Goal: Task Accomplishment & Management: Complete application form

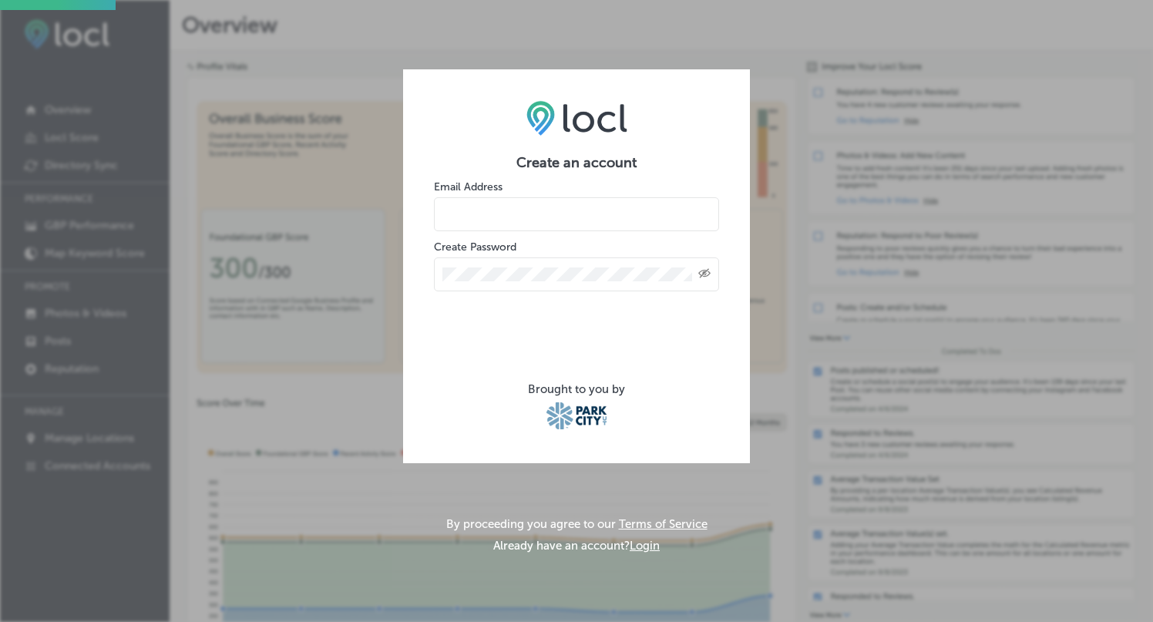
click at [534, 209] on input "email" at bounding box center [576, 214] width 285 height 34
type input "[EMAIL_ADDRESS][DOMAIN_NAME]"
click at [704, 273] on icon "Toggle password visibility" at bounding box center [704, 273] width 12 height 9
click at [704, 273] on icon "Toggle password visibility" at bounding box center [704, 272] width 12 height 7
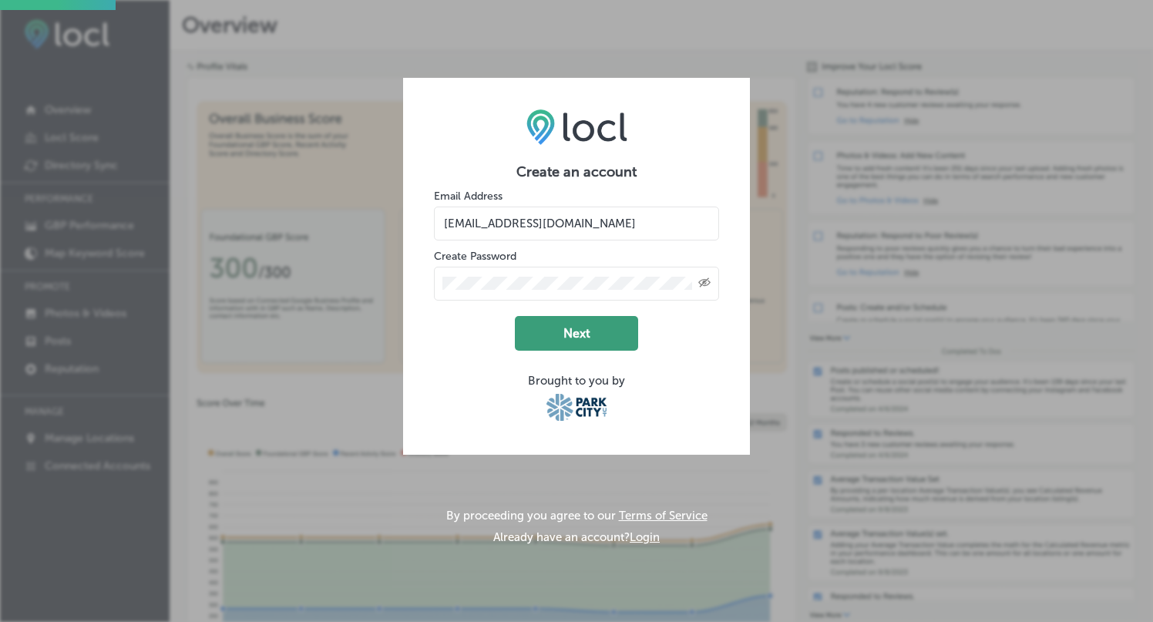
click at [580, 330] on button "Next" at bounding box center [576, 333] width 123 height 35
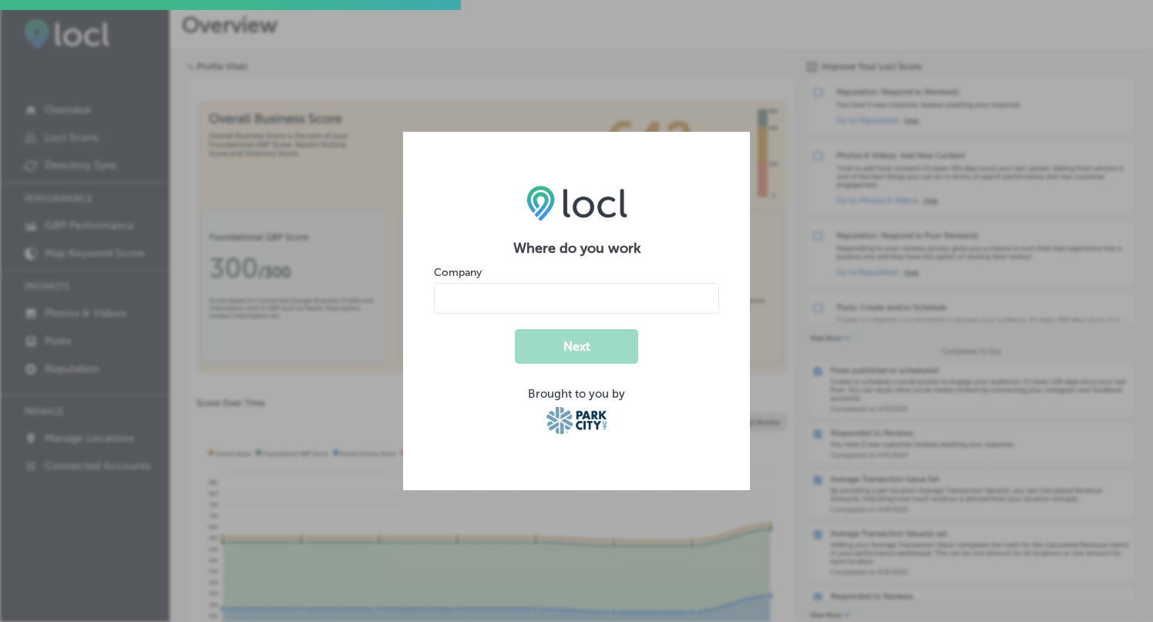
click at [580, 281] on div "Company" at bounding box center [576, 288] width 285 height 49
click at [580, 295] on input "name" at bounding box center [576, 298] width 285 height 31
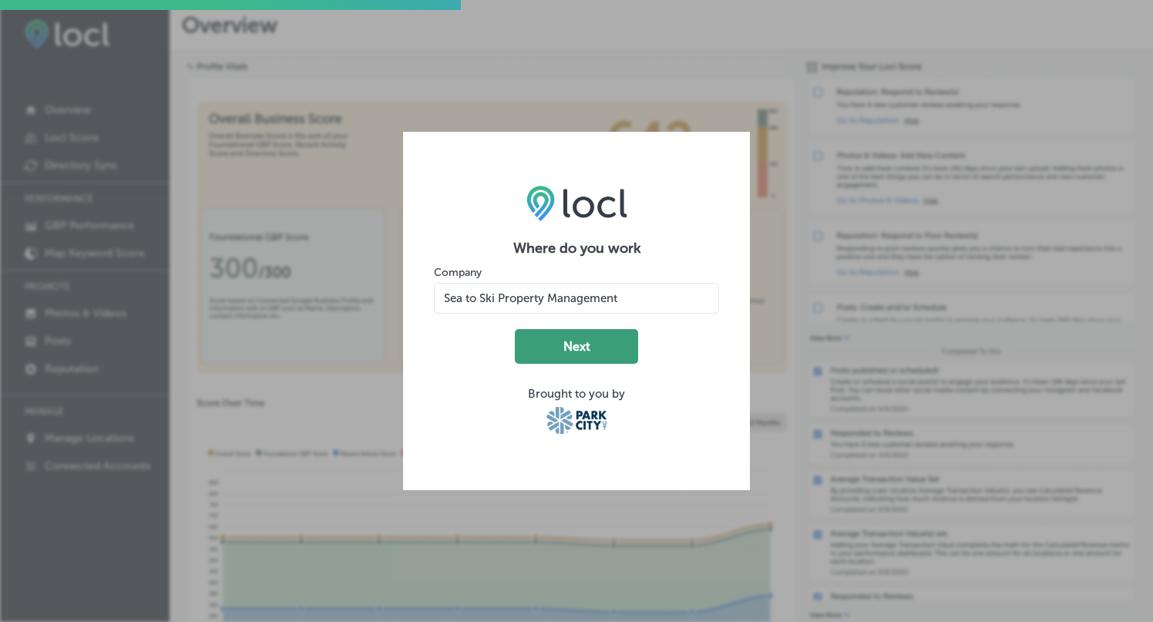
type input "Sea to Ski Property Management"
click at [604, 354] on button "Next" at bounding box center [576, 346] width 123 height 35
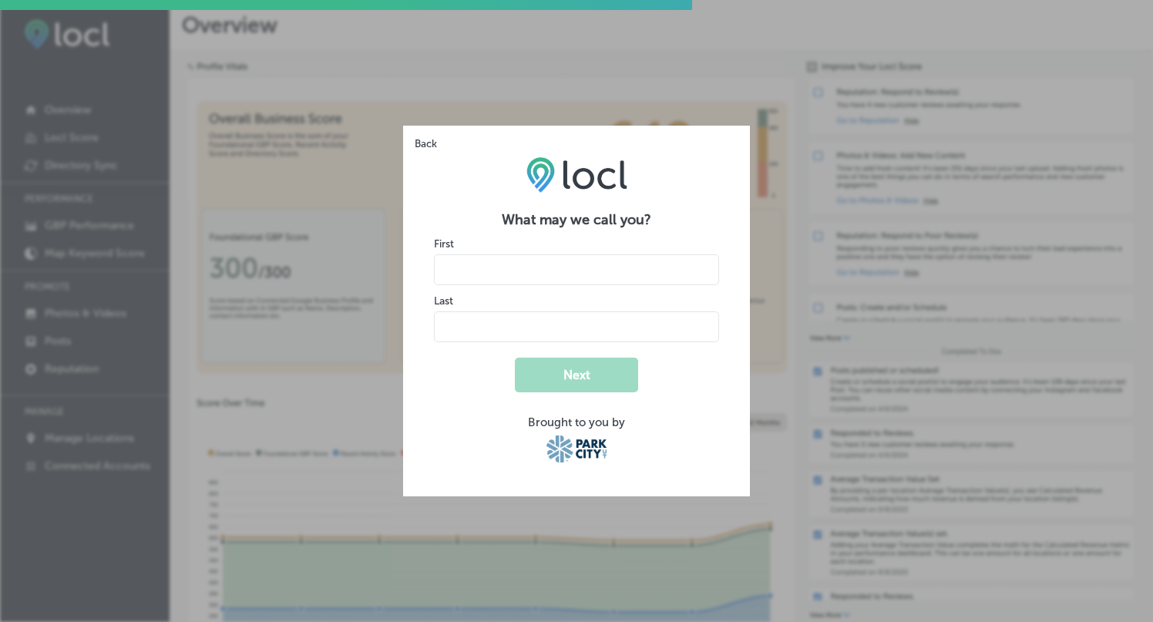
click at [556, 271] on input "name" at bounding box center [576, 269] width 285 height 31
type input "Molly"
type input "Henderson"
click at [571, 382] on button "Next" at bounding box center [576, 375] width 123 height 35
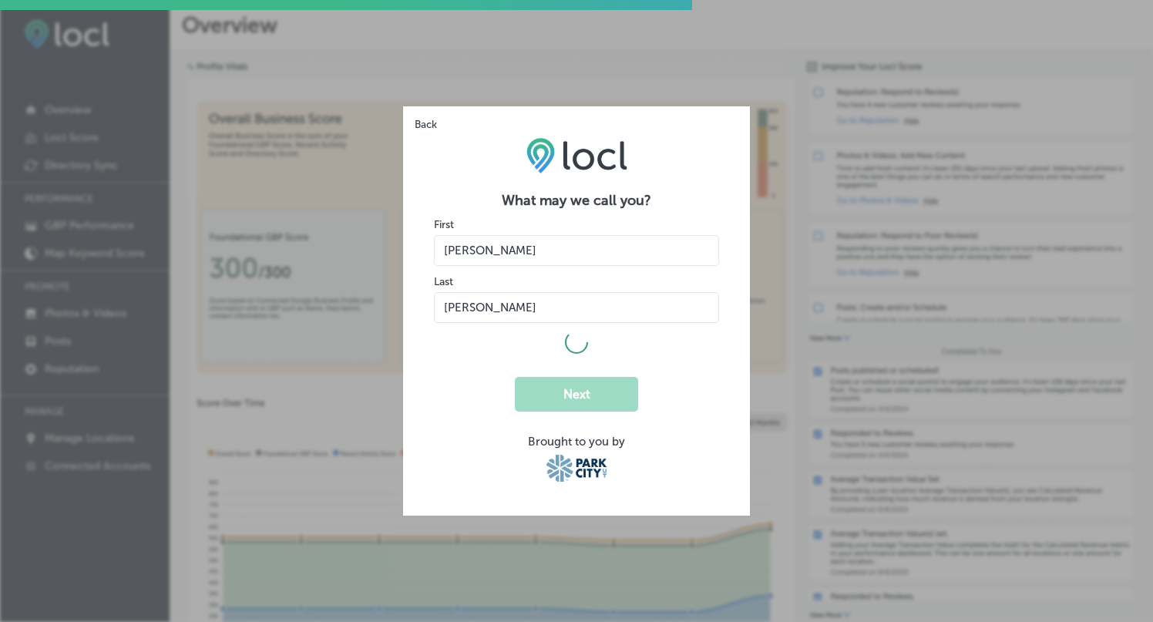
select select "US"
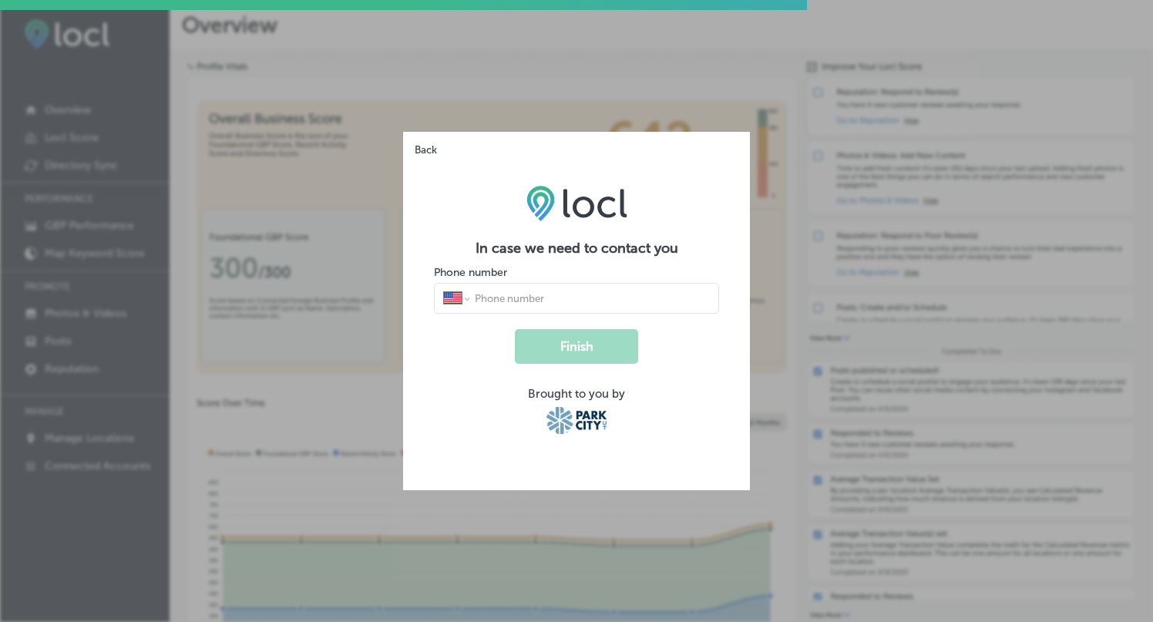
click at [545, 300] on input "tel" at bounding box center [591, 298] width 237 height 14
type input "(435) 940-1020"
click at [601, 342] on button "Finish" at bounding box center [576, 346] width 123 height 35
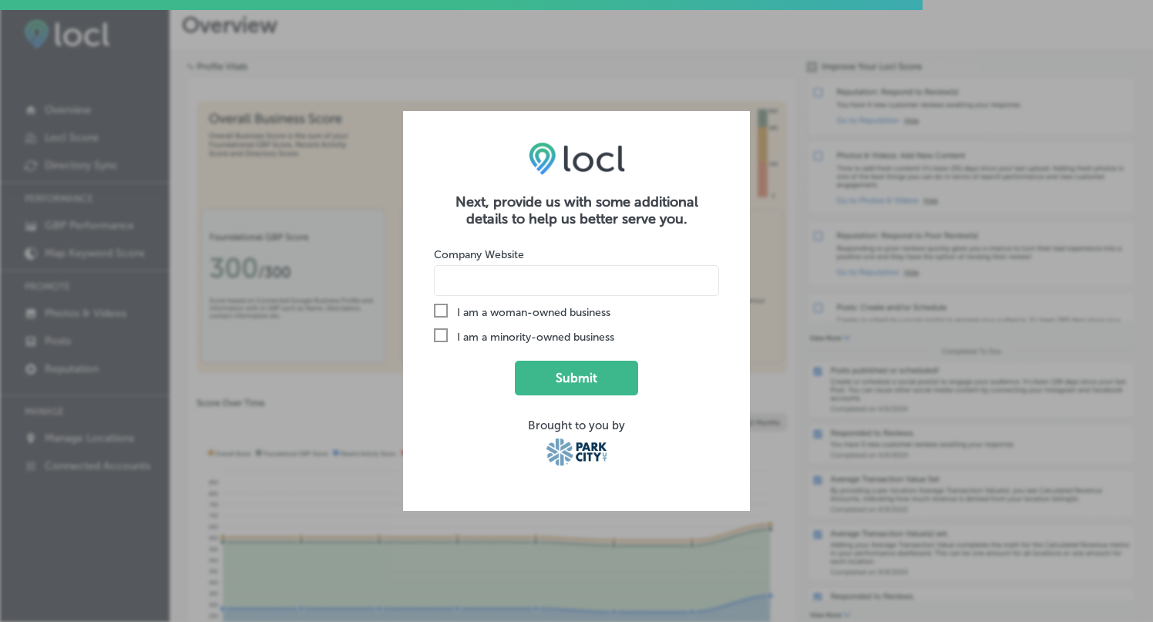
click at [515, 282] on input at bounding box center [576, 280] width 285 height 31
type input "www.seatoski.com"
click at [587, 372] on button "Submit" at bounding box center [576, 378] width 123 height 35
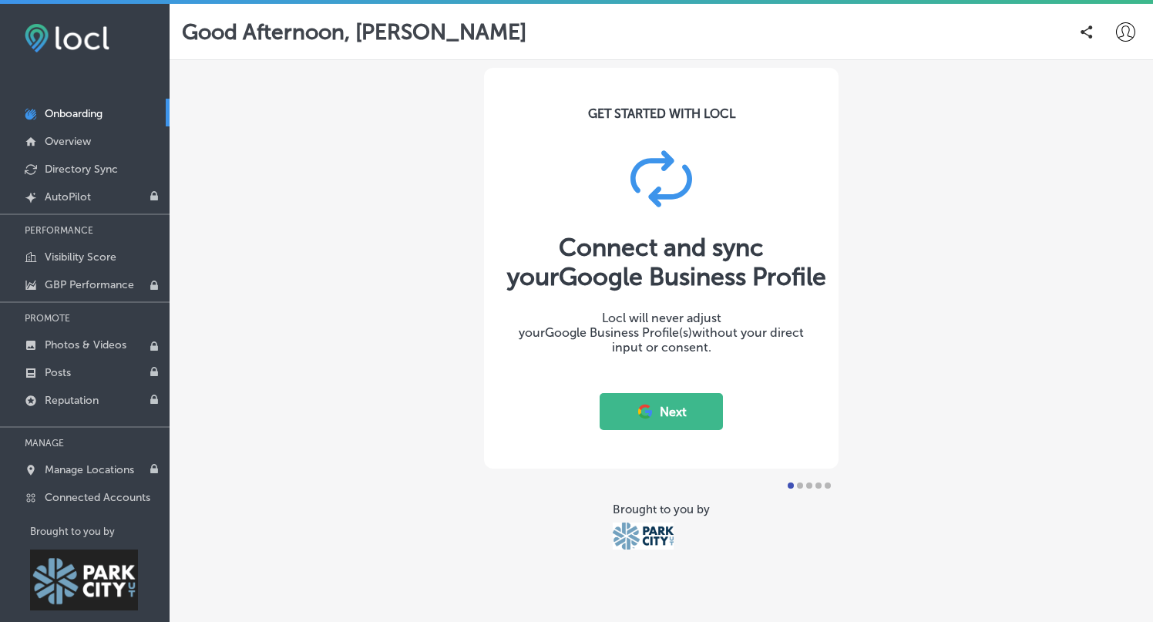
click at [671, 408] on button "Next" at bounding box center [661, 411] width 123 height 37
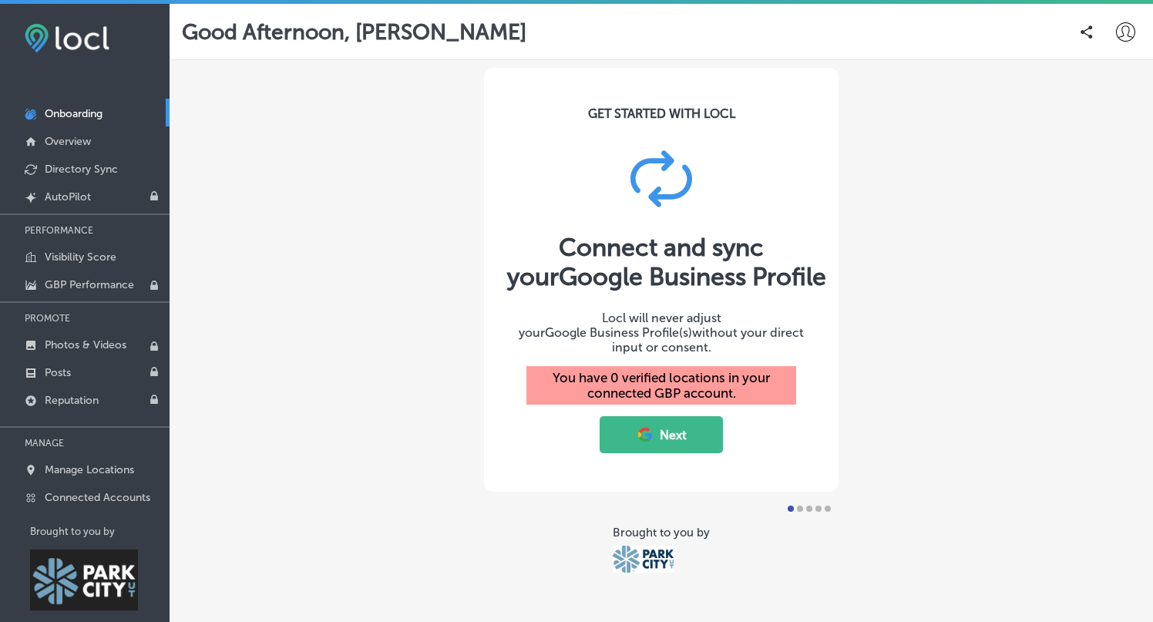
click at [654, 428] on button "Next" at bounding box center [661, 434] width 123 height 37
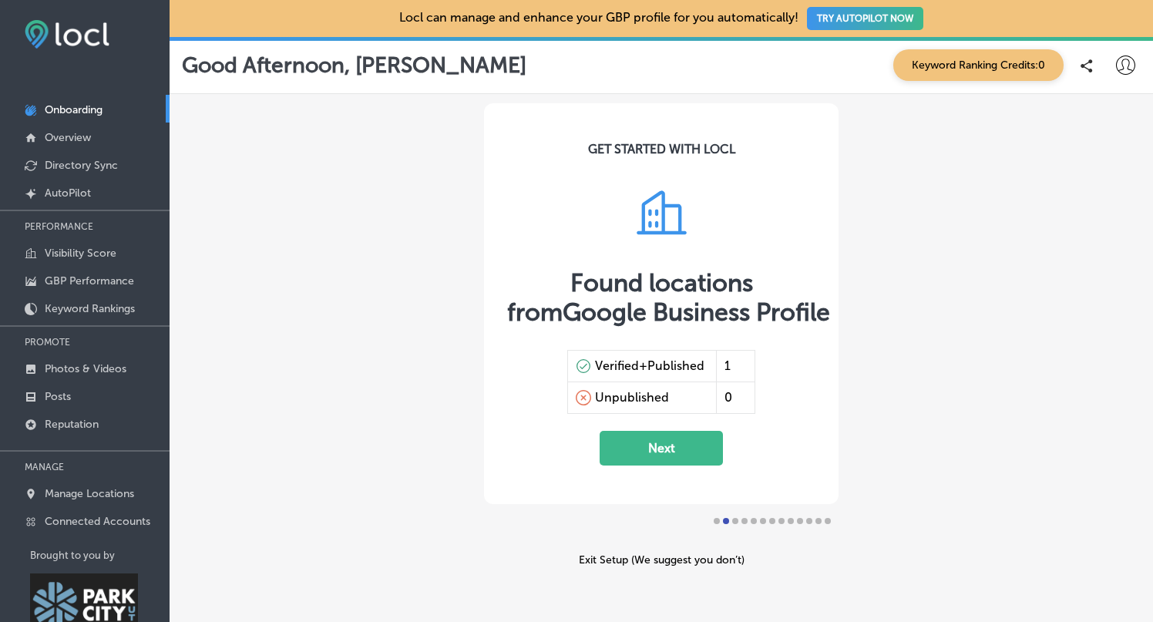
click at [687, 445] on button "Next" at bounding box center [661, 448] width 123 height 35
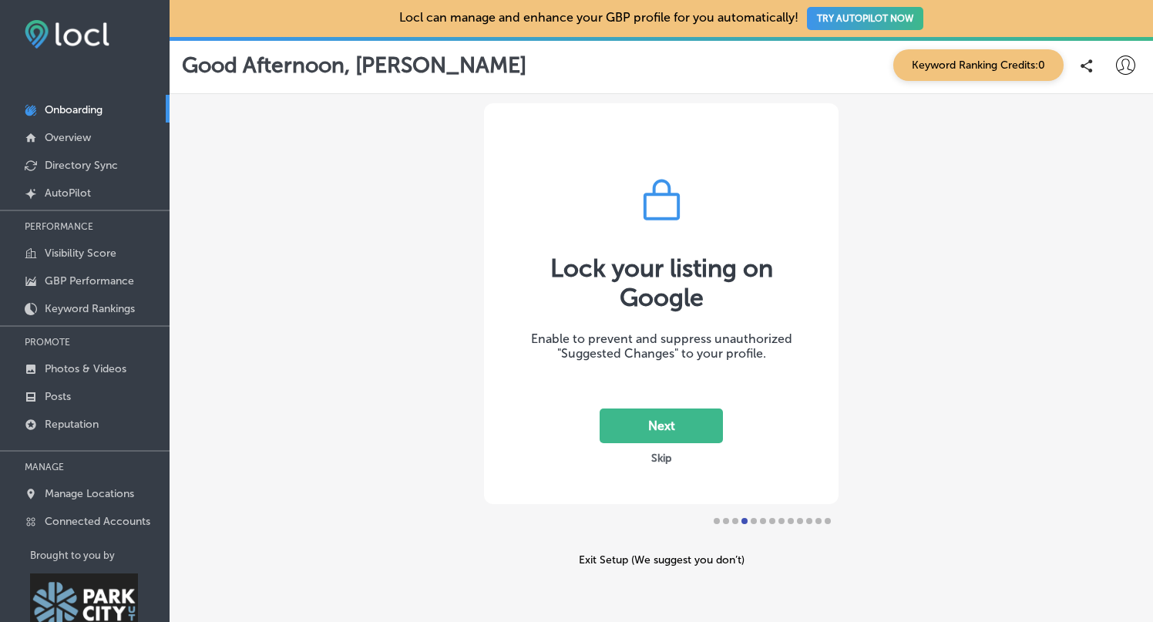
click at [623, 417] on button "Next" at bounding box center [661, 425] width 123 height 35
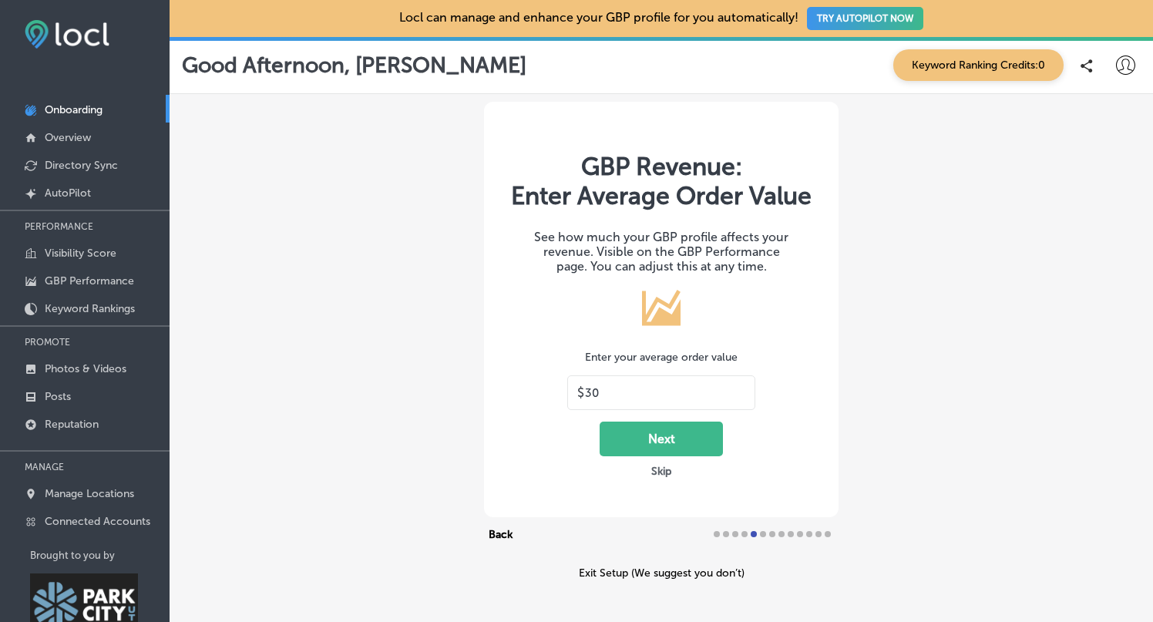
click at [660, 472] on button "Skip" at bounding box center [661, 471] width 29 height 15
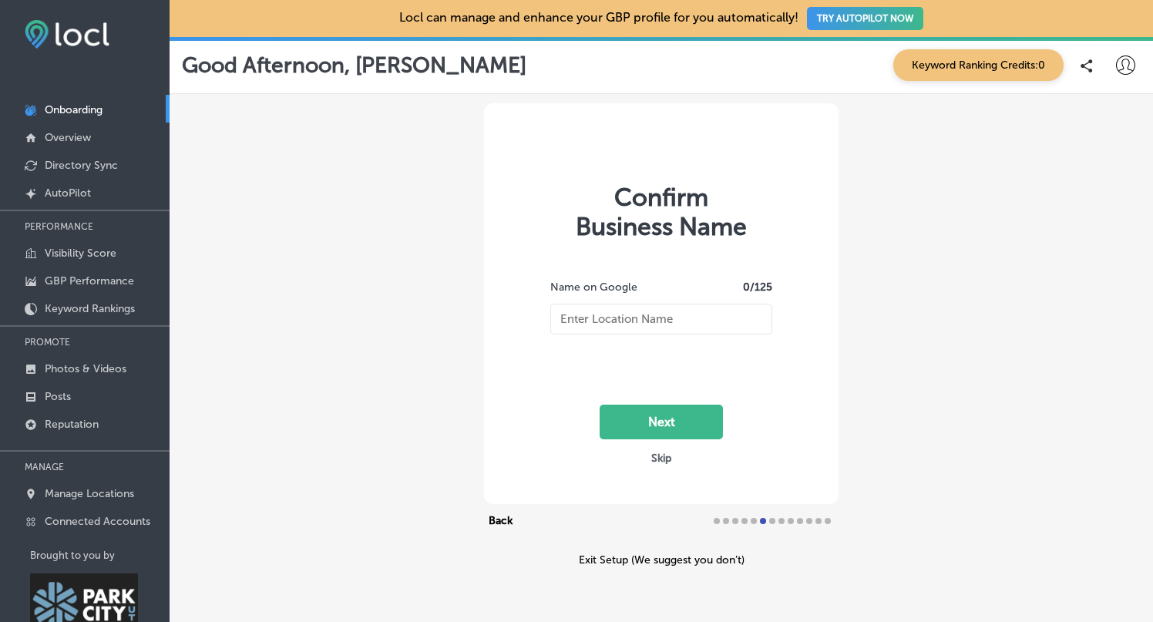
type input "Sea to Ski Property Management"
click at [666, 423] on button "Next" at bounding box center [661, 422] width 123 height 35
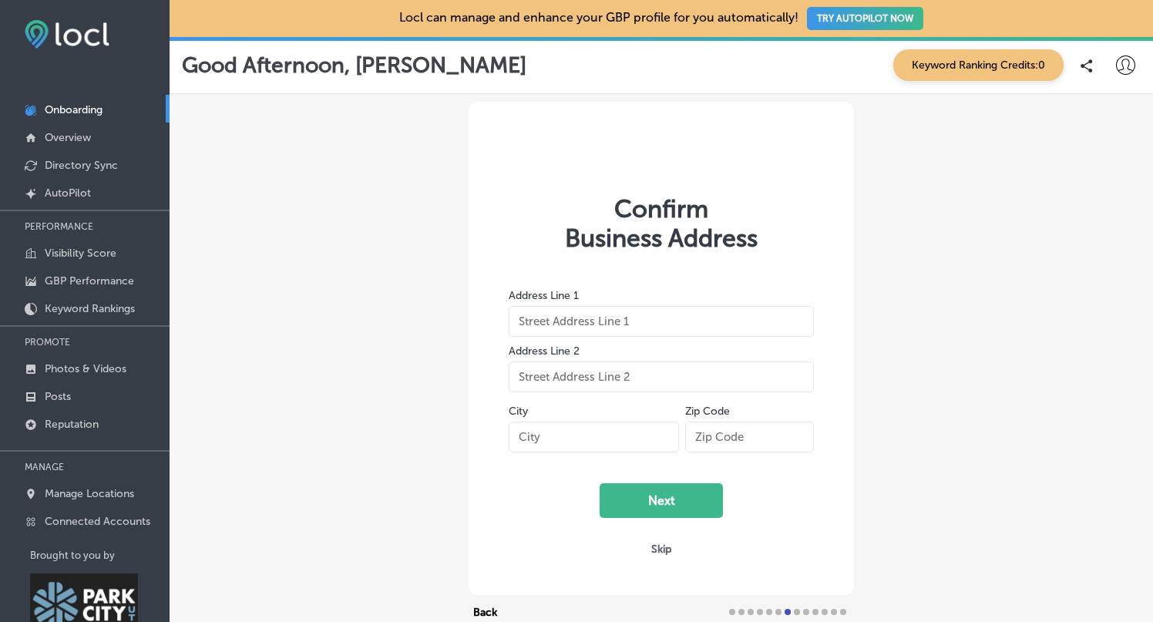
type input "4376 Forestdale Dr"
type input "Unit 13"
type input "[GEOGRAPHIC_DATA]"
type input "84098"
click at [687, 506] on button "Next" at bounding box center [661, 500] width 123 height 35
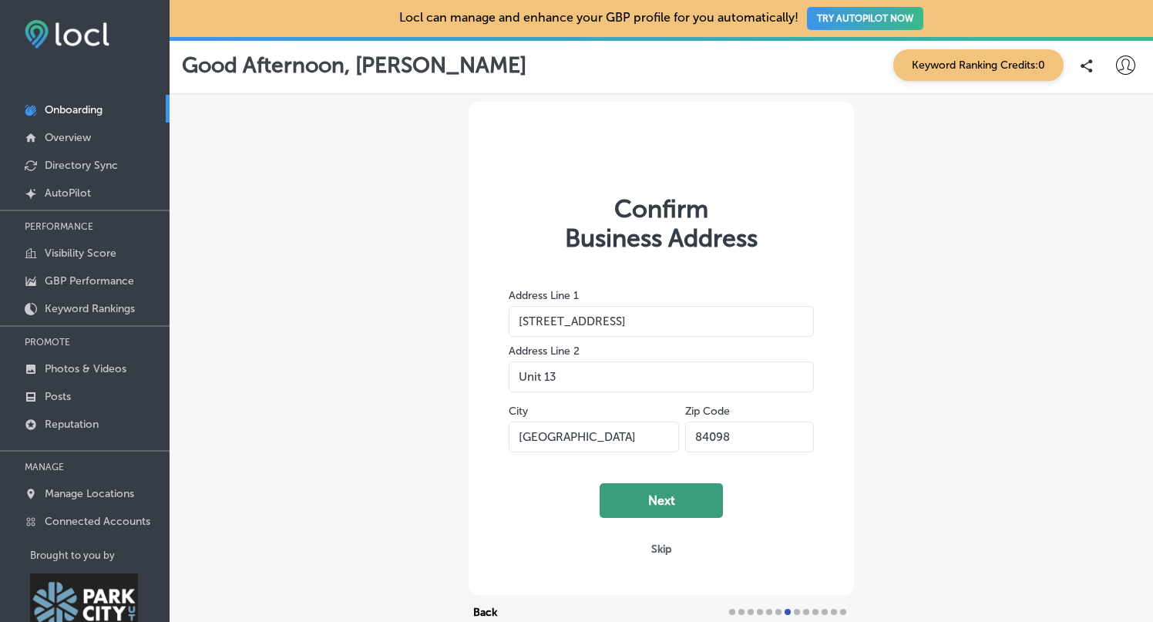
select select "US"
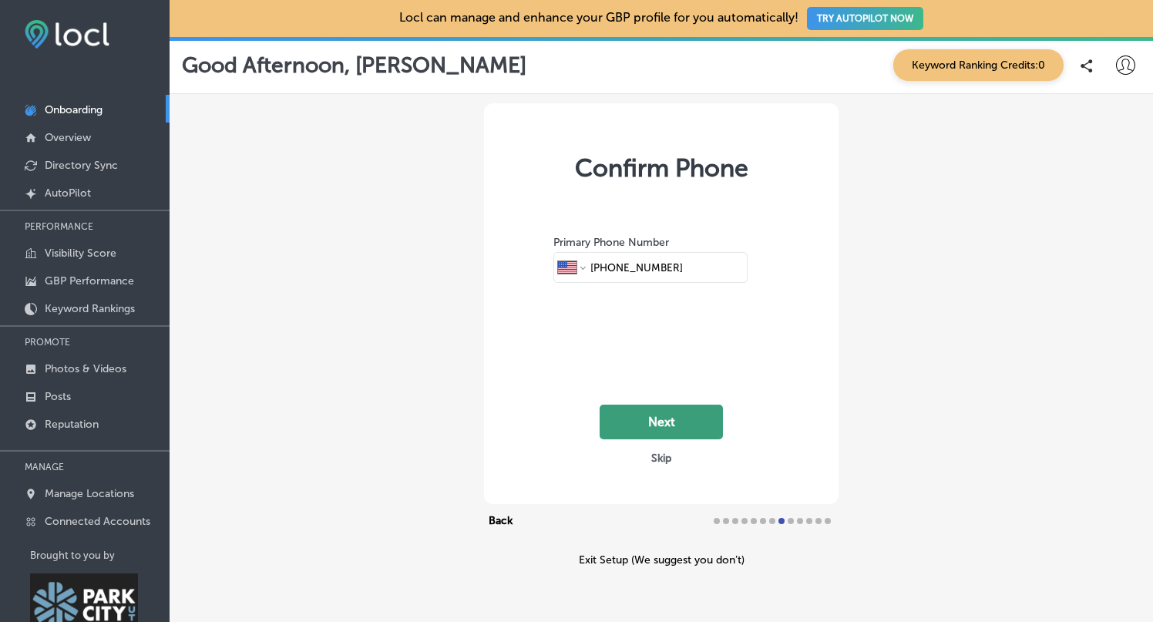
click at [684, 417] on button "Next" at bounding box center [661, 422] width 123 height 35
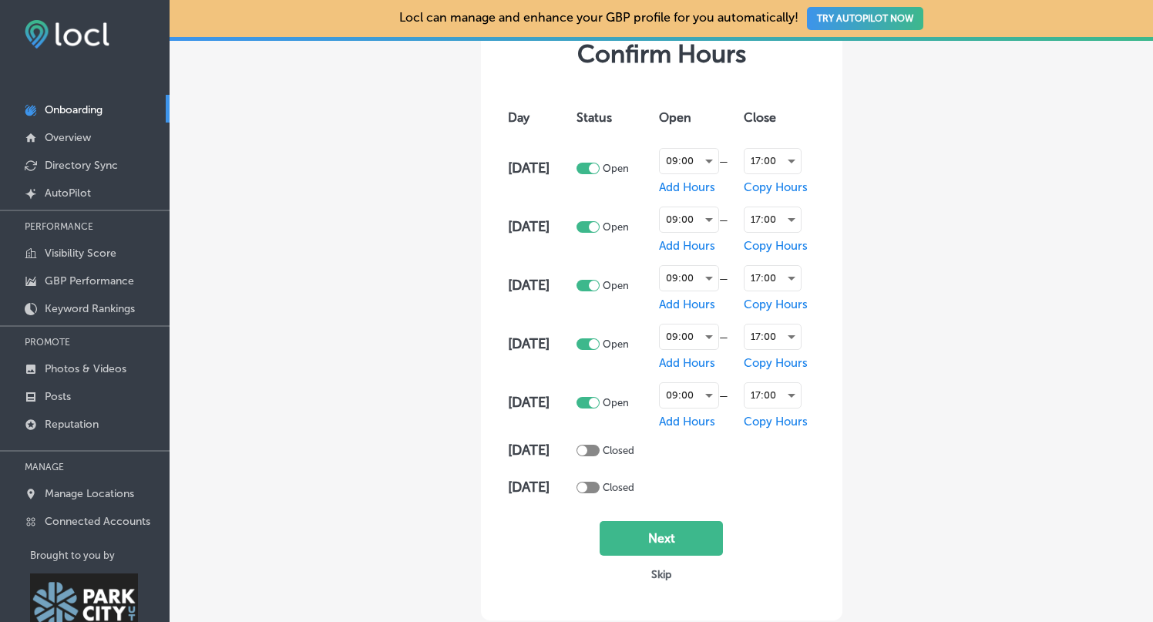
scroll to position [119, 0]
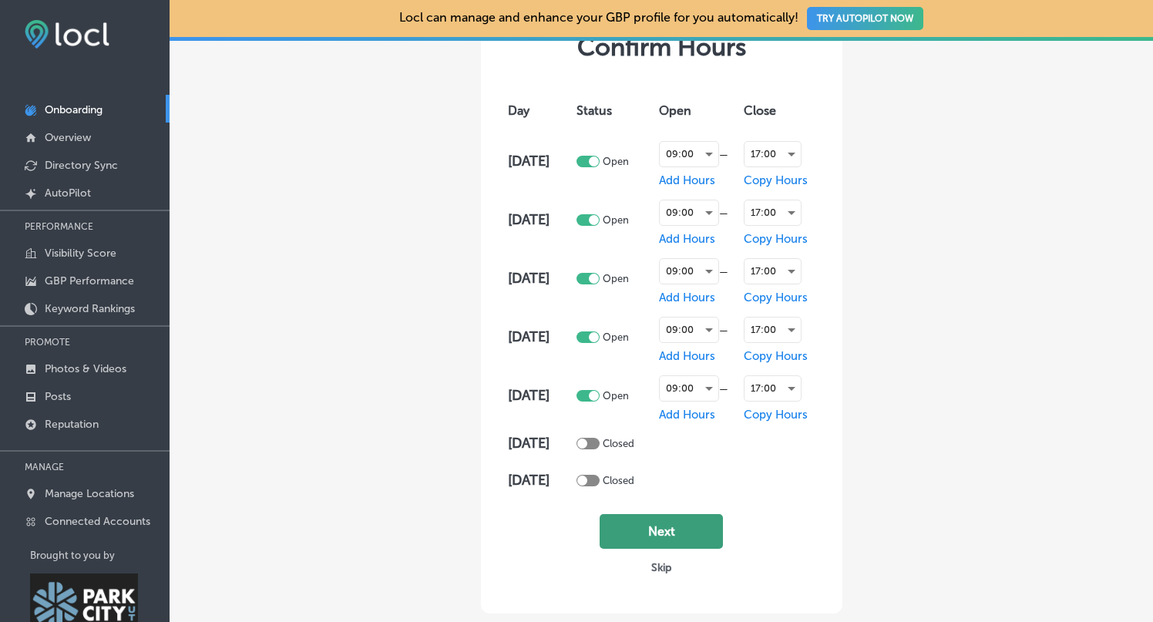
click at [683, 529] on button "Next" at bounding box center [661, 531] width 123 height 35
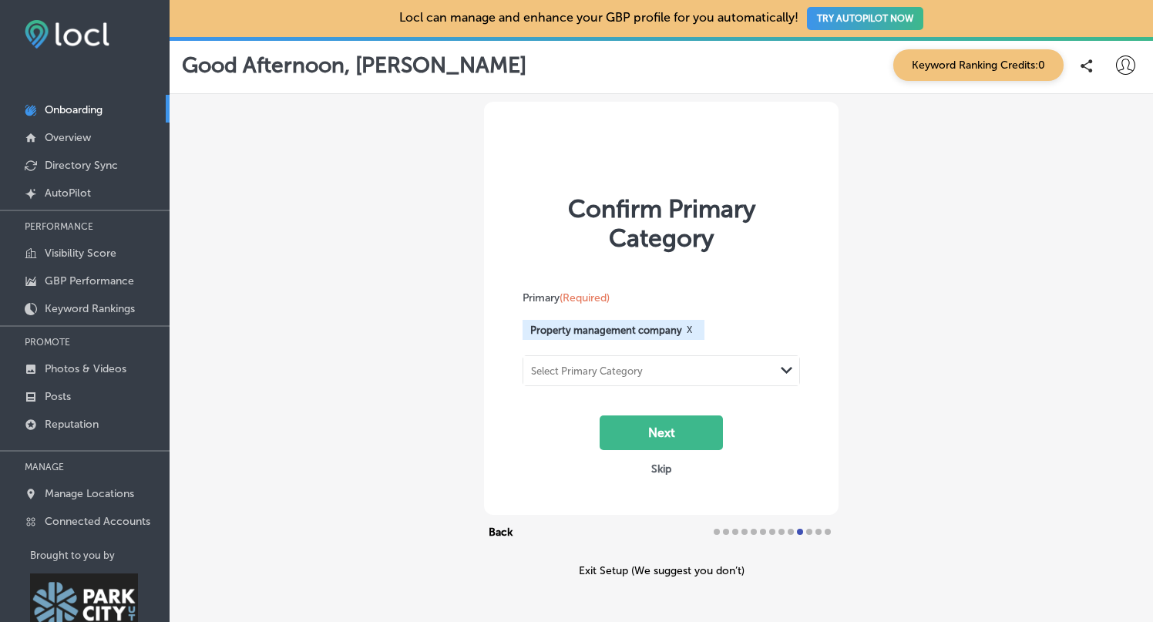
scroll to position [13, 0]
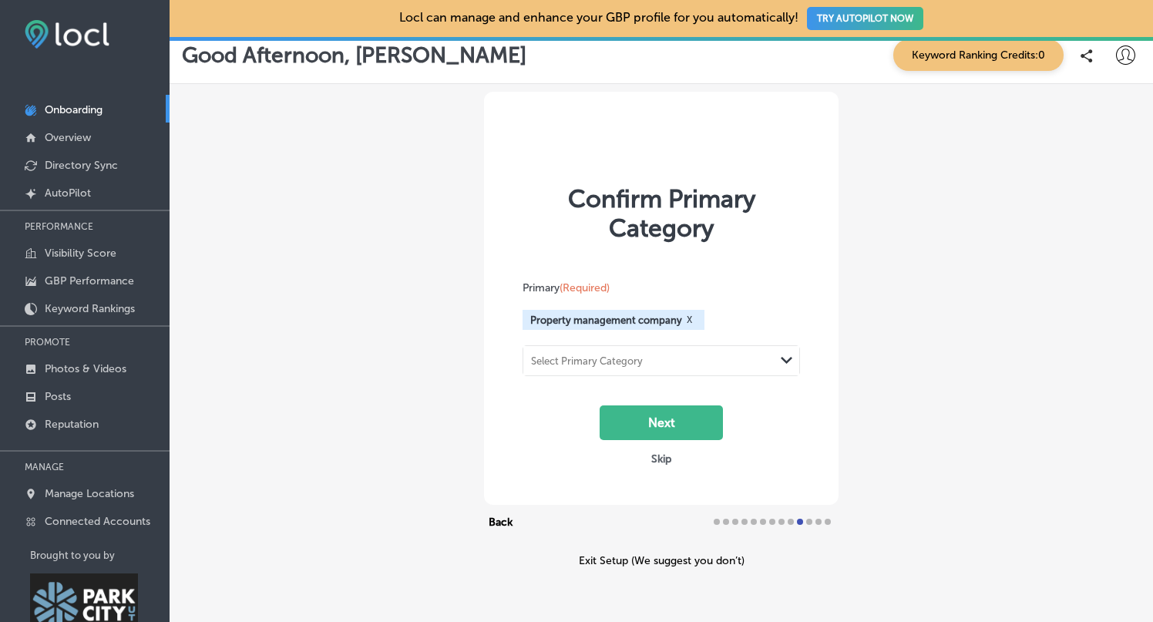
click at [791, 358] on icon "Path Created with Sketch." at bounding box center [787, 360] width 12 height 7
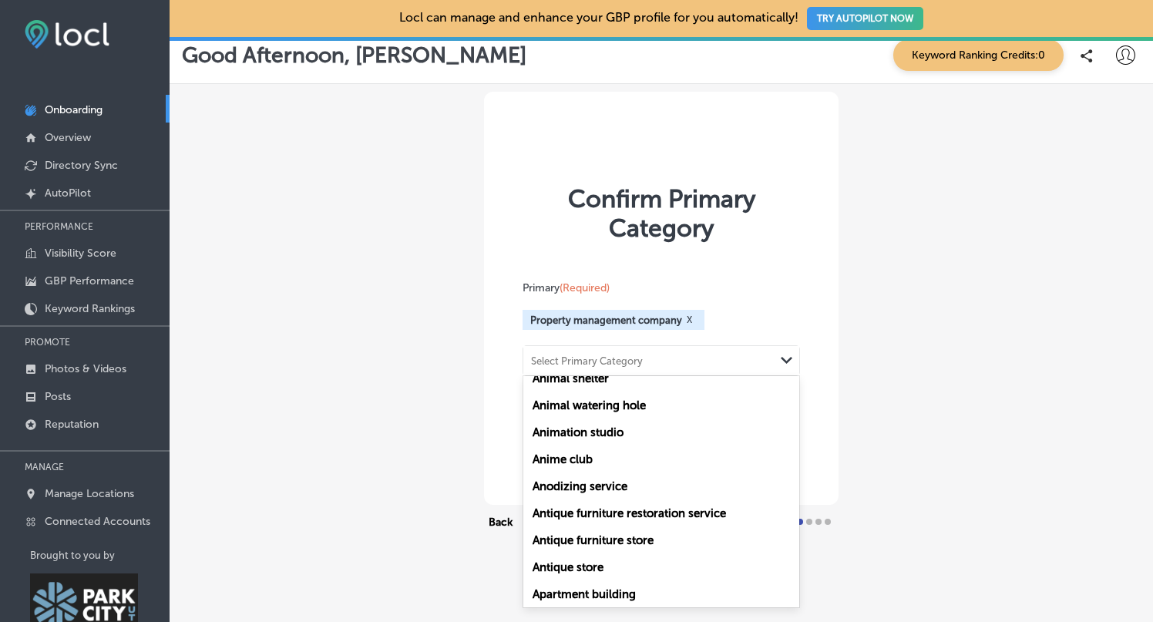
scroll to position [3451, 0]
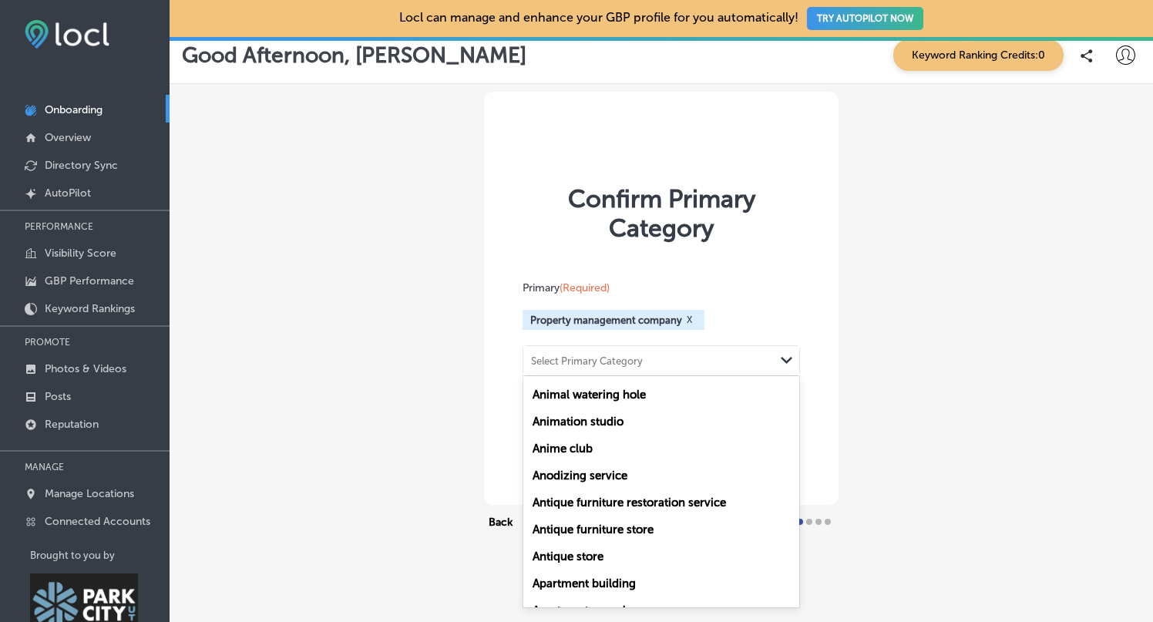
click at [816, 241] on div "Confirm Primary Category Primary (Required) Property management company X optio…" at bounding box center [661, 298] width 355 height 413
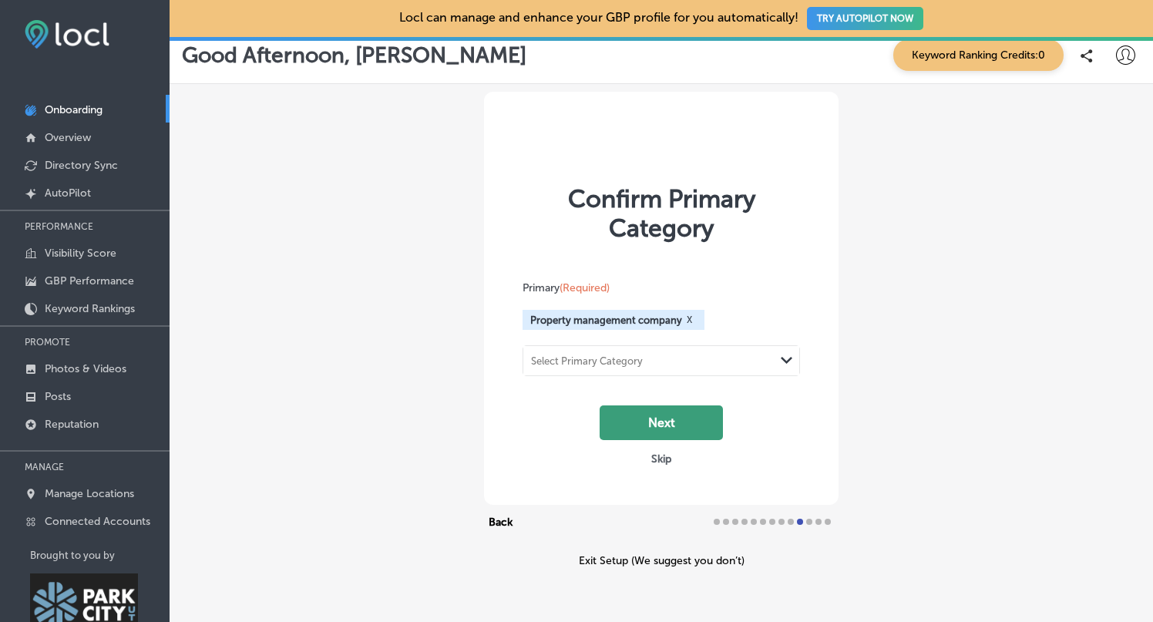
click at [687, 425] on button "Next" at bounding box center [661, 422] width 123 height 35
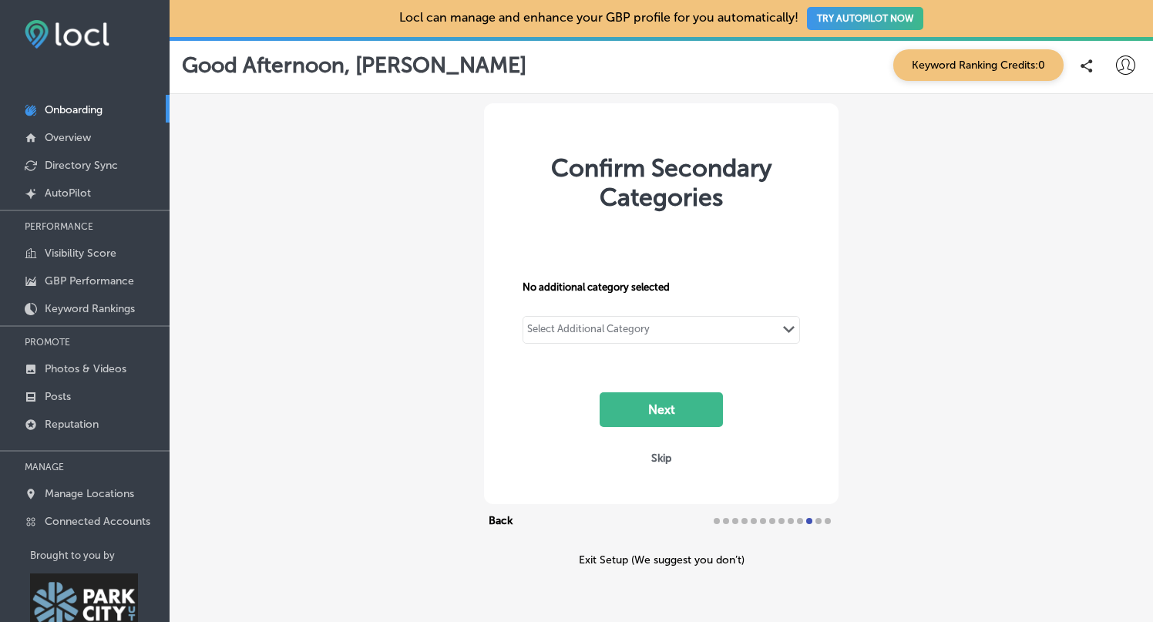
click at [786, 328] on polygon at bounding box center [789, 329] width 12 height 7
click at [663, 454] on button "Skip" at bounding box center [661, 458] width 29 height 15
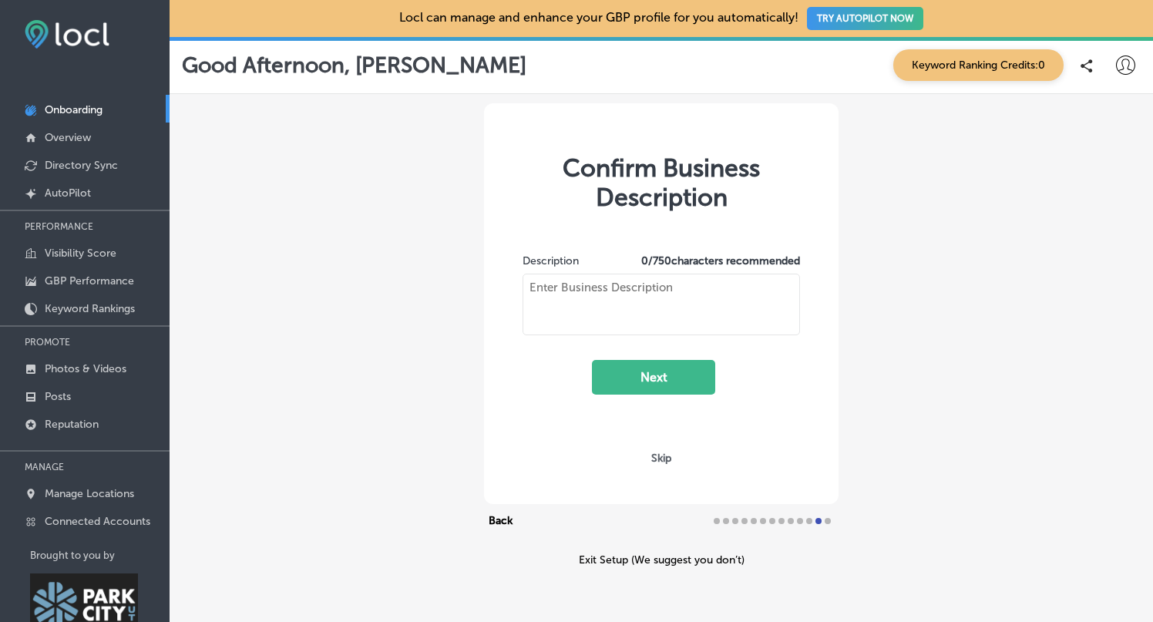
type textarea "Sea to Ski is a boutique, full-service property management and HOA management p…"
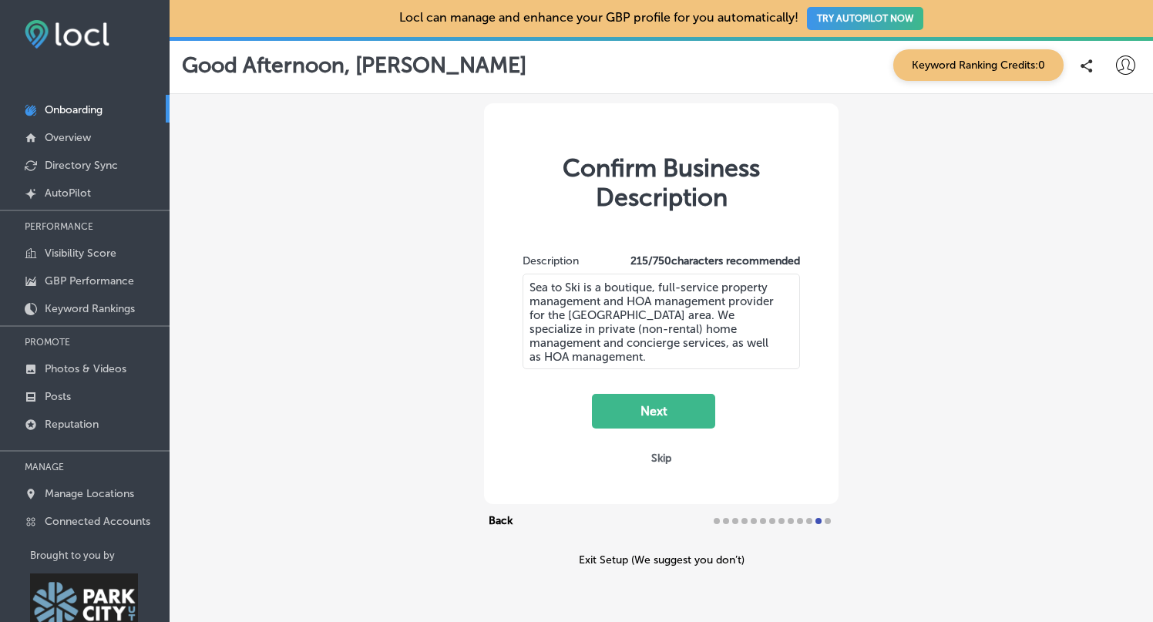
click at [686, 408] on button "Next" at bounding box center [653, 411] width 123 height 35
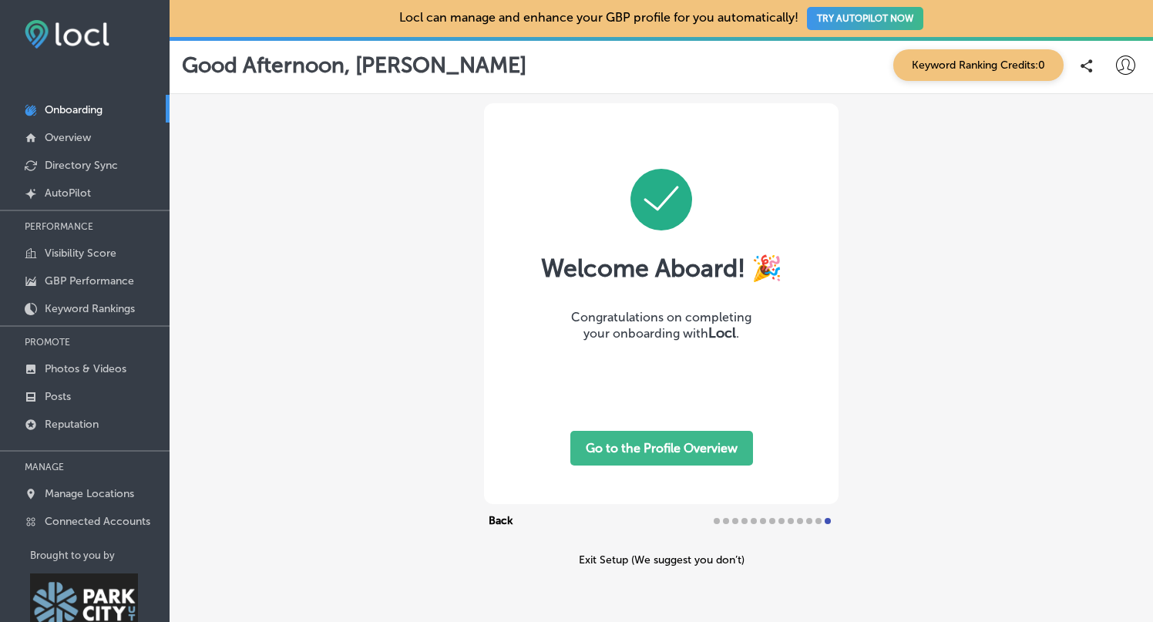
click at [678, 449] on button "Go to the Profile Overview" at bounding box center [661, 448] width 183 height 35
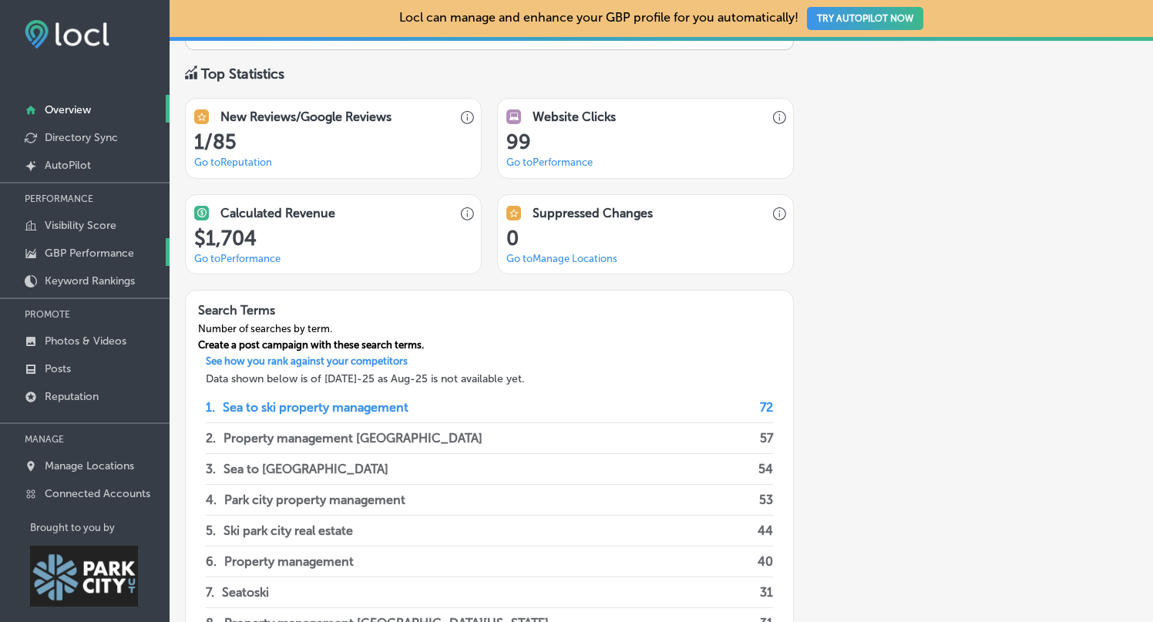
scroll to position [1067, 0]
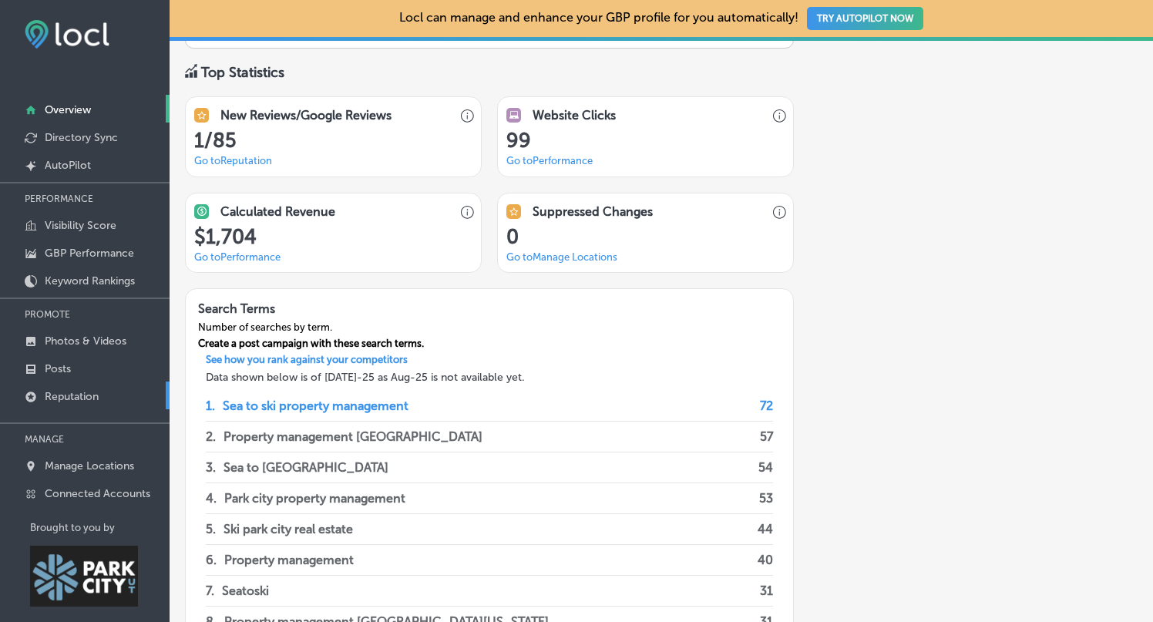
click at [76, 400] on p "Reputation" at bounding box center [72, 396] width 54 height 13
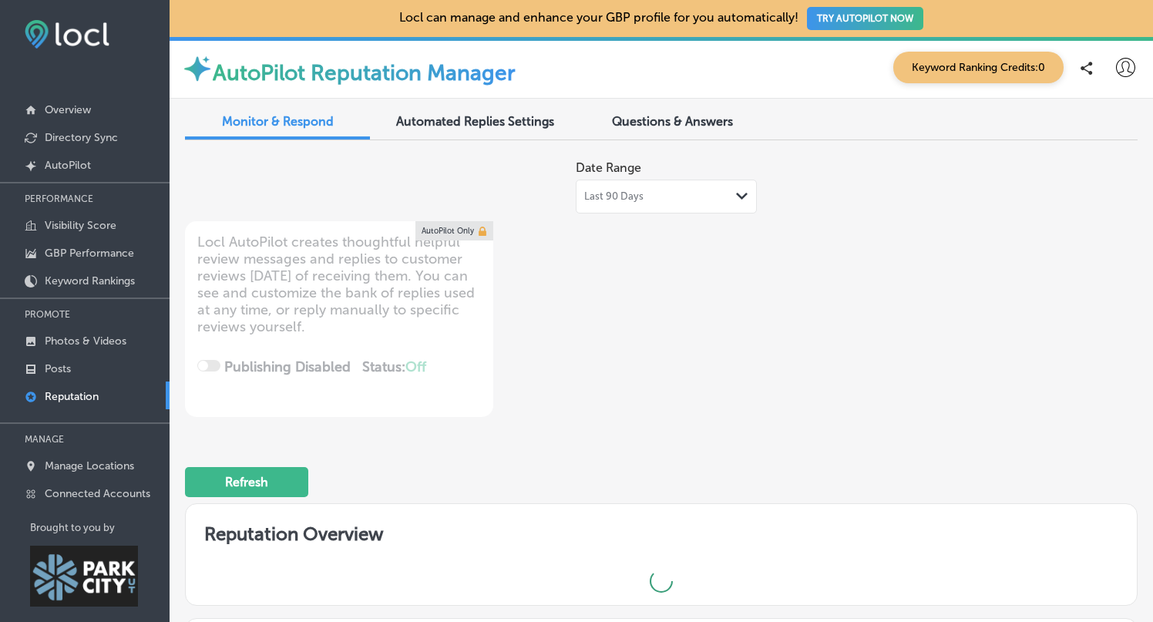
type textarea "x"
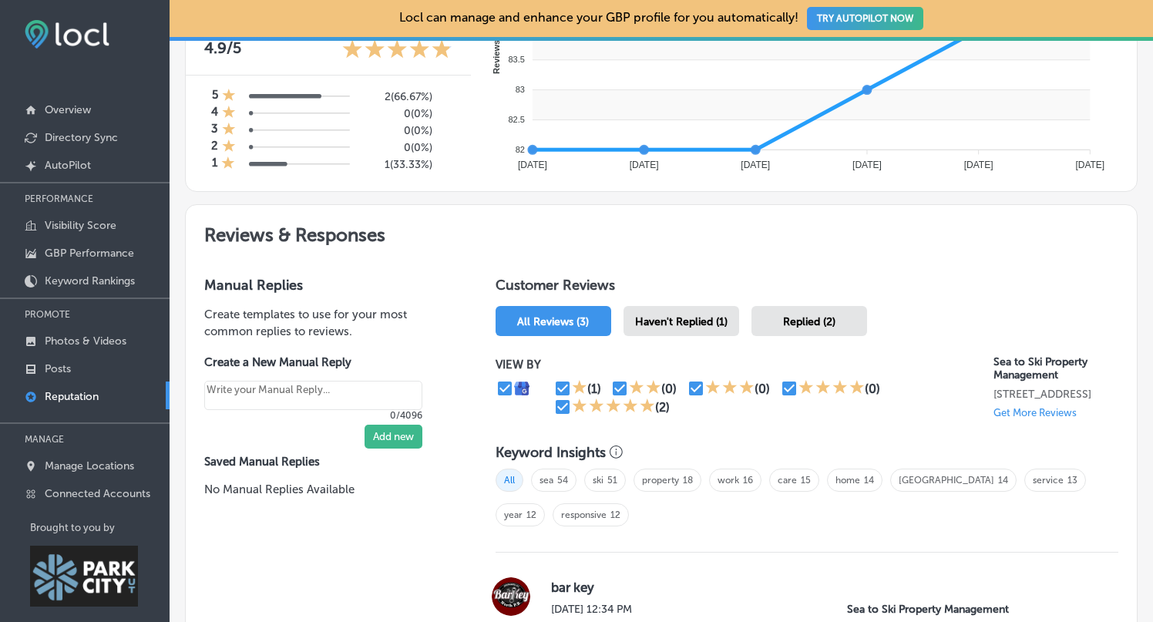
scroll to position [662, 0]
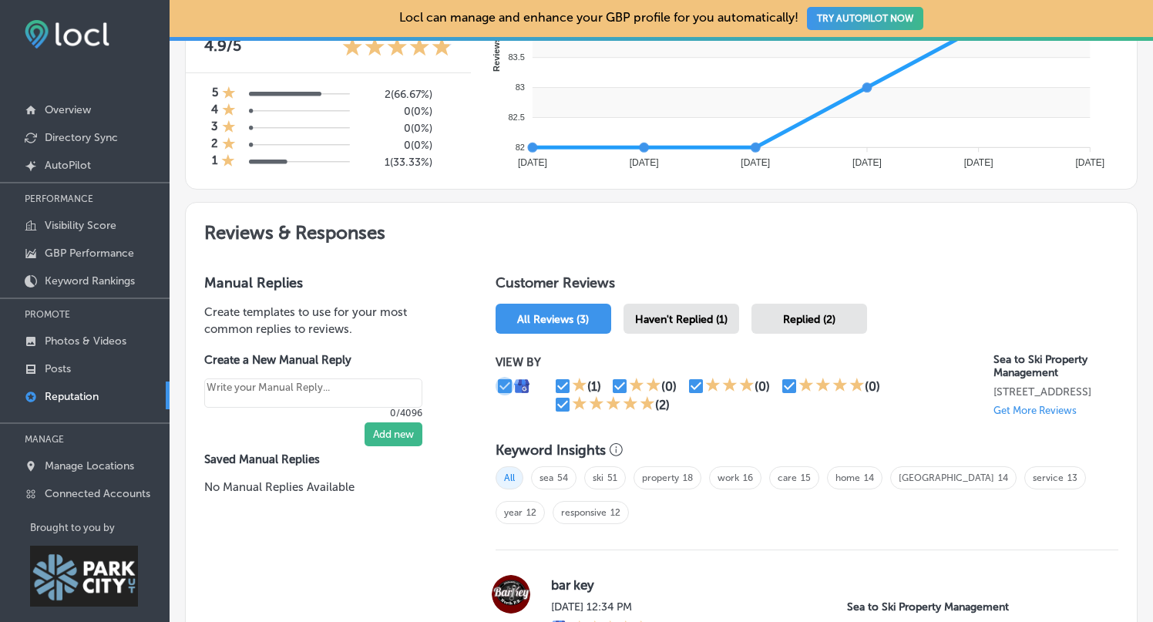
click at [505, 382] on input "checkbox" at bounding box center [505, 386] width 18 height 18
checkbox input "false"
type textarea "x"
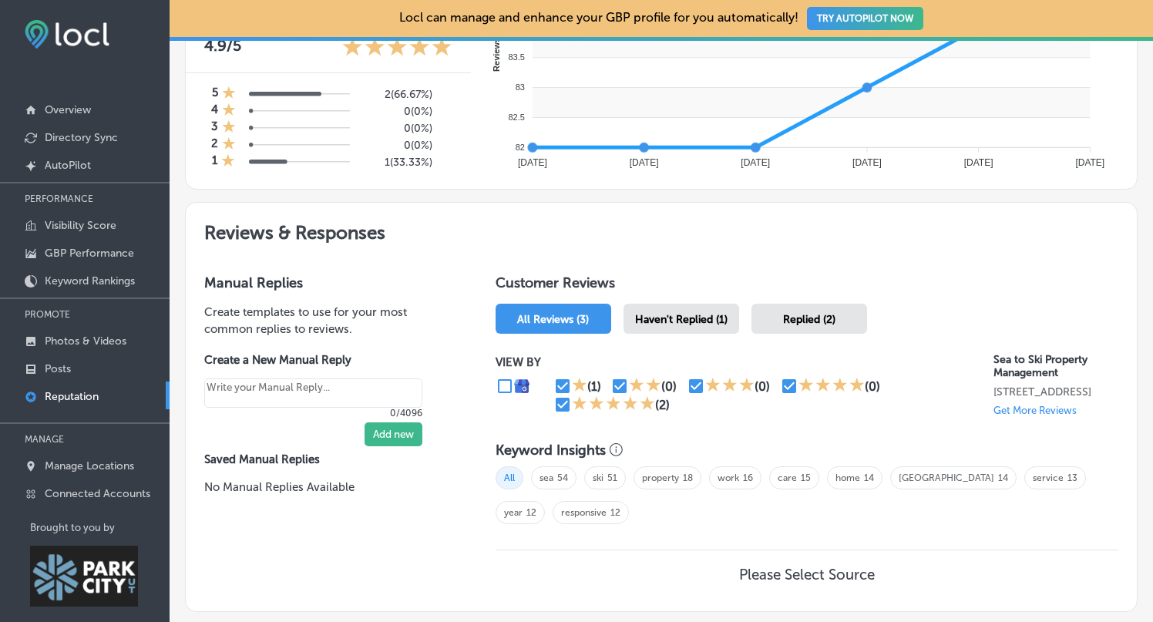
click at [508, 385] on input "checkbox" at bounding box center [505, 386] width 18 height 18
checkbox input "true"
type textarea "x"
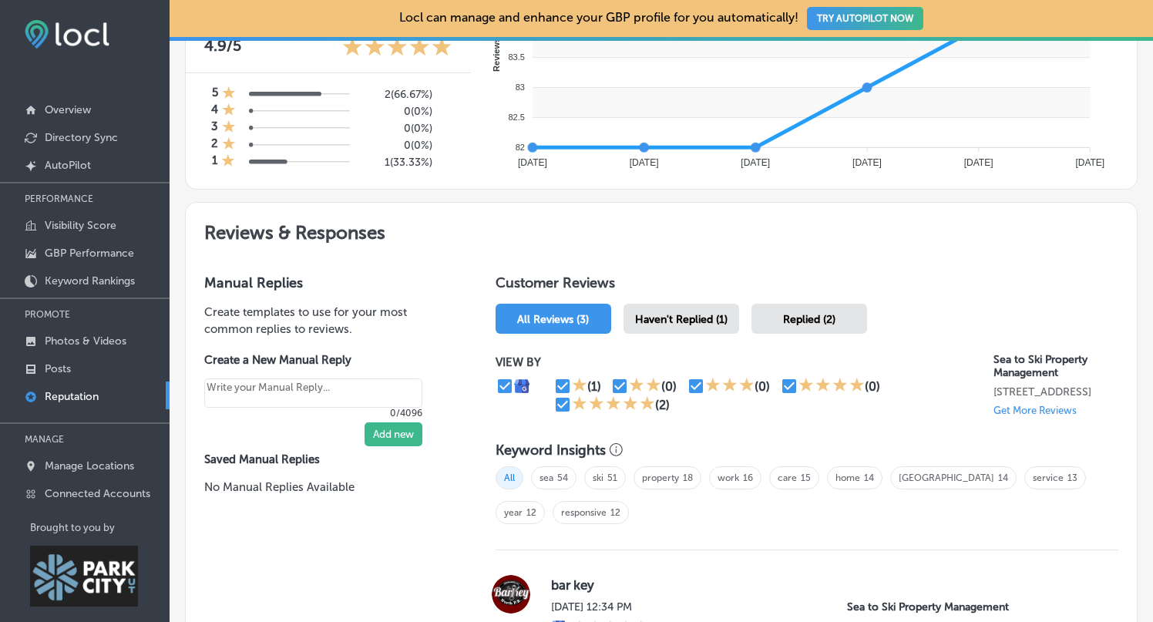
click at [565, 400] on input "checkbox" at bounding box center [562, 404] width 18 height 18
checkbox input "false"
type textarea "x"
click at [625, 383] on input "checkbox" at bounding box center [619, 386] width 18 height 18
checkbox input "false"
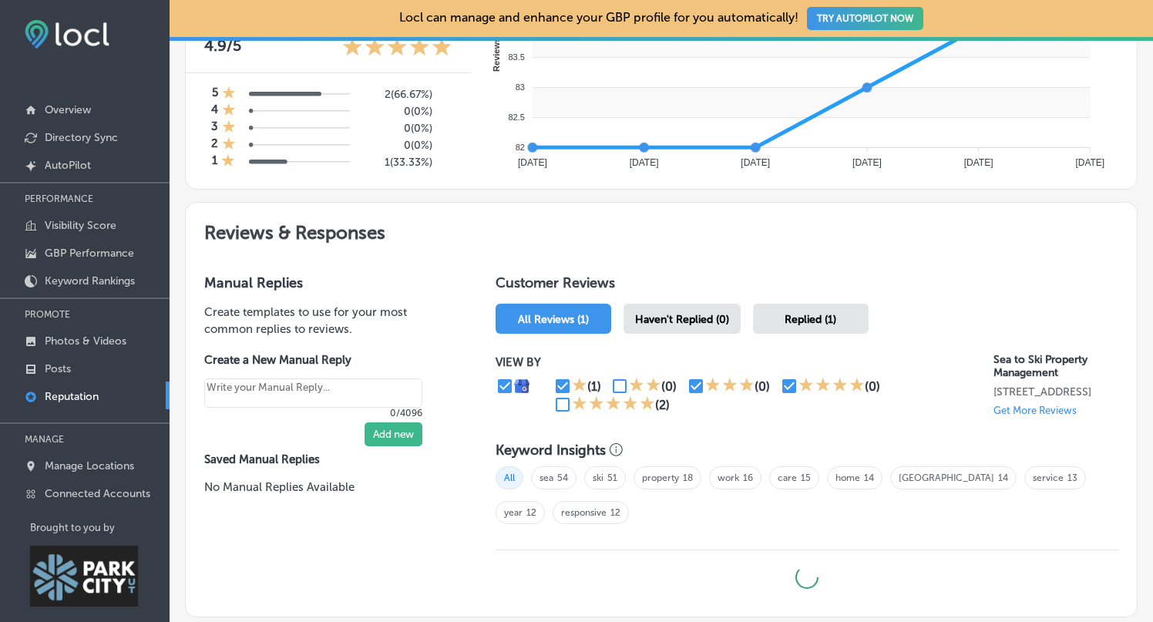
type textarea "x"
click at [698, 381] on input "checkbox" at bounding box center [696, 386] width 18 height 18
checkbox input "false"
type textarea "x"
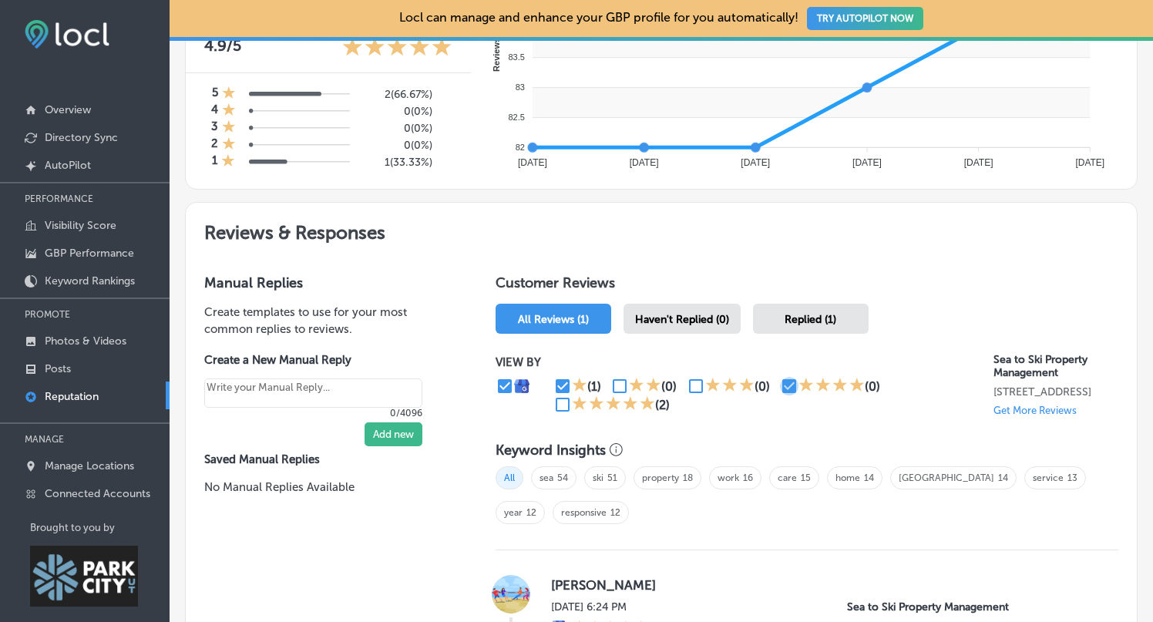
click at [788, 382] on input "checkbox" at bounding box center [789, 386] width 18 height 18
checkbox input "false"
type textarea "x"
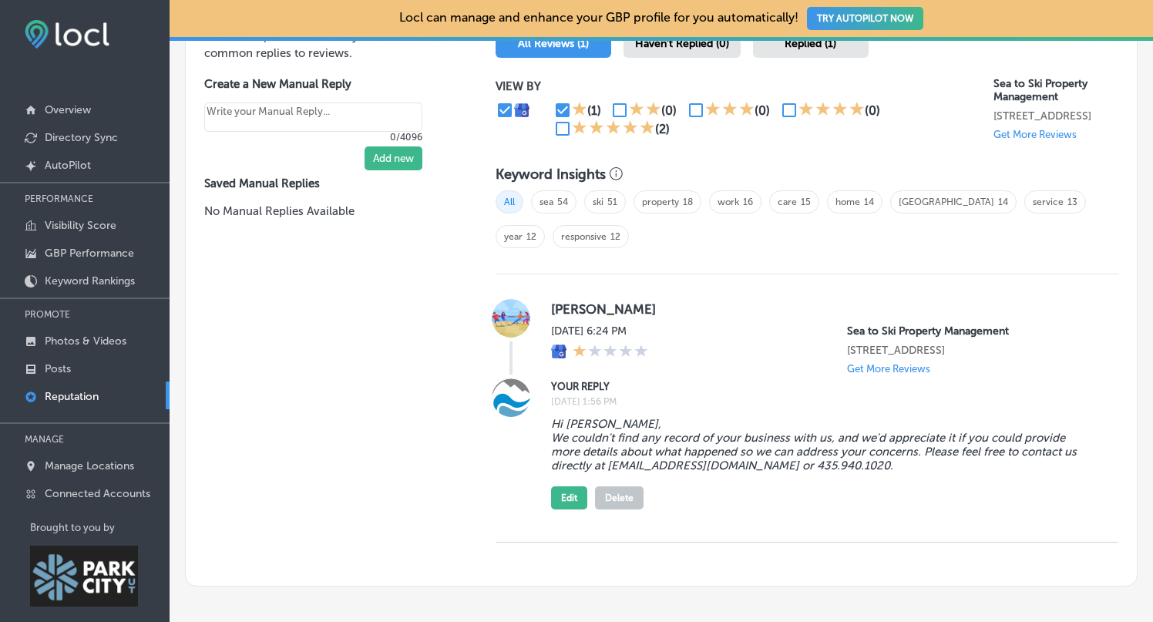
scroll to position [940, 0]
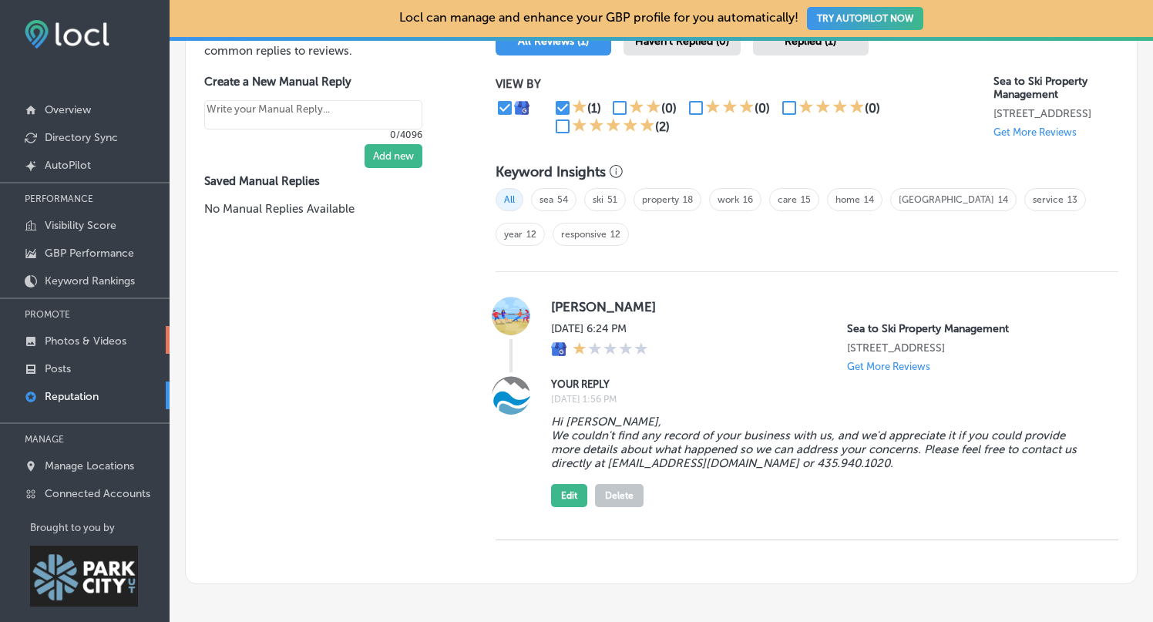
click at [89, 337] on p "Photos & Videos" at bounding box center [86, 340] width 82 height 13
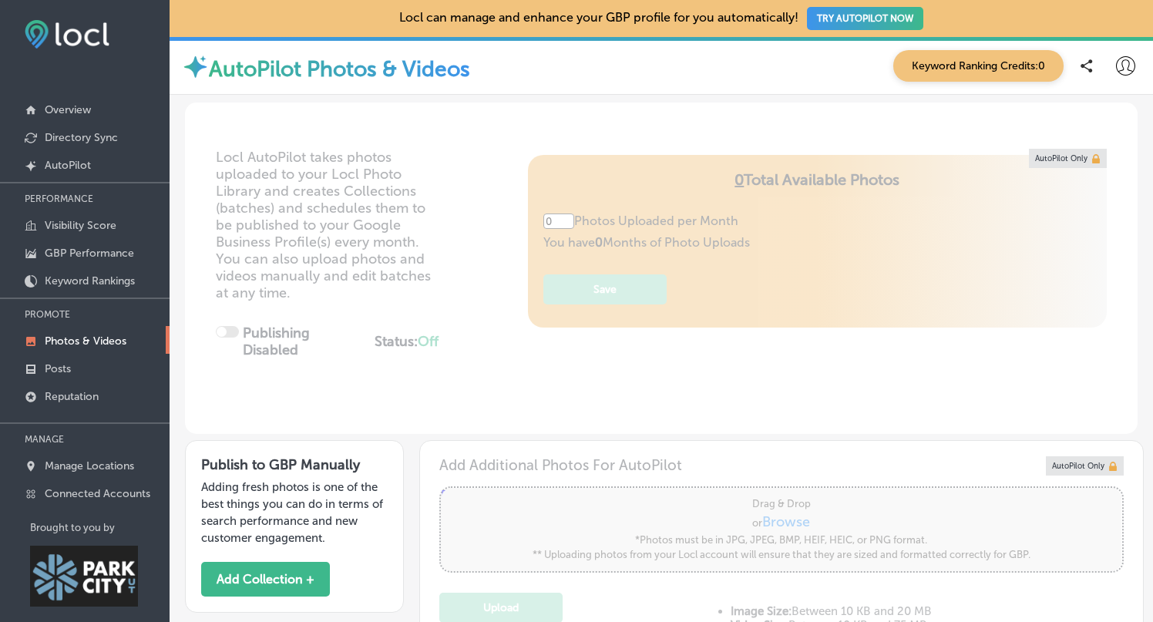
type input "5"
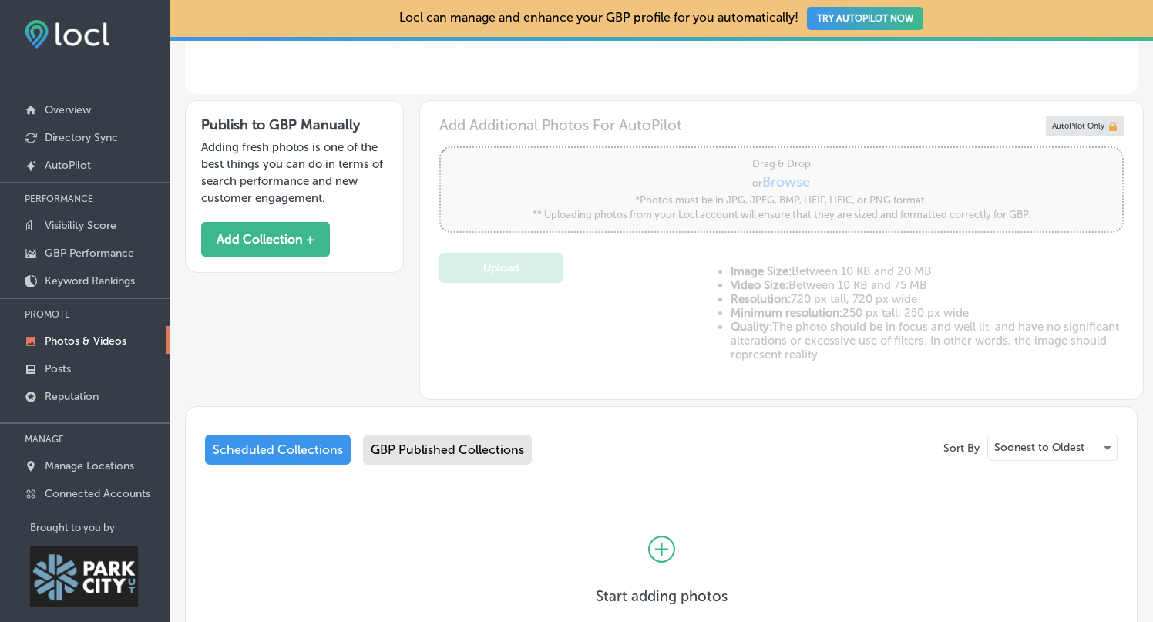
scroll to position [435, 0]
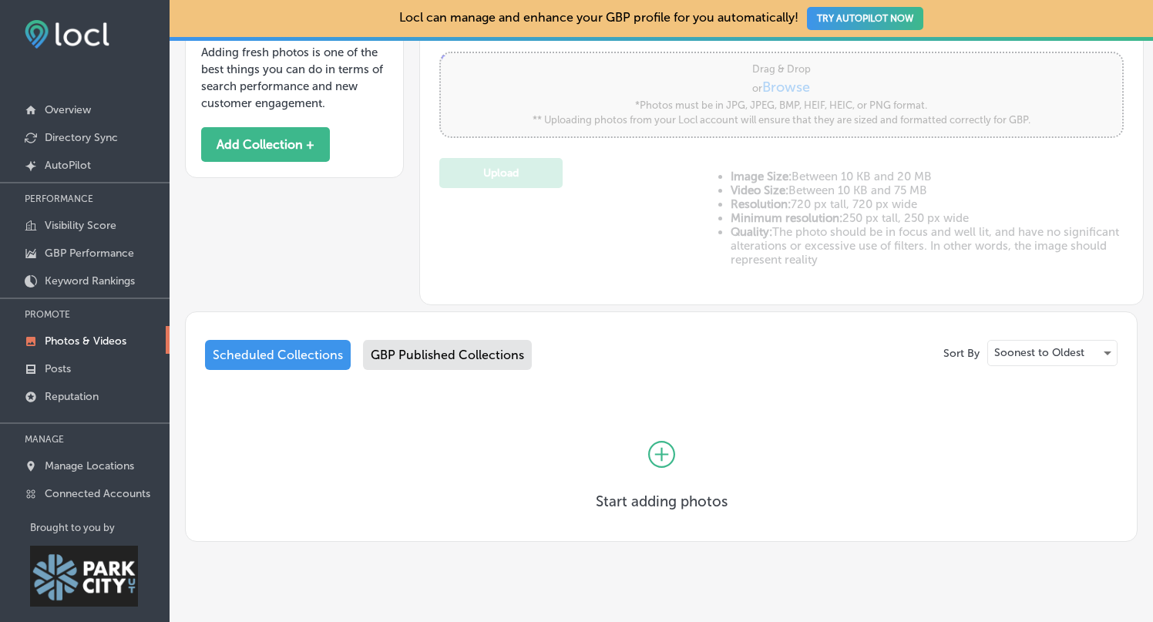
click at [453, 347] on div "GBP Published Collections" at bounding box center [447, 355] width 169 height 30
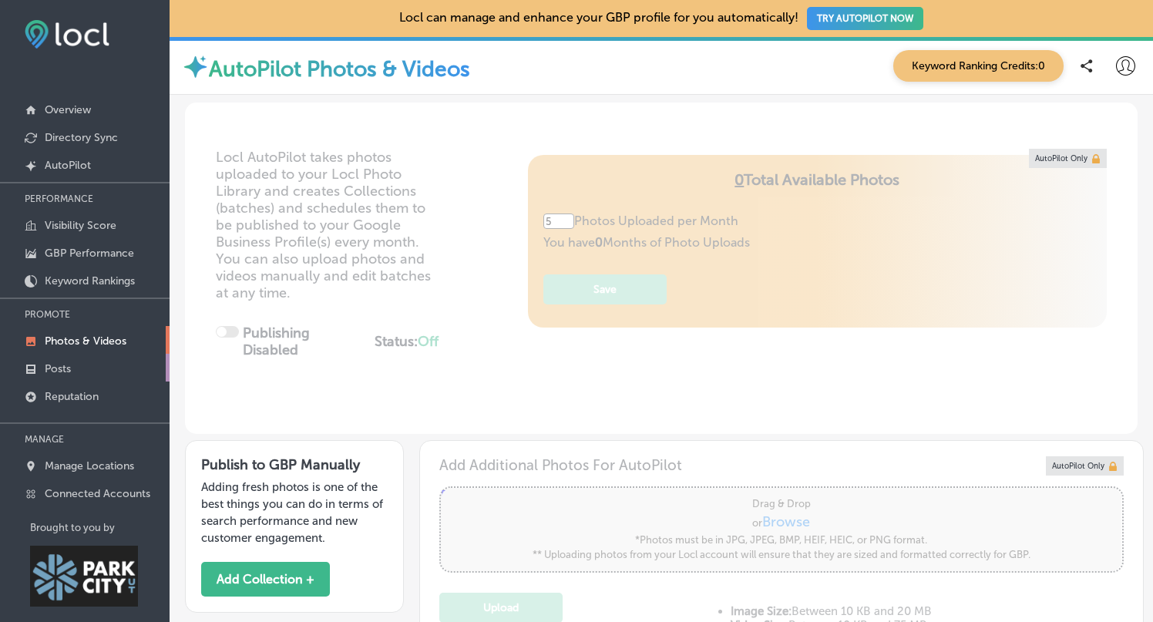
click at [82, 369] on link "Posts" at bounding box center [85, 368] width 170 height 28
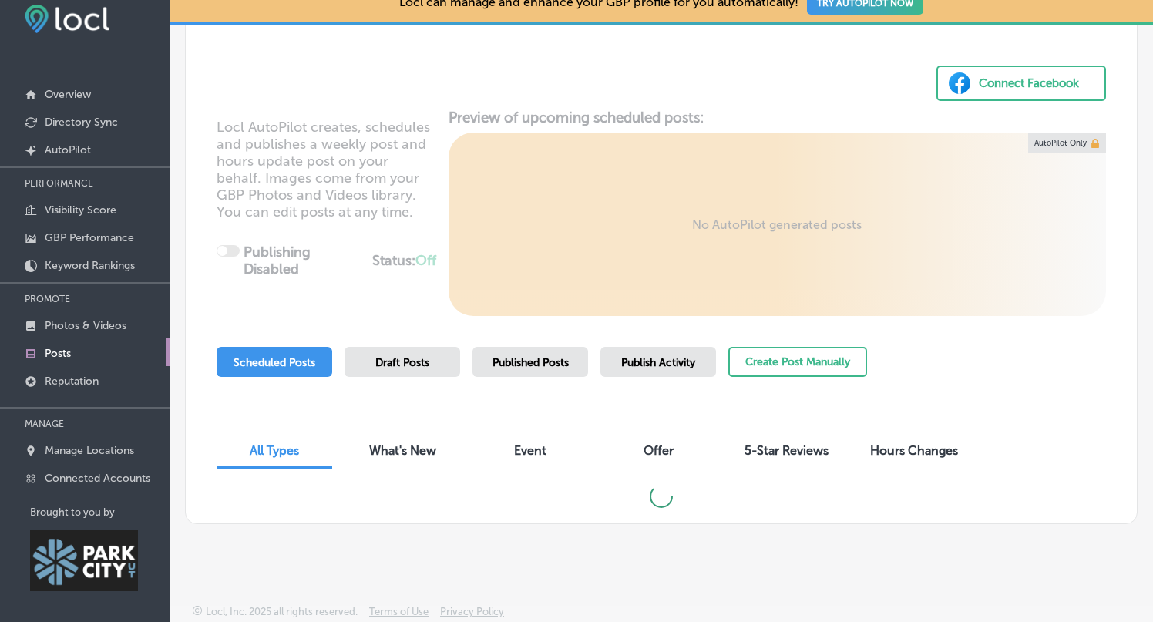
scroll to position [84, 0]
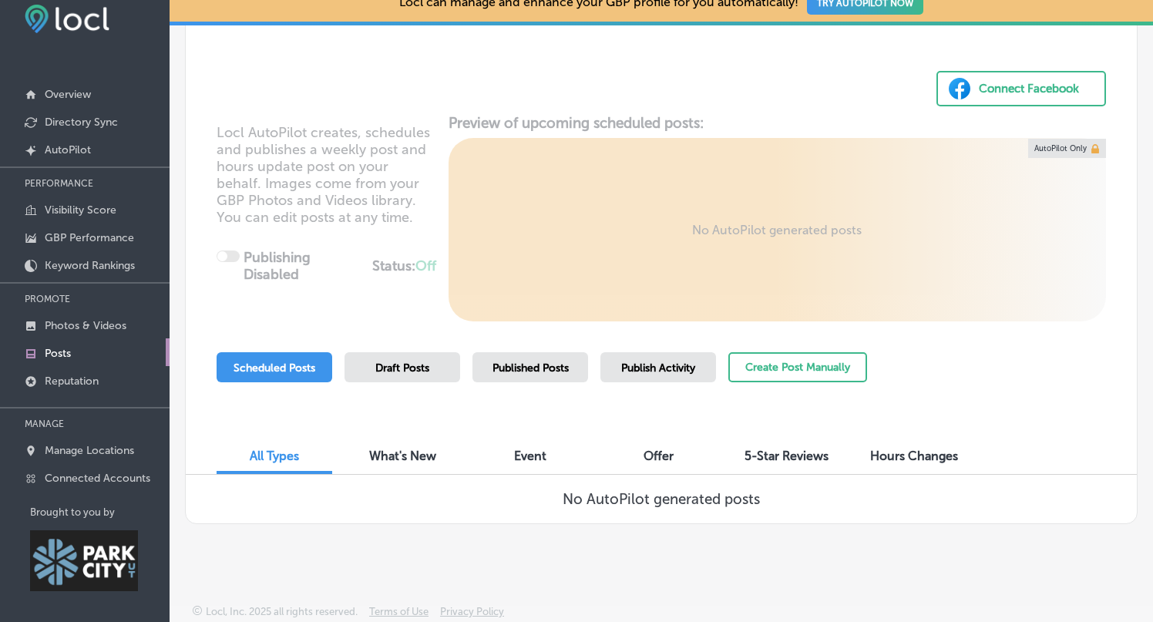
click at [560, 361] on span "Published Posts" at bounding box center [530, 367] width 76 height 13
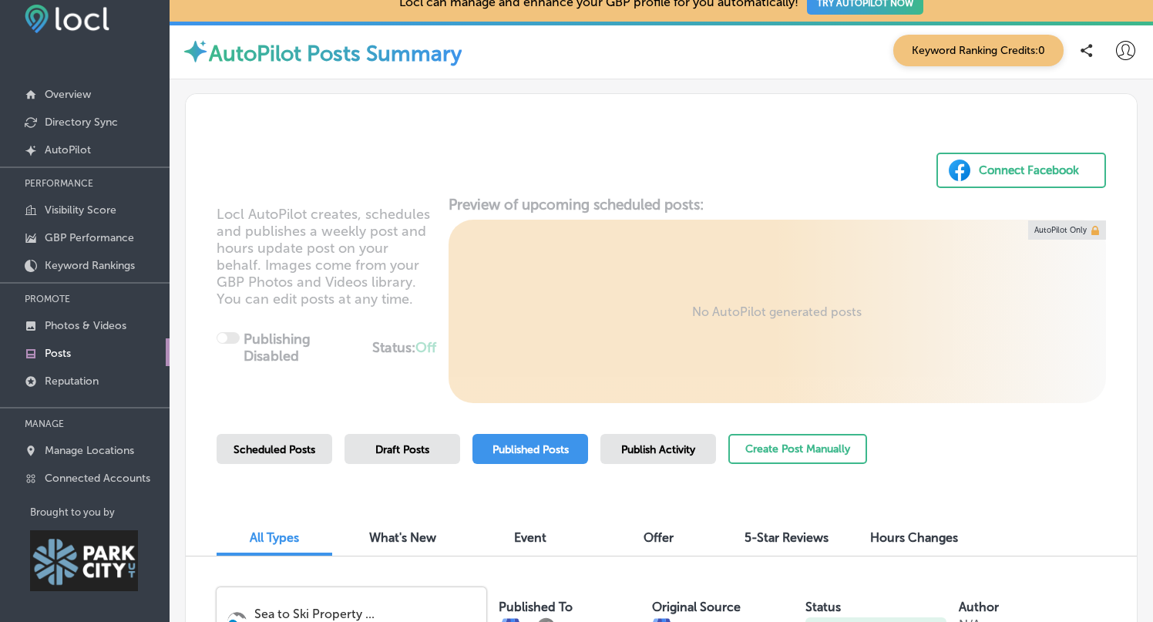
scroll to position [13, 0]
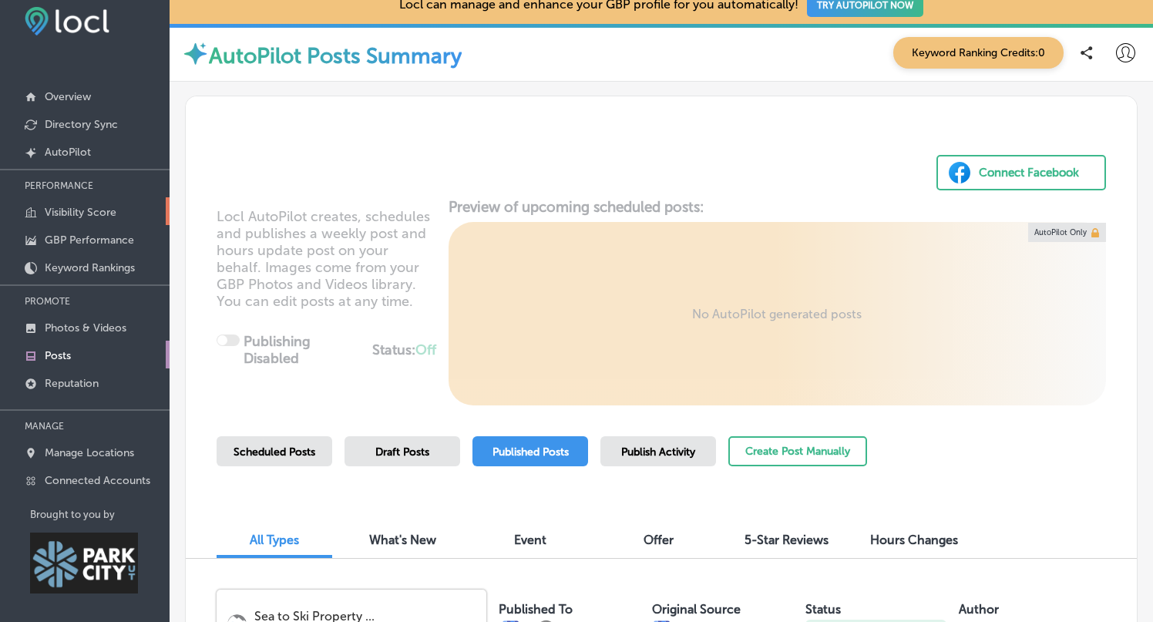
click at [69, 208] on p "Visibility Score" at bounding box center [81, 212] width 72 height 13
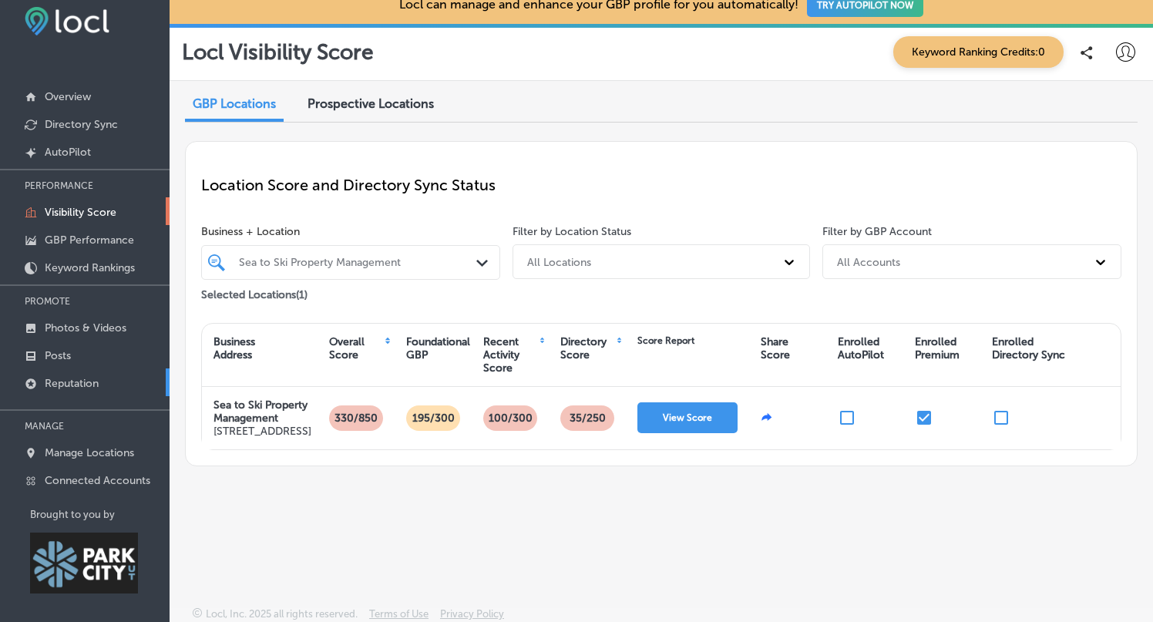
click at [63, 382] on p "Reputation" at bounding box center [72, 383] width 54 height 13
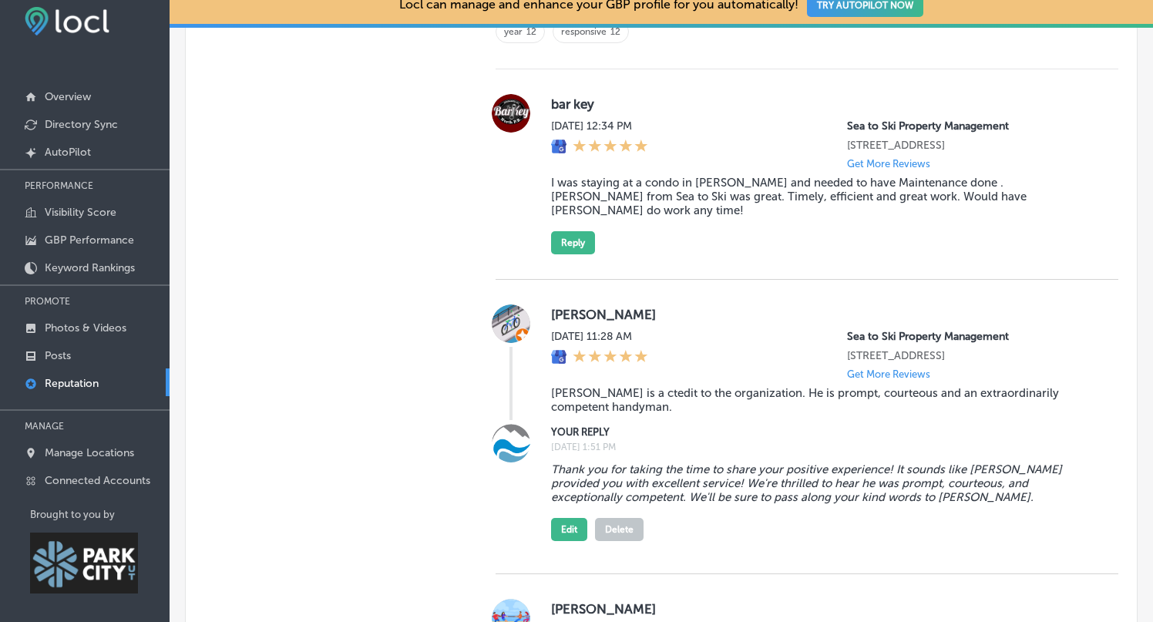
scroll to position [1134, 0]
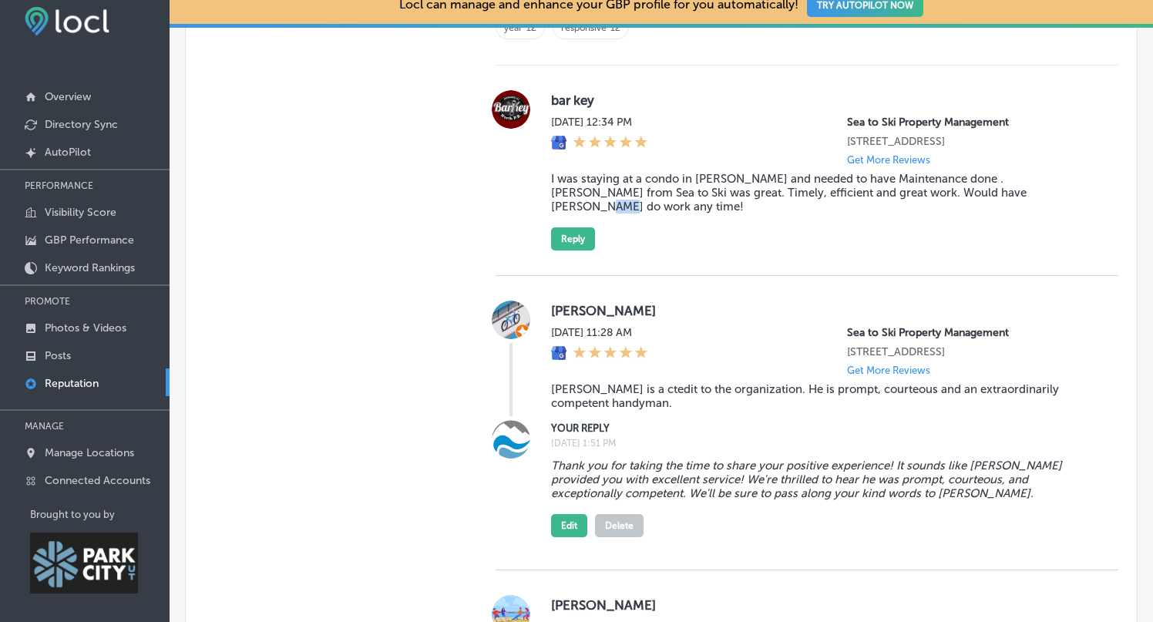
drag, startPoint x: 970, startPoint y: 202, endPoint x: 950, endPoint y: 203, distance: 19.3
click at [950, 203] on blockquote "I was staying at a condo in Queen Esther and needed to have Maintenance done . …" at bounding box center [822, 193] width 543 height 42
click at [979, 202] on blockquote "I was staying at a condo in Queen Esther and needed to have Maintenance done . …" at bounding box center [822, 193] width 543 height 42
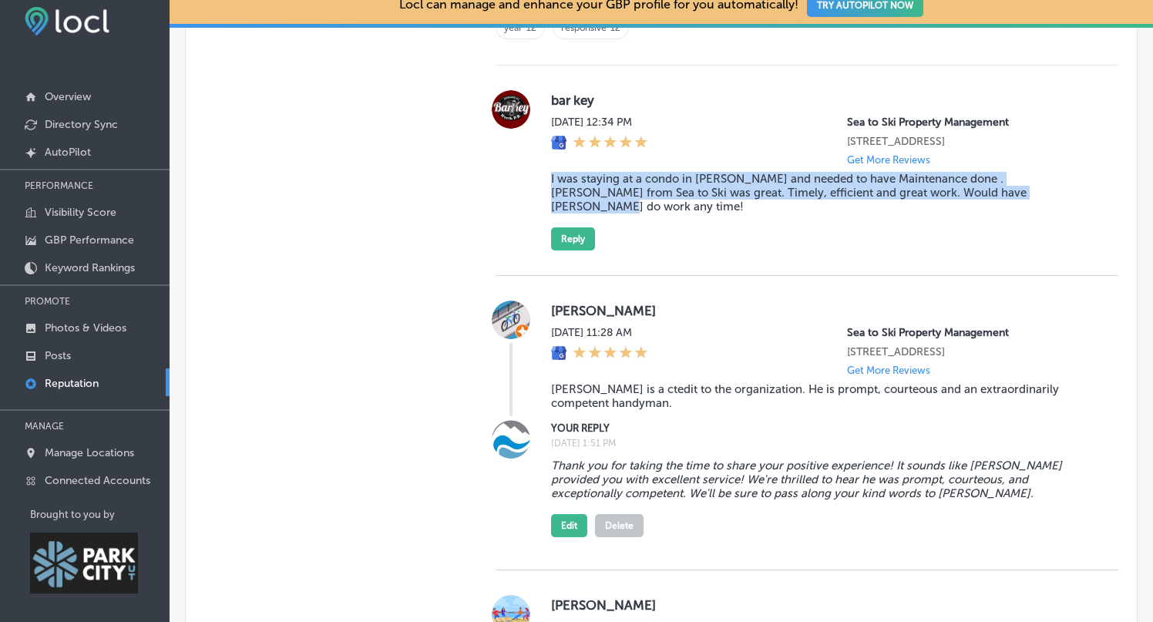
drag, startPoint x: 973, startPoint y: 201, endPoint x: 549, endPoint y: 186, distance: 424.1
click at [549, 186] on div "bar key Sat, Aug 30, 2025 12:34 PM Sea to Ski Property Management 4376 Forestda…" at bounding box center [807, 170] width 623 height 160
copy blockquote "I was staying at a condo in Queen Esther and needed to have Maintenance done . …"
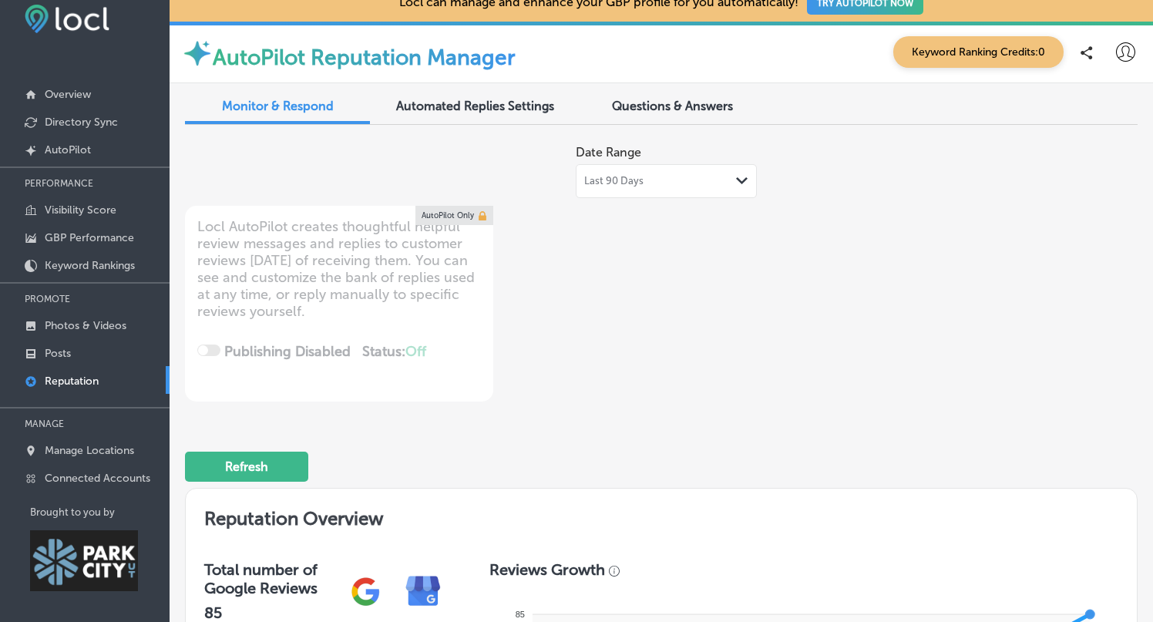
scroll to position [0, 0]
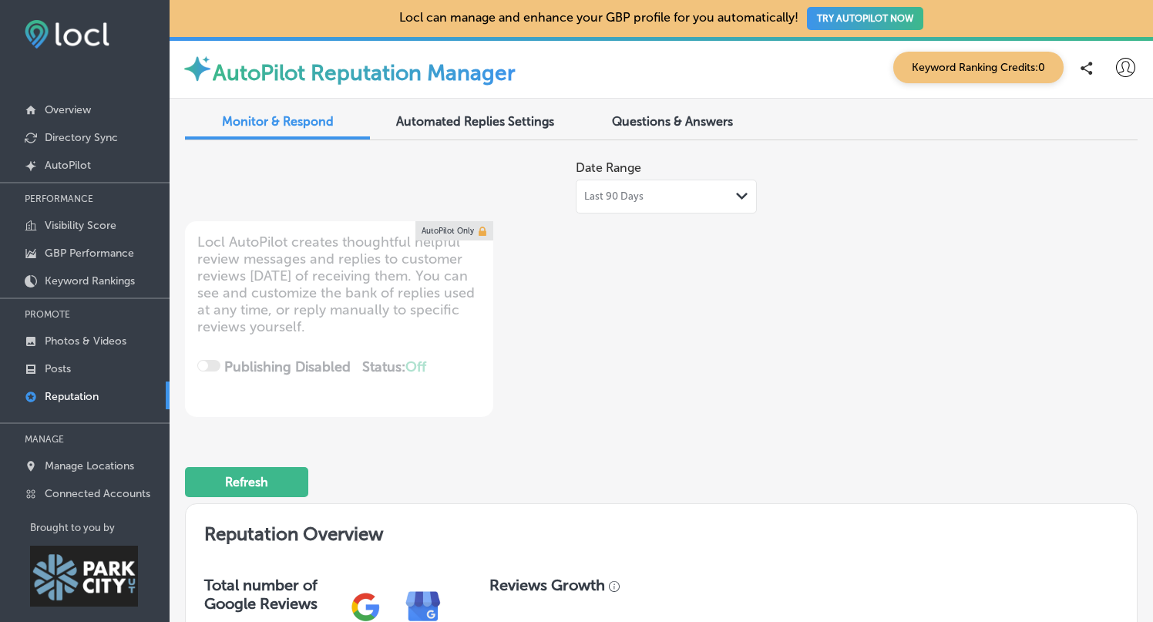
click at [487, 132] on div "Automated Replies Settings" at bounding box center [474, 122] width 185 height 33
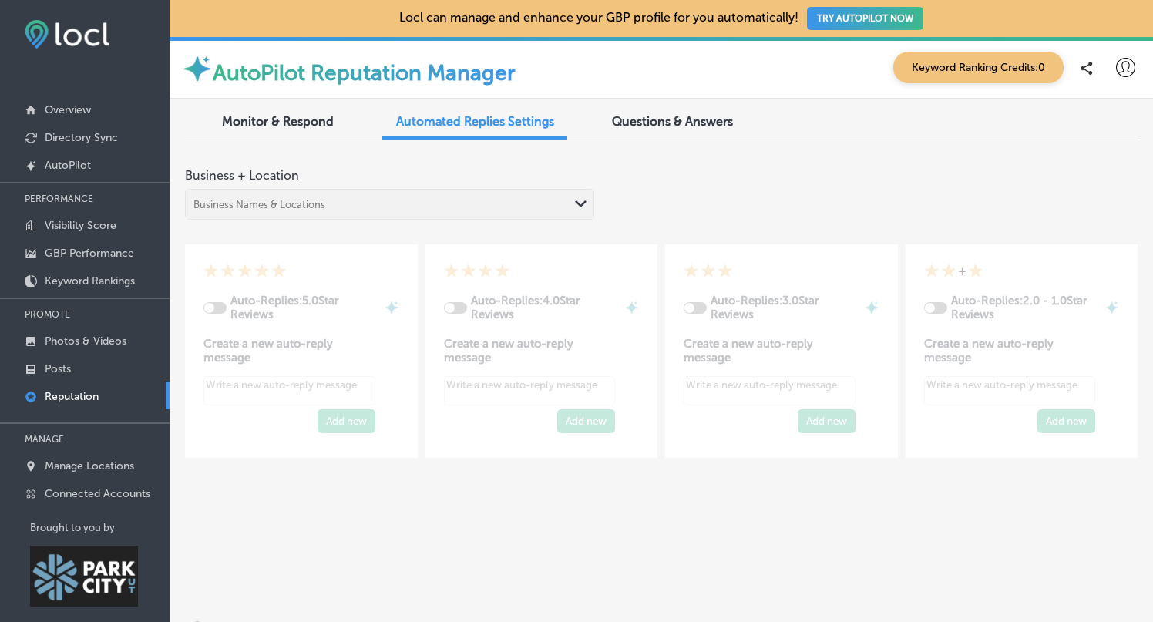
click at [287, 119] on span "Monitor & Respond" at bounding box center [278, 121] width 112 height 15
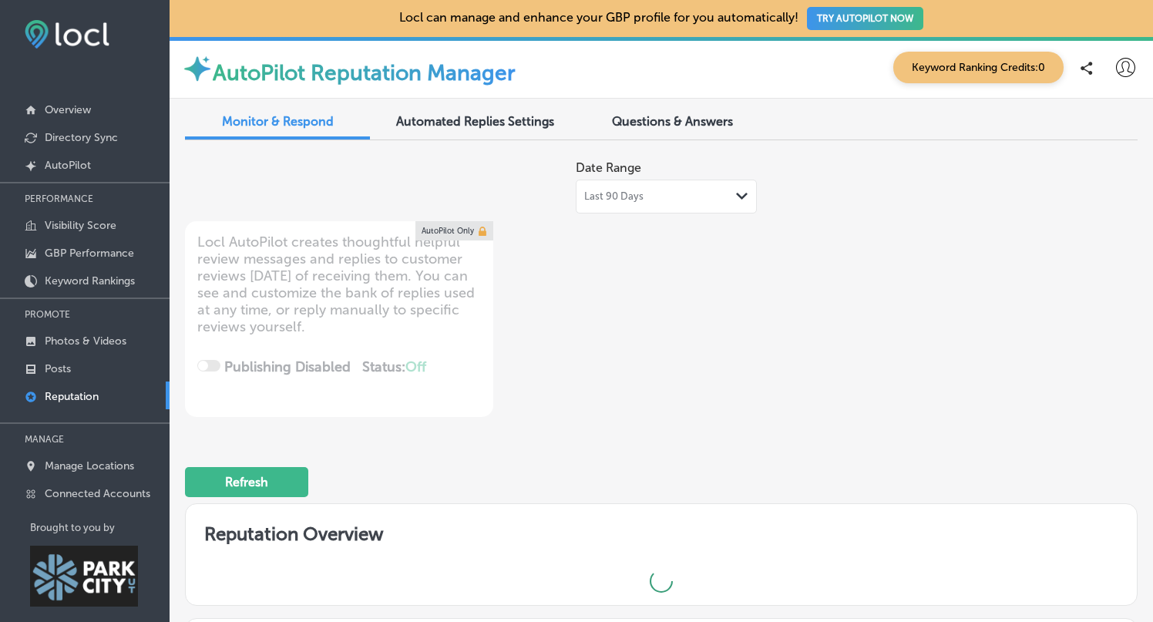
type textarea "x"
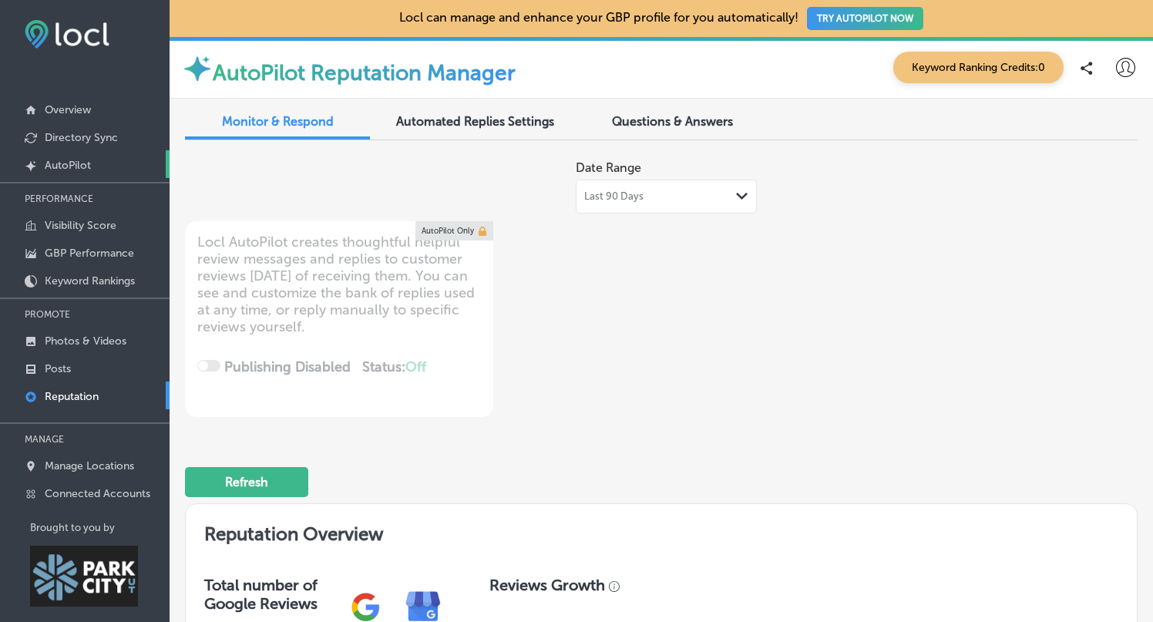
click at [85, 172] on link "Created by potrace 1.10, written by Peter Selinger 2001-2011 AutoPilot" at bounding box center [85, 164] width 170 height 28
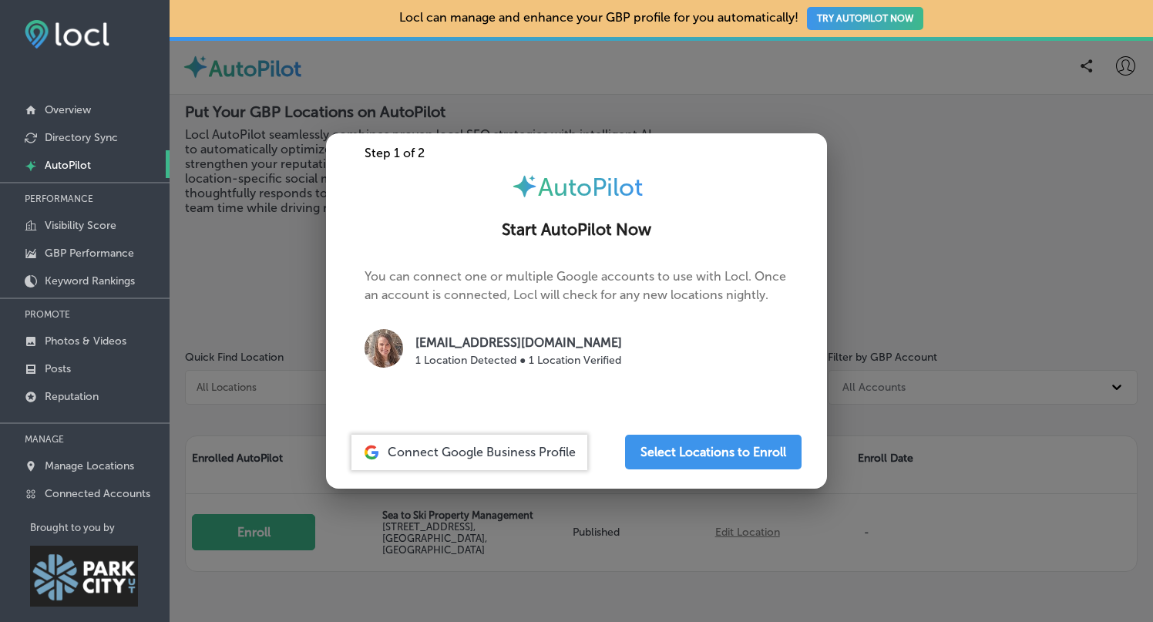
click at [510, 449] on span "Connect Google Business Profile" at bounding box center [482, 452] width 188 height 15
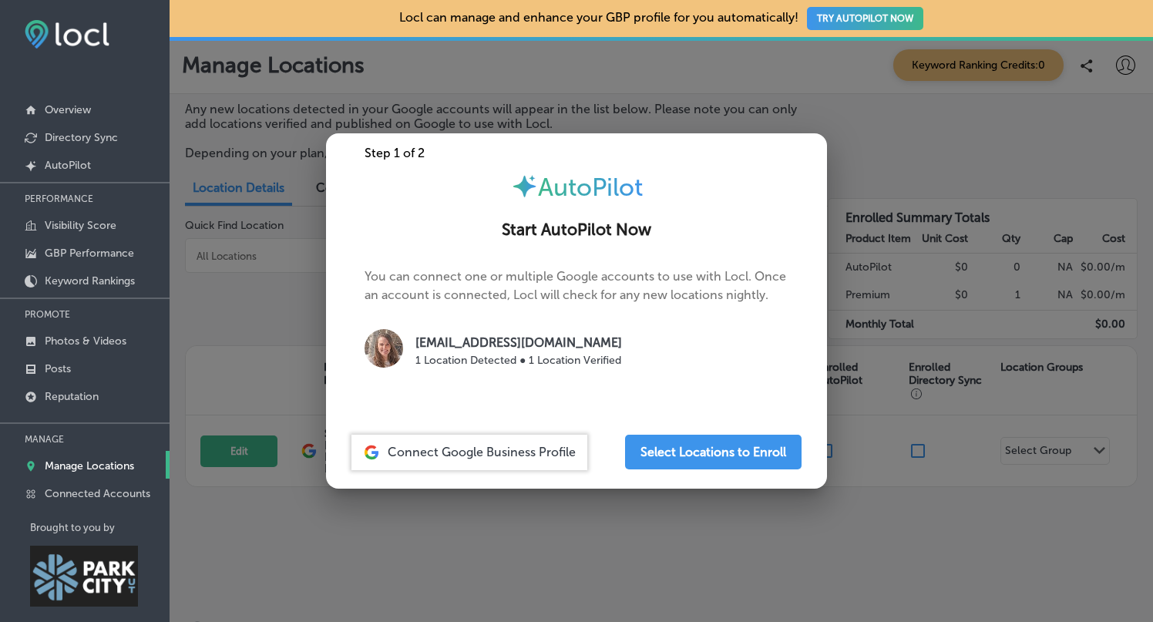
click at [518, 529] on div at bounding box center [576, 311] width 1153 height 622
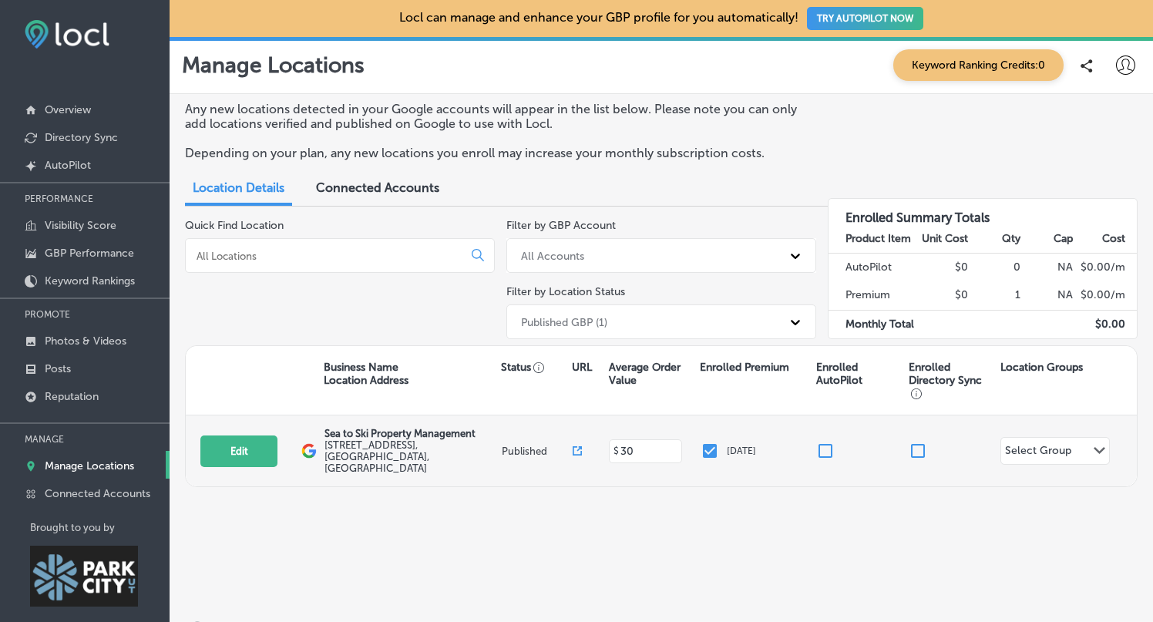
click at [826, 443] on input "checkbox" at bounding box center [825, 451] width 18 height 18
checkbox input "false"
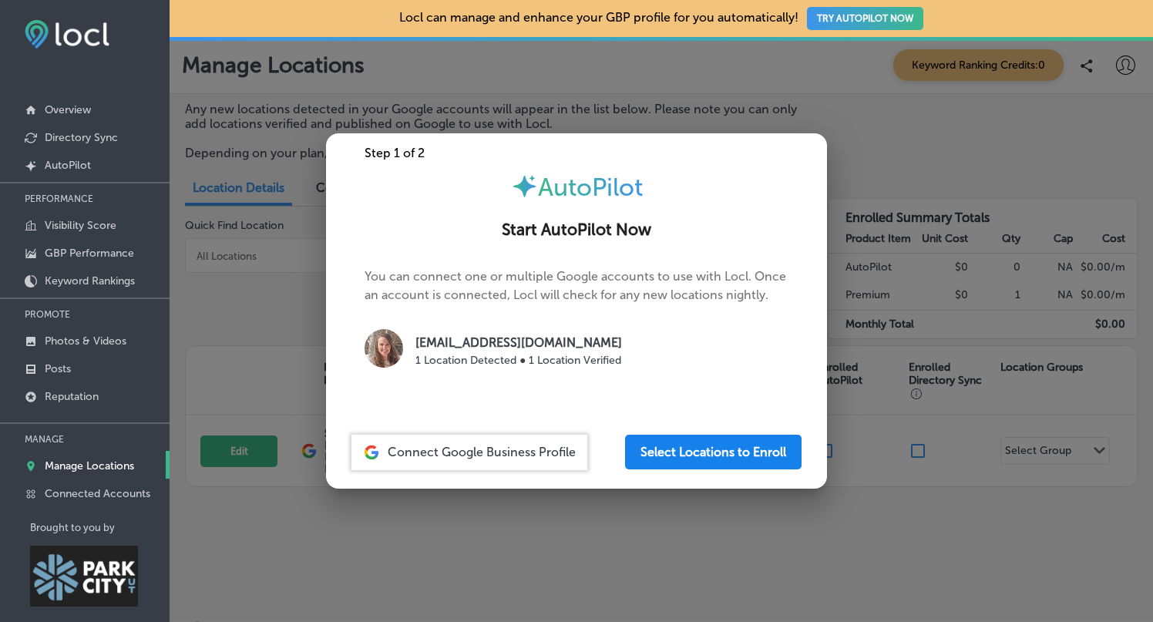
click at [759, 443] on button "Select Locations to Enroll" at bounding box center [713, 452] width 176 height 35
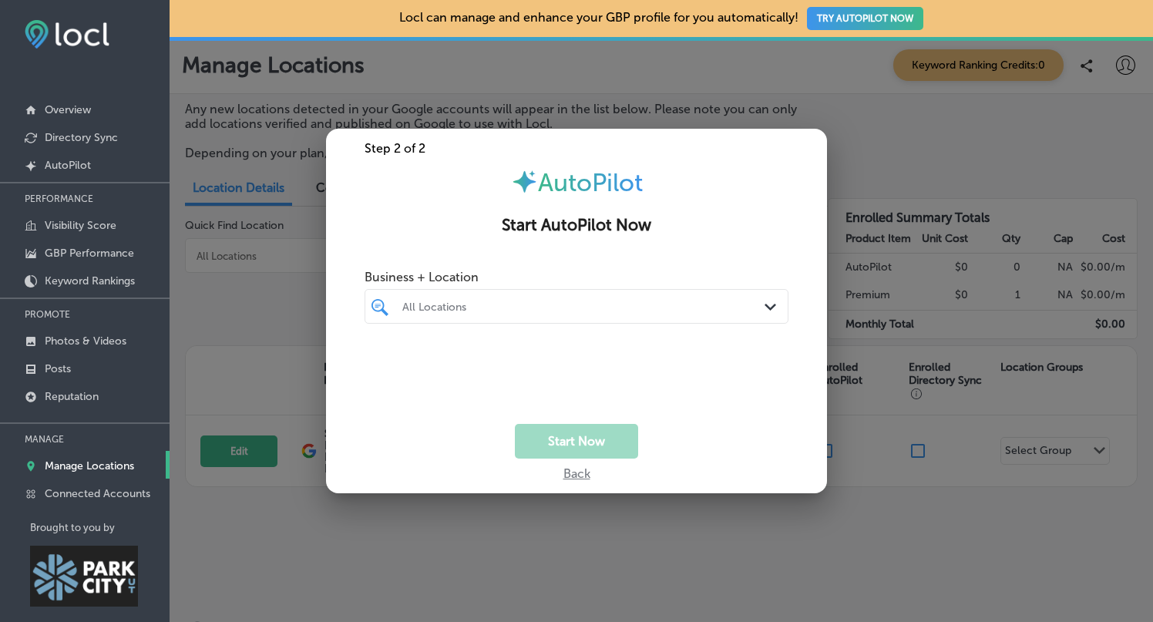
click at [752, 313] on div "All Locations" at bounding box center [577, 306] width 364 height 24
click at [381, 364] on input "checkbox" at bounding box center [383, 364] width 18 height 18
click at [724, 250] on div "Step 2 of 2 AutoPilot Start AutoPilot Now Business + Location option 4376 Fores…" at bounding box center [576, 311] width 501 height 365
click at [600, 441] on button "Start Now" at bounding box center [576, 441] width 123 height 35
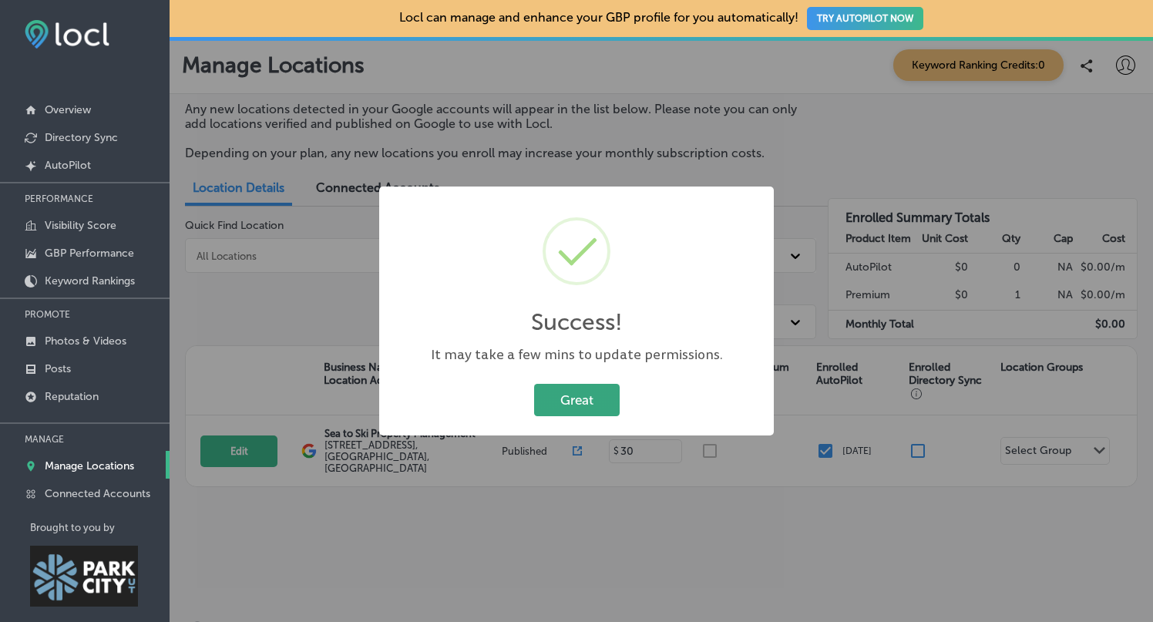
click at [601, 401] on button "Great" at bounding box center [577, 400] width 86 height 32
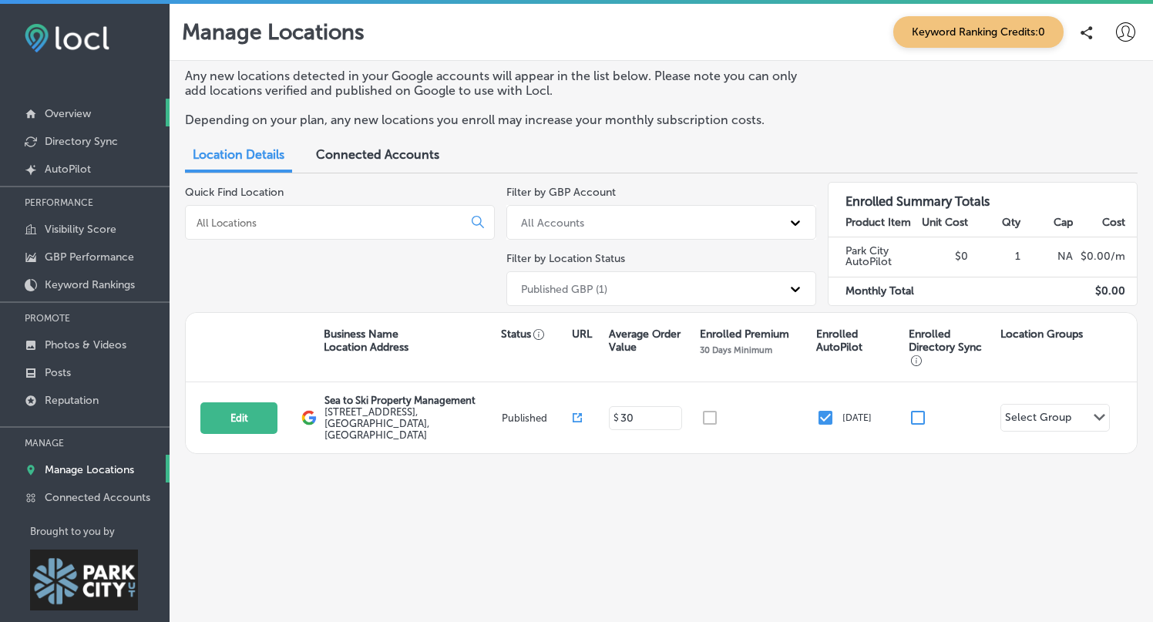
click at [69, 109] on p "Overview" at bounding box center [68, 113] width 46 height 13
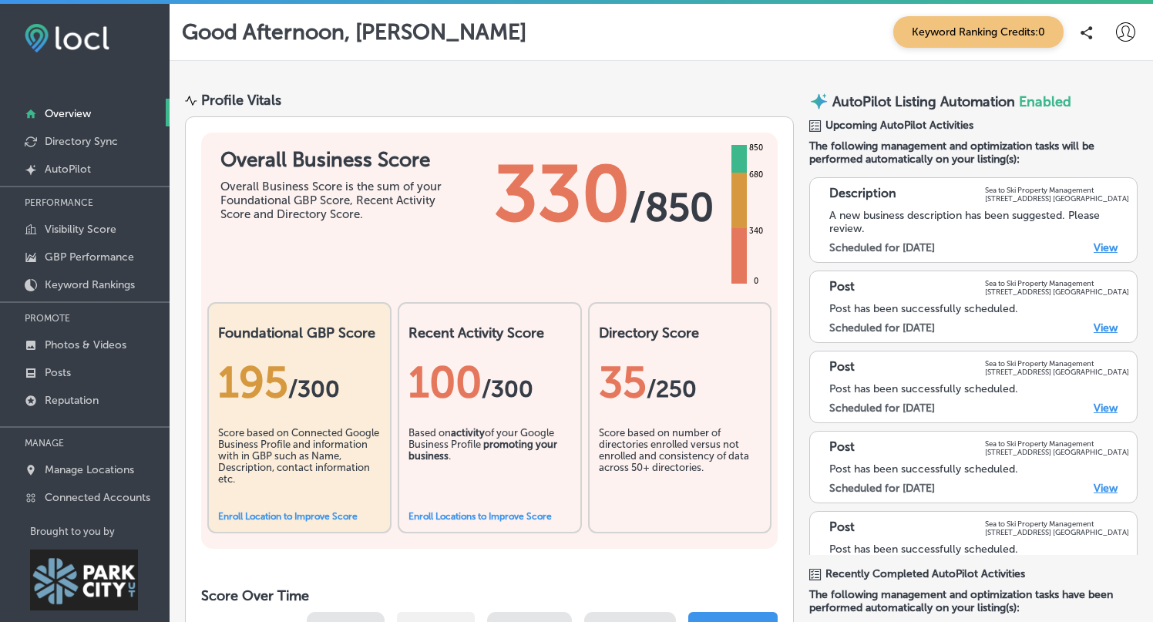
click at [1103, 243] on link "View" at bounding box center [1106, 247] width 24 height 13
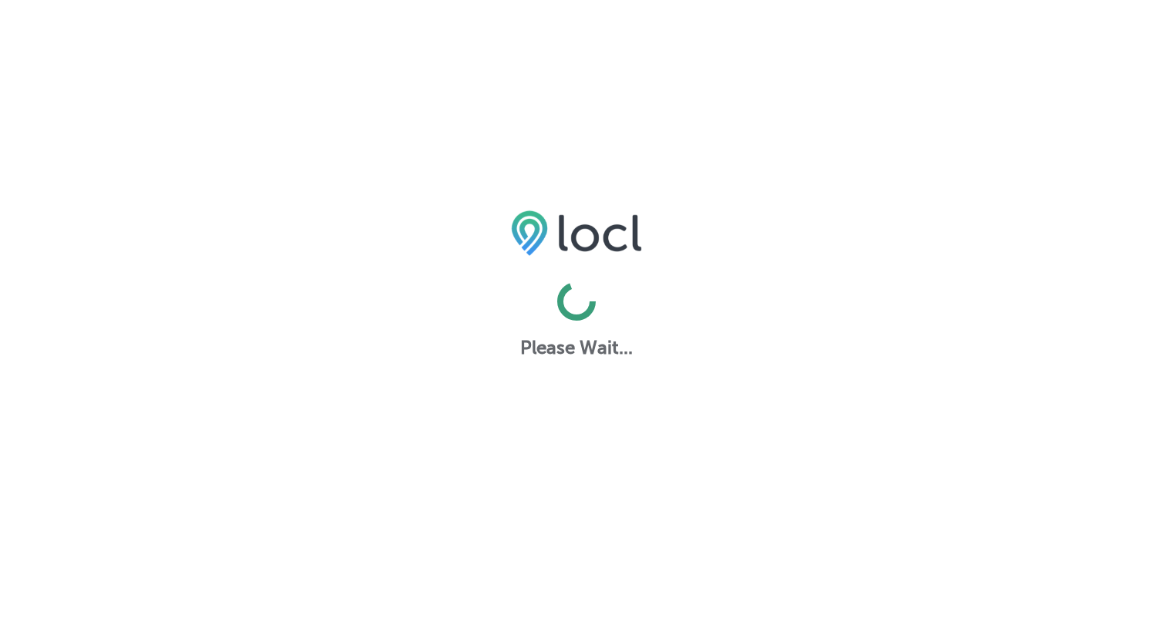
select select "US"
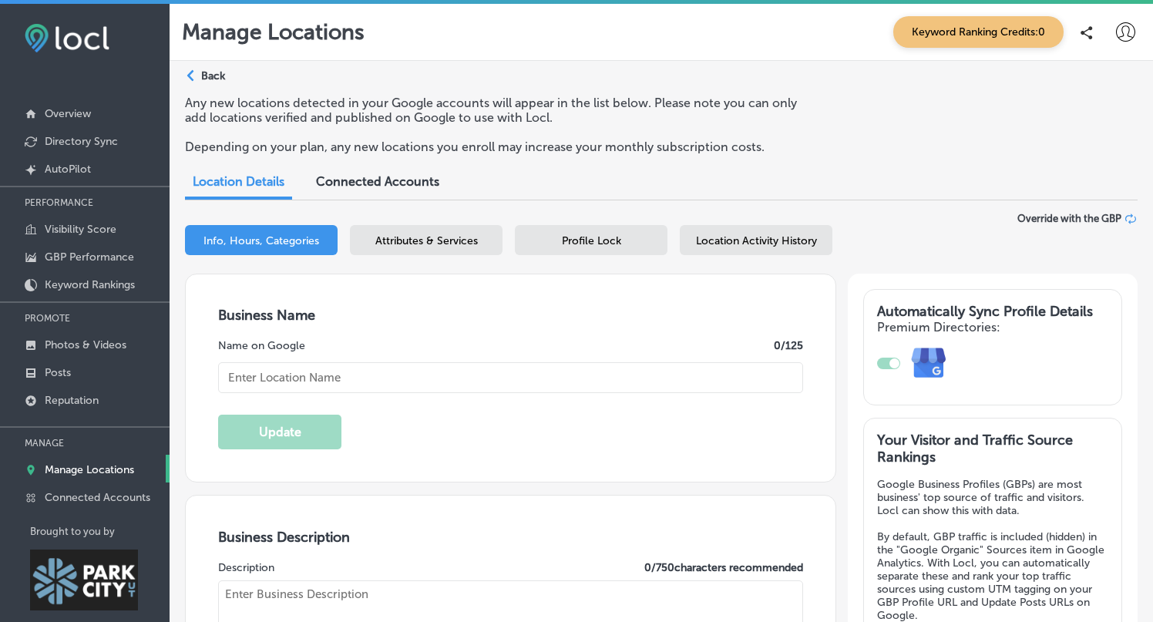
type input "Sea to Ski Property Management"
type textarea "Sea to Ski Property Management delivers bespoke care for discerning homeowners,…"
type input "[STREET_ADDRESS]"
type input "Unit 13"
type input "[GEOGRAPHIC_DATA]"
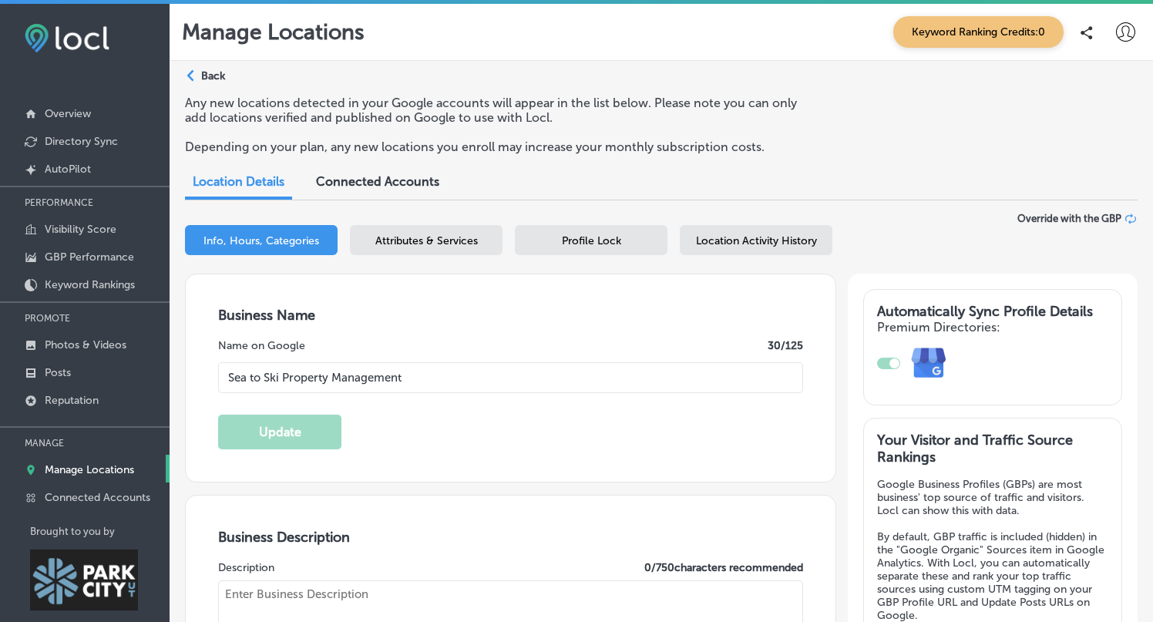
type input "84098"
type input "US"
checkbox input "true"
type textarea "Sea to Ski is a boutique, full-service property management and HOA management p…"
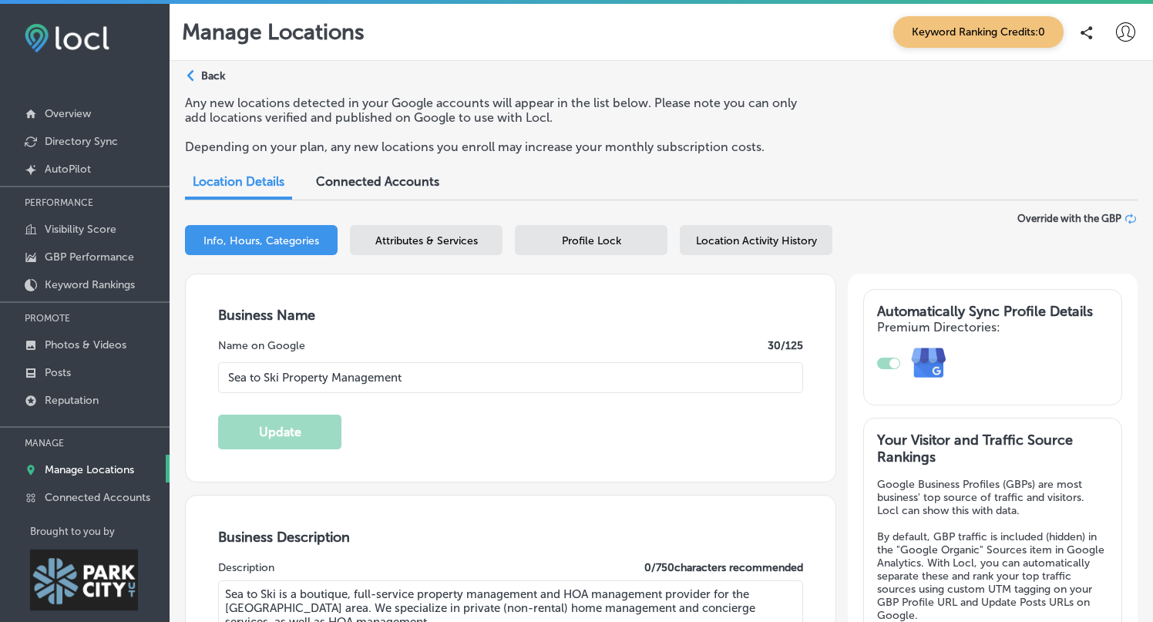
type input "+1 435 940 1020"
type input "30"
type input "https://www.seatoski.com/"
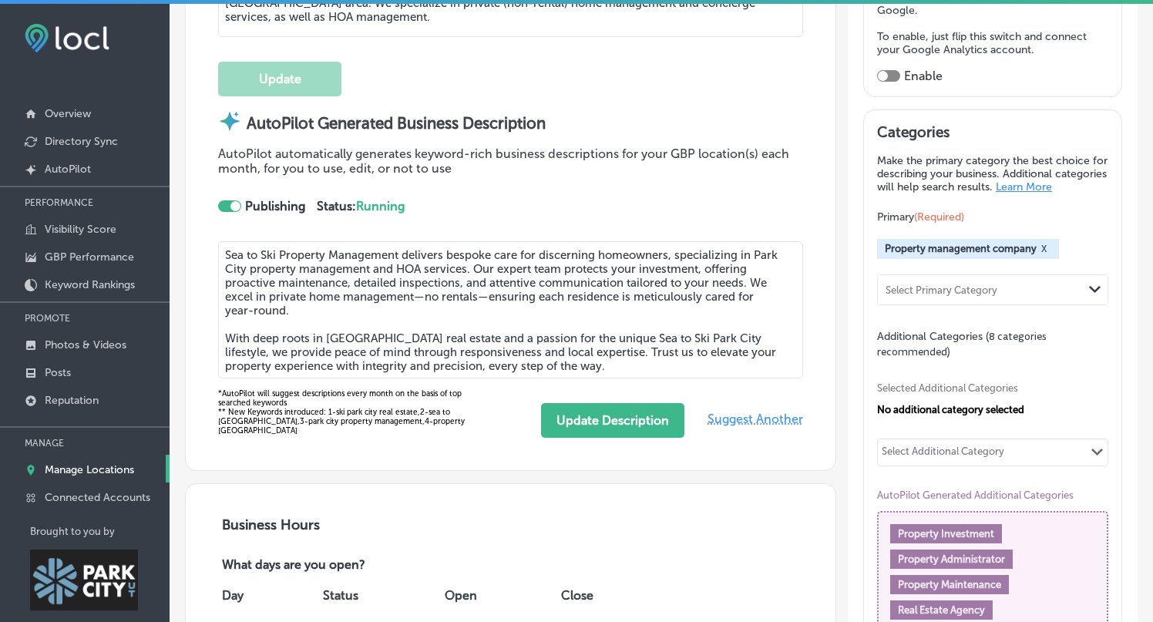
scroll to position [604, 0]
click at [782, 416] on span "Suggest Another" at bounding box center [755, 420] width 96 height 38
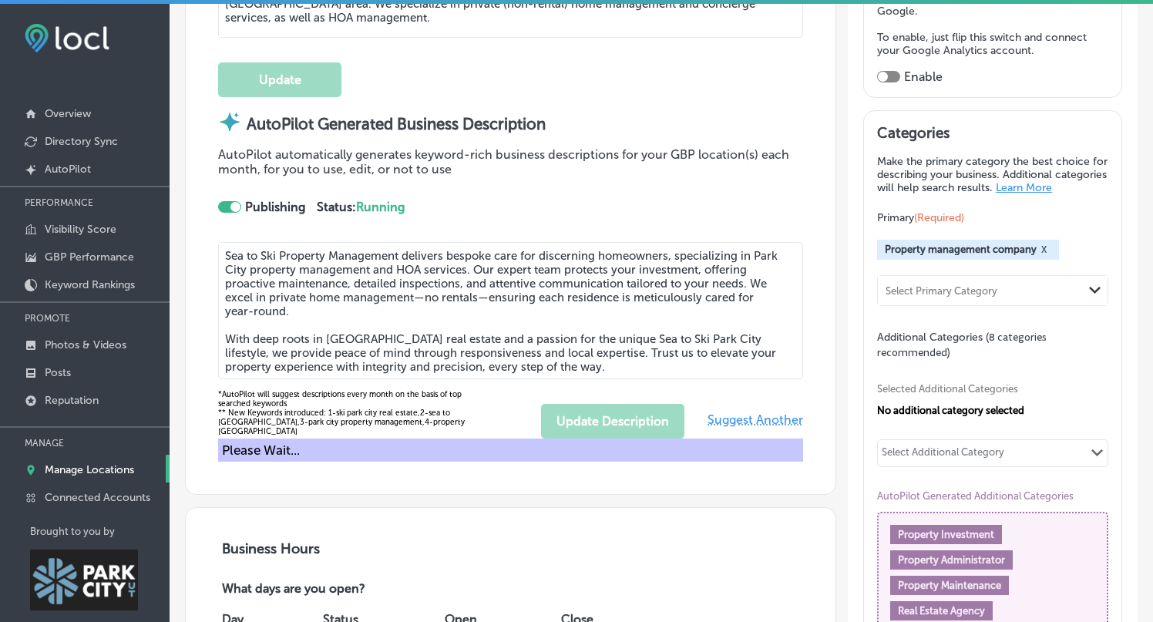
type textarea "Sea to Ski Property Management delivers expert, attentive care for luxury homes…"
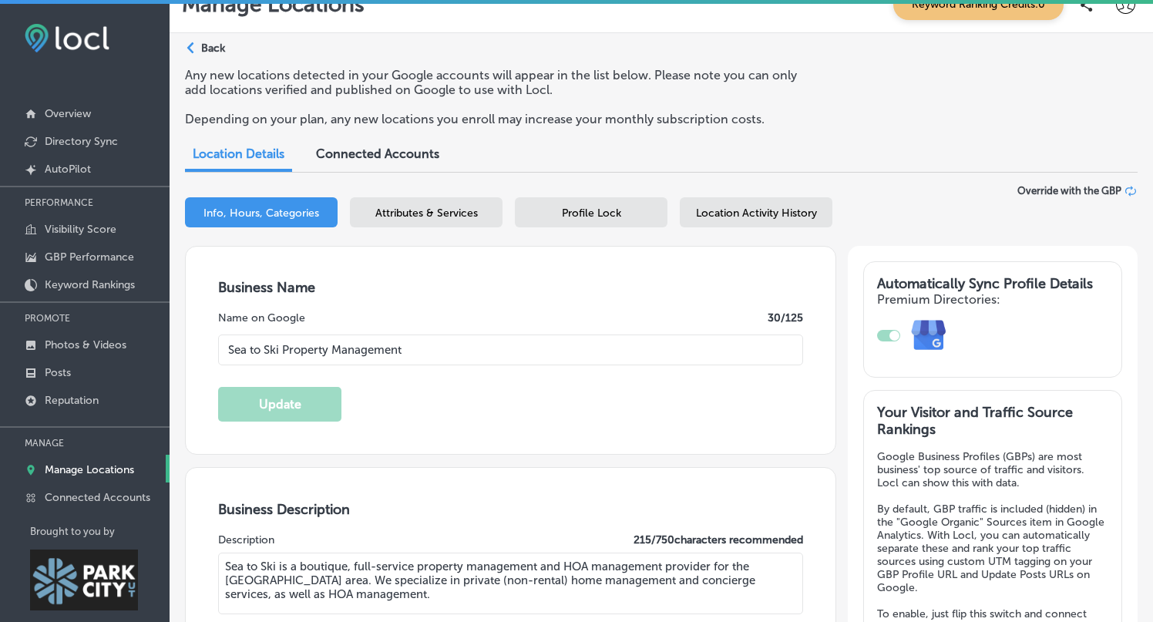
scroll to position [0, 0]
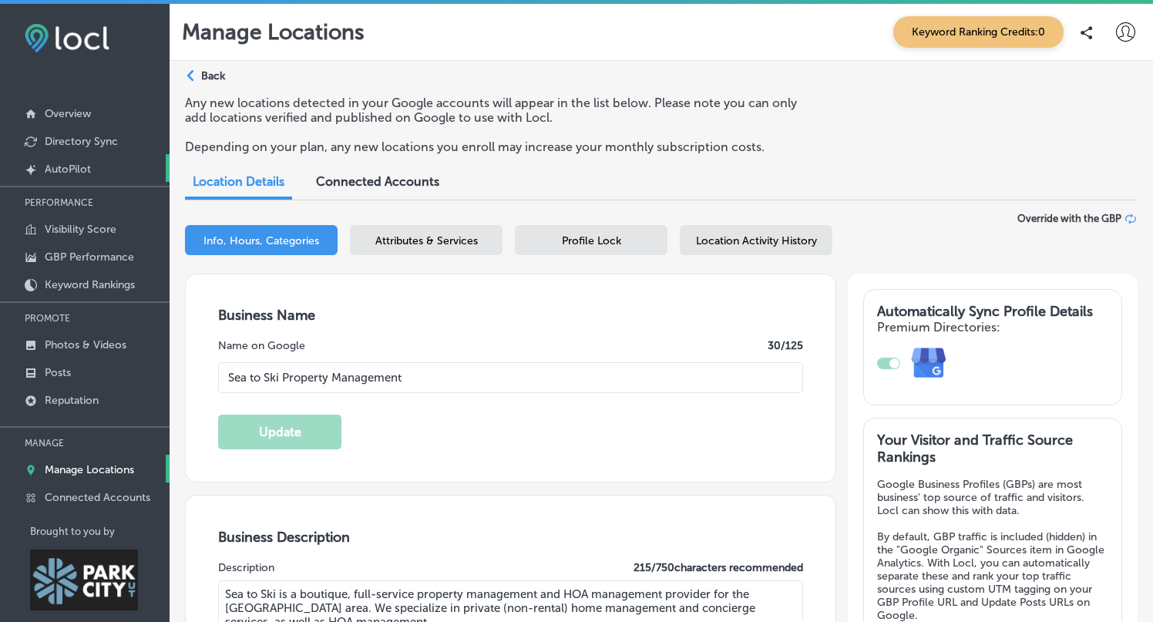
click at [86, 164] on p "AutoPilot" at bounding box center [68, 169] width 46 height 13
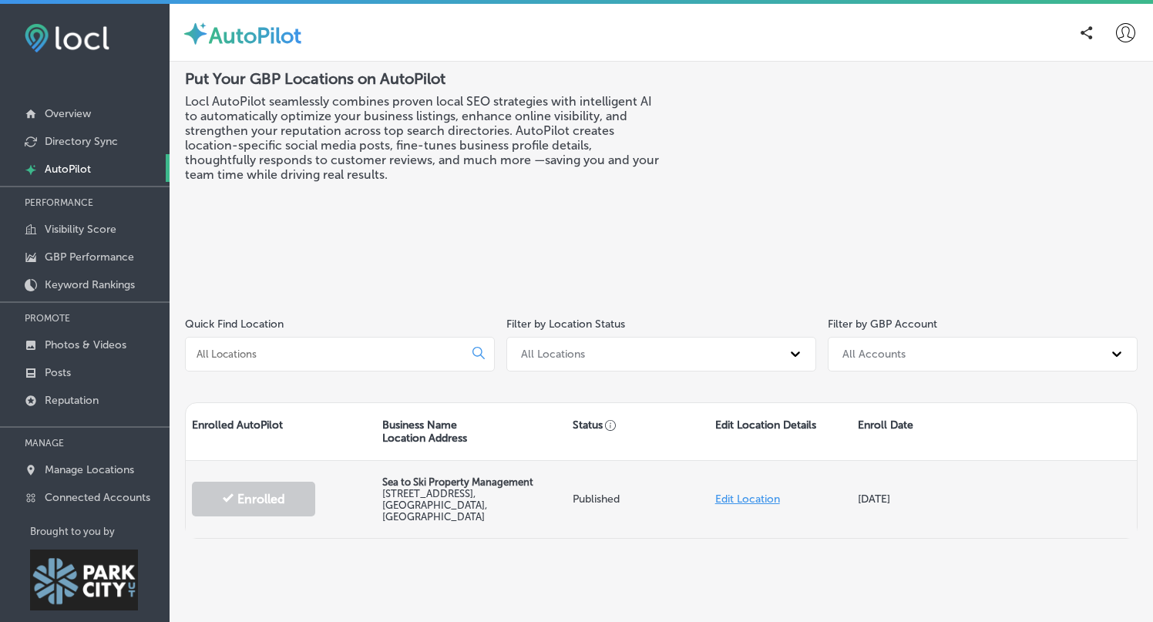
click at [479, 485] on p "Sea to Ski Property Management" at bounding box center [471, 482] width 178 height 12
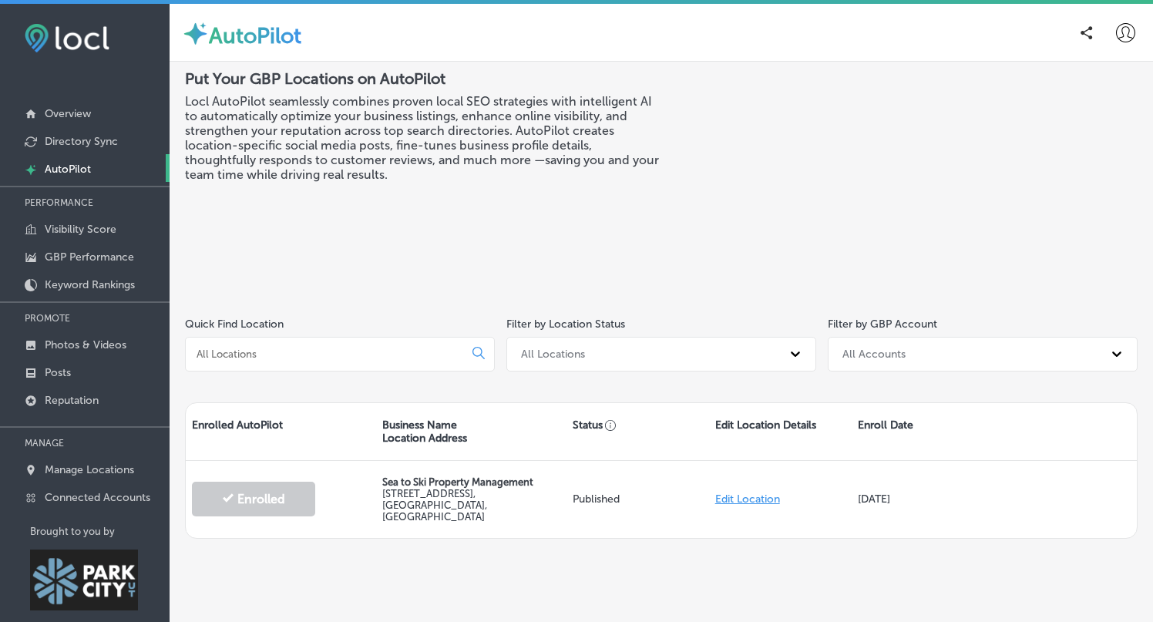
scroll to position [8, 0]
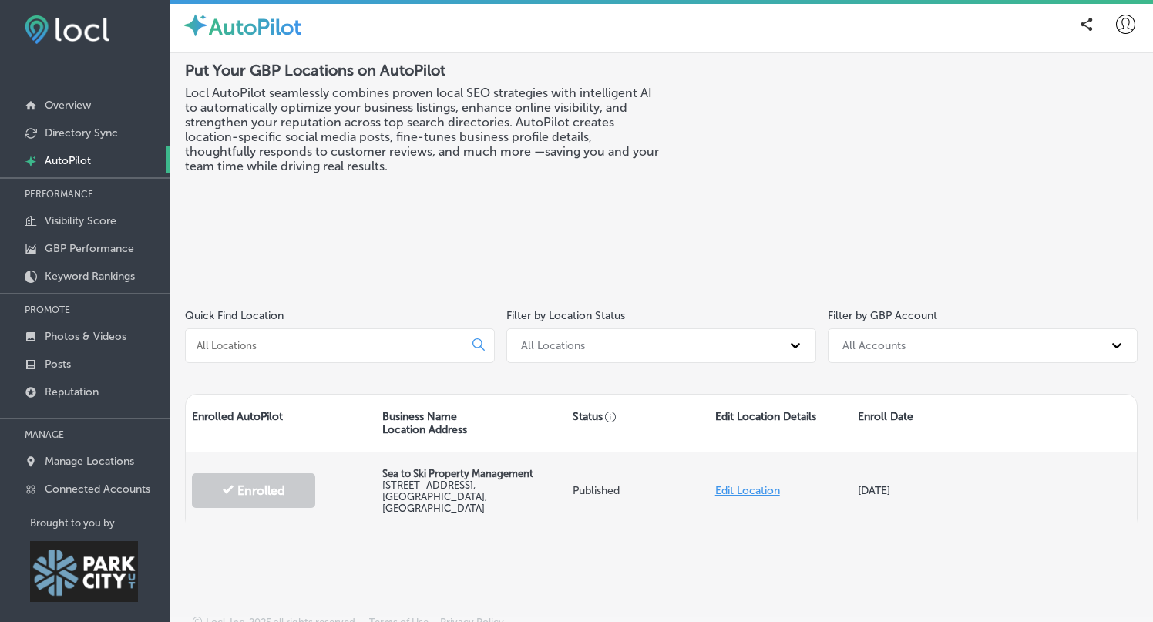
drag, startPoint x: 439, startPoint y: 492, endPoint x: 450, endPoint y: 494, distance: 11.8
click at [439, 492] on label "4376 Forestdale Dr Unit 13 , Park City, UT 84098, US" at bounding box center [434, 496] width 105 height 35
click at [759, 485] on link "Edit Location" at bounding box center [747, 490] width 65 height 13
select select "US"
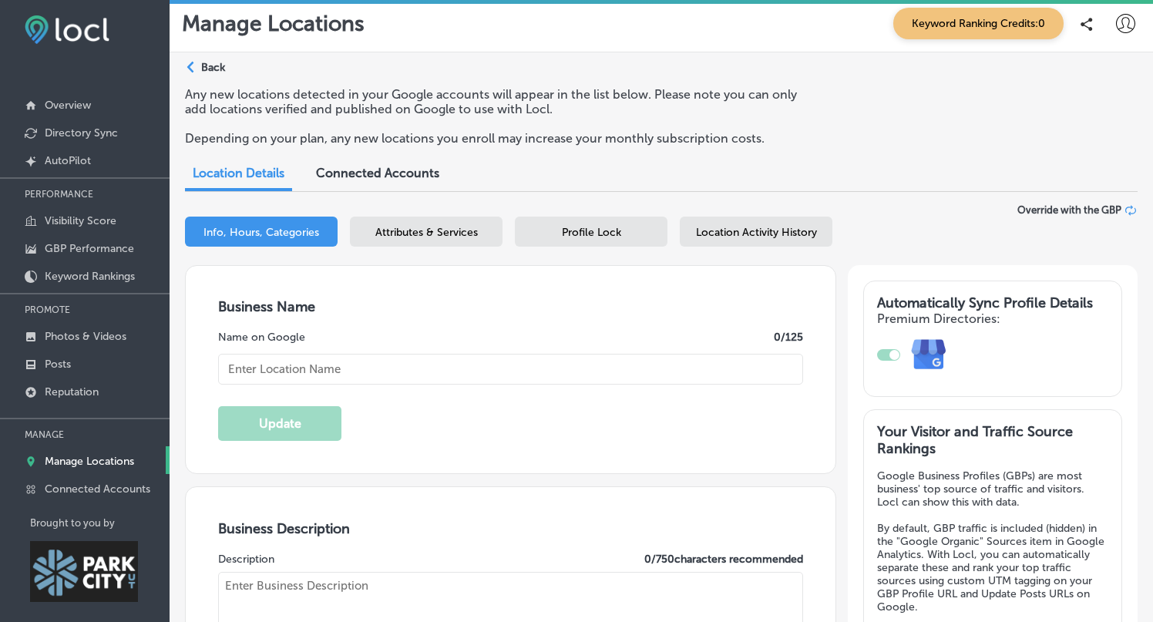
type input "Sea to Ski Property Management"
type textarea "Sea to Ski Property Management delivers expert, attentive care for luxury homes…"
type input "4376 Forestdale Dr"
type input "Unit 13"
type input "[GEOGRAPHIC_DATA]"
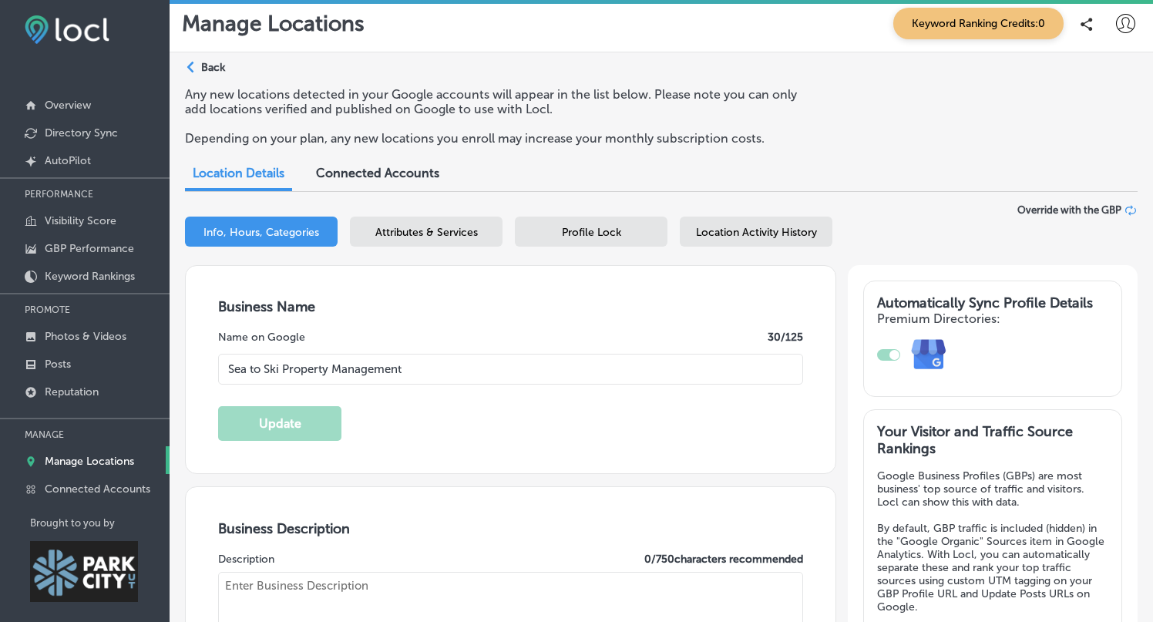
type input "84098"
type input "US"
type input "https://www.seatoski.com/"
type input "30"
checkbox input "true"
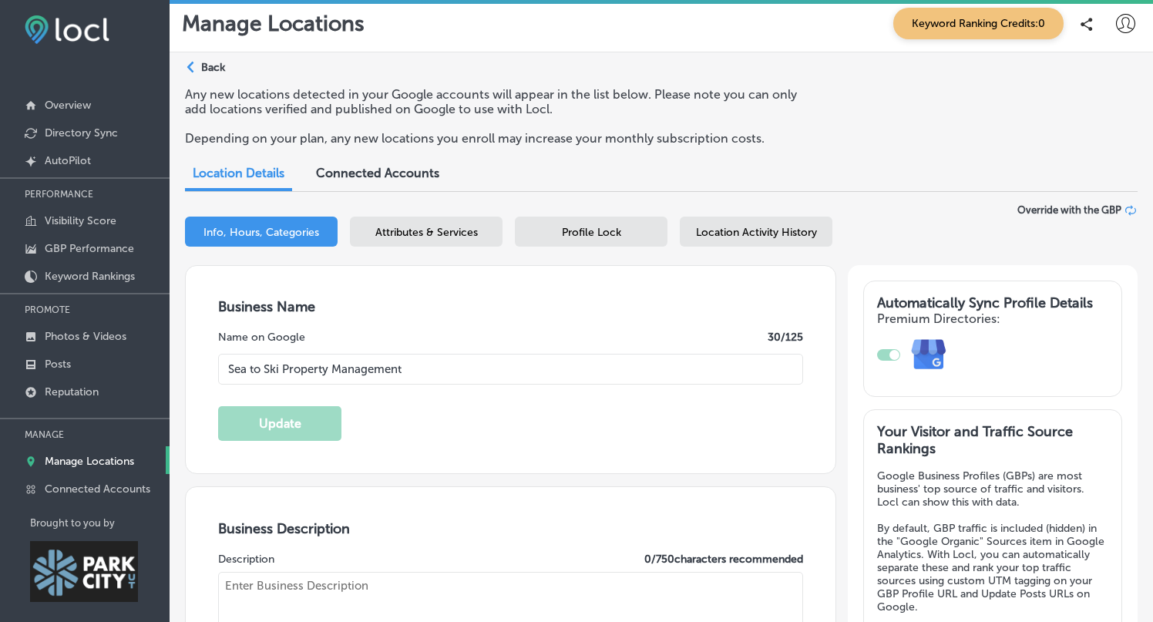
type textarea "Sea to Ski is a boutique, full-service property management and HOA management p…"
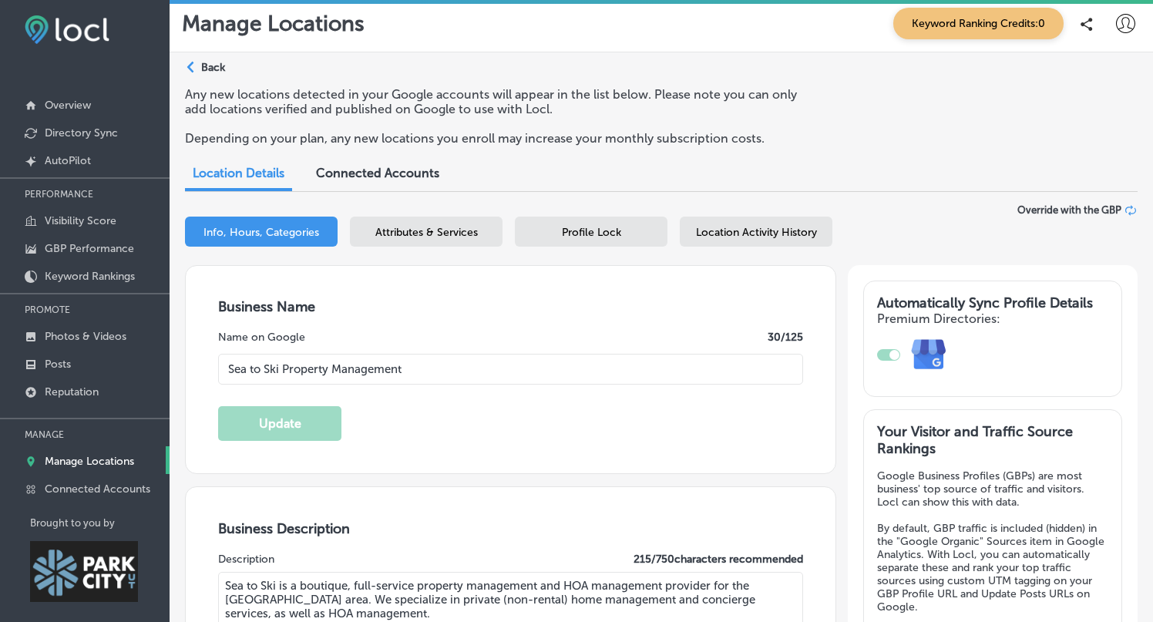
type input "+1 435 940 1020"
click at [197, 65] on div "Path Created with Sketch." at bounding box center [193, 68] width 12 height 12
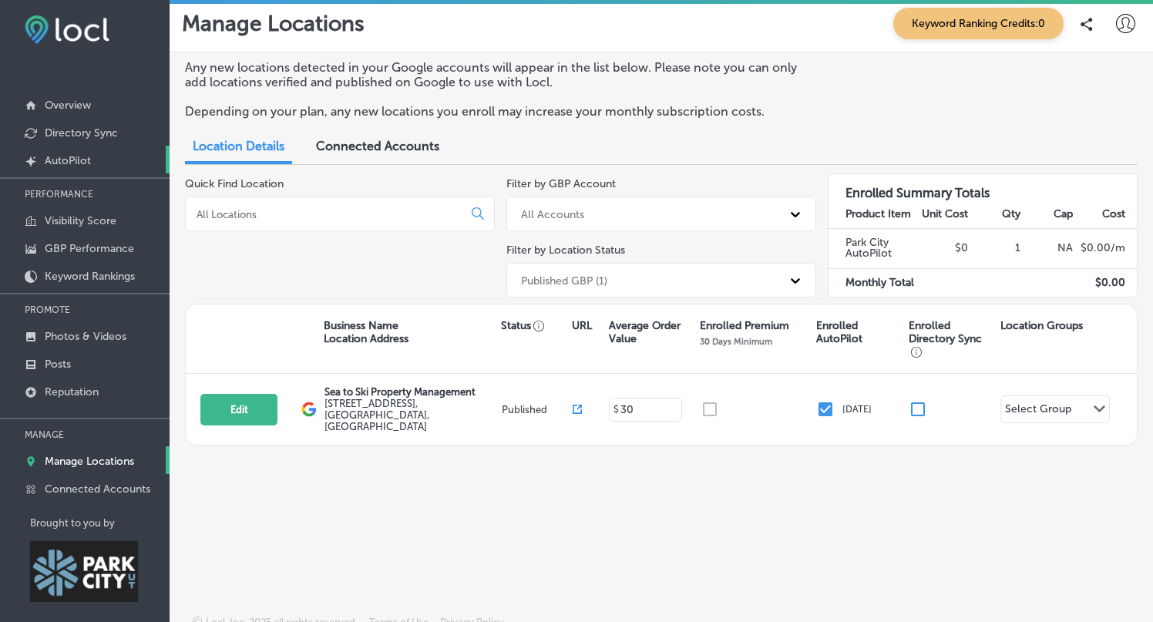
click at [107, 157] on link "Created by potrace 1.10, written by Peter Selinger 2001-2011 AutoPilot" at bounding box center [85, 160] width 170 height 28
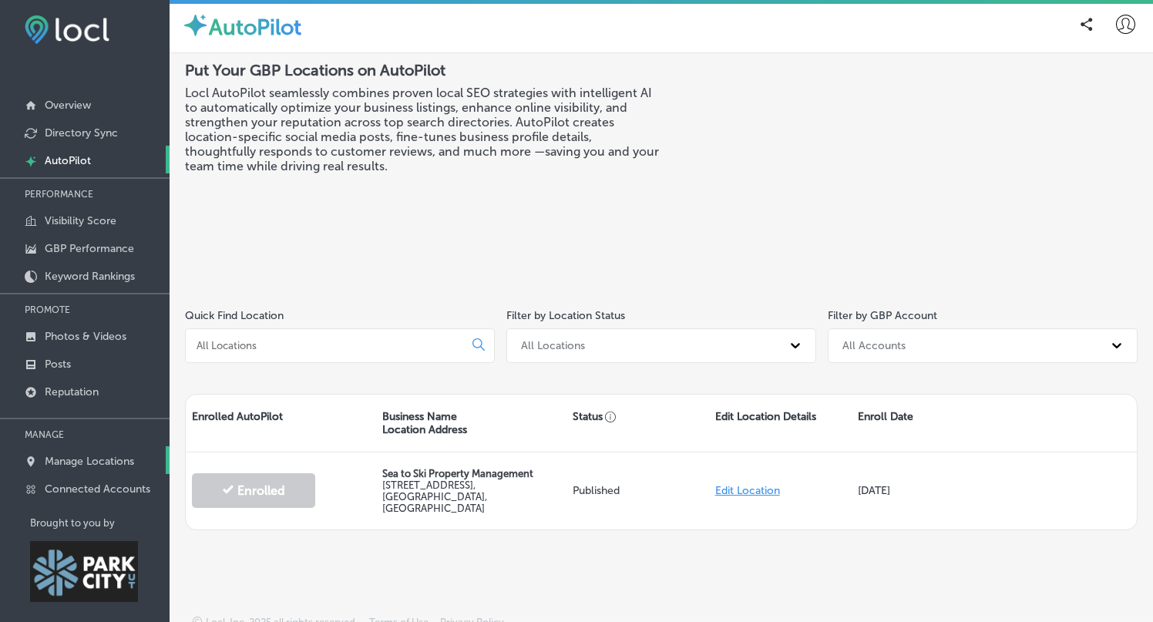
click at [93, 456] on p "Manage Locations" at bounding box center [89, 461] width 89 height 13
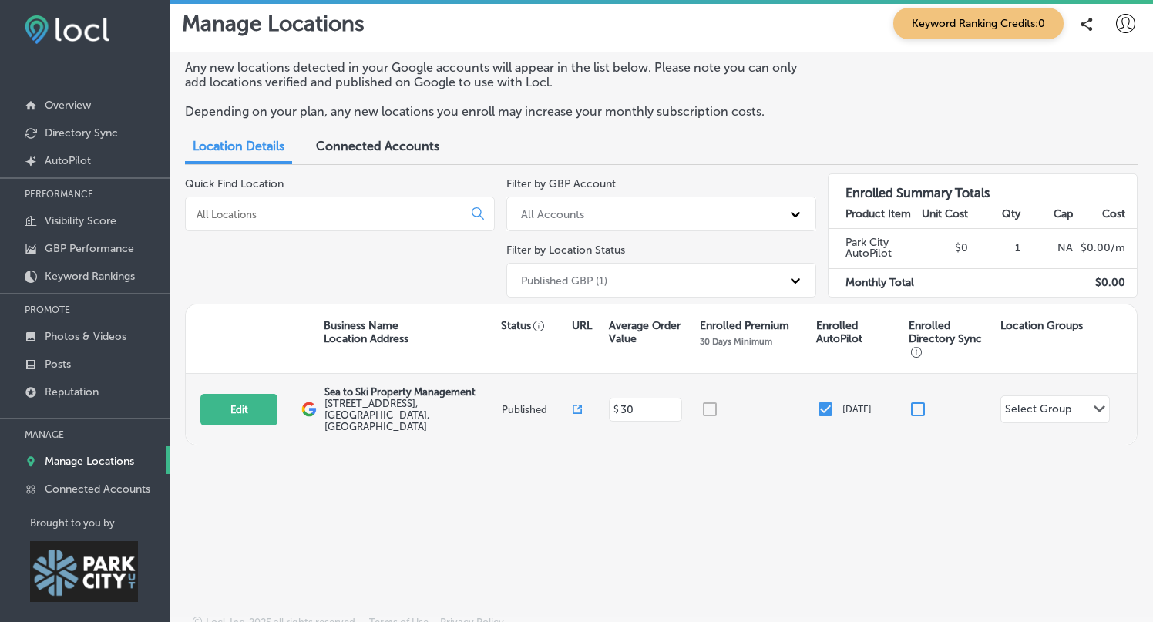
click at [823, 402] on input "checkbox" at bounding box center [825, 409] width 18 height 18
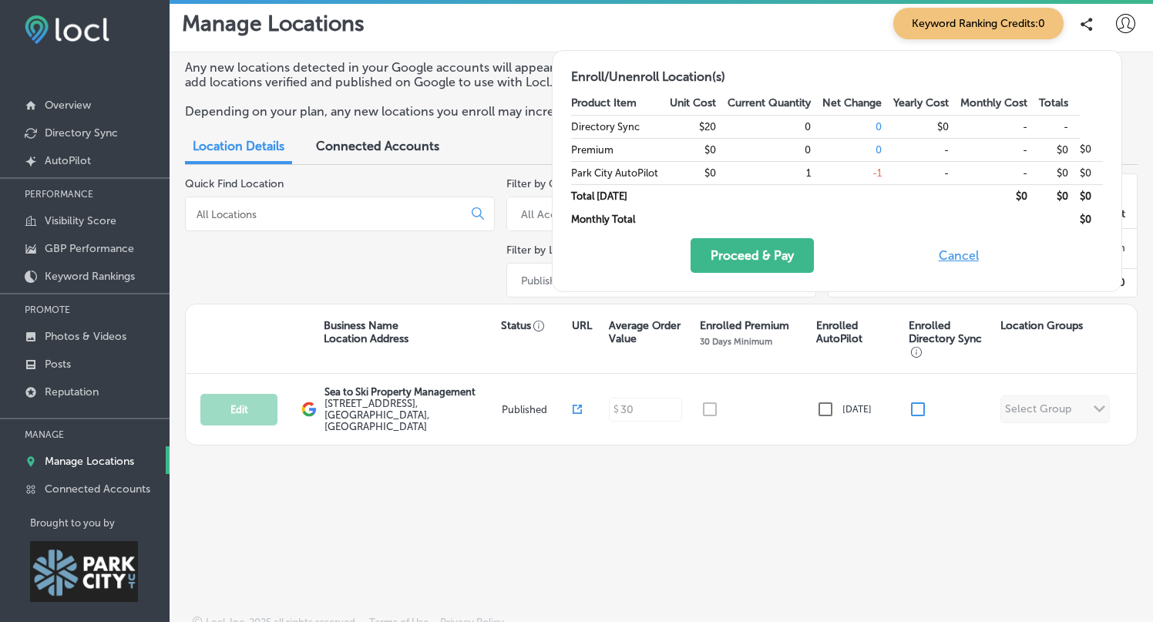
click at [894, 504] on div "Any new locations detected in your Google accounts will appear in the list belo…" at bounding box center [661, 297] width 983 height 490
click at [954, 256] on button "Cancel" at bounding box center [958, 255] width 49 height 35
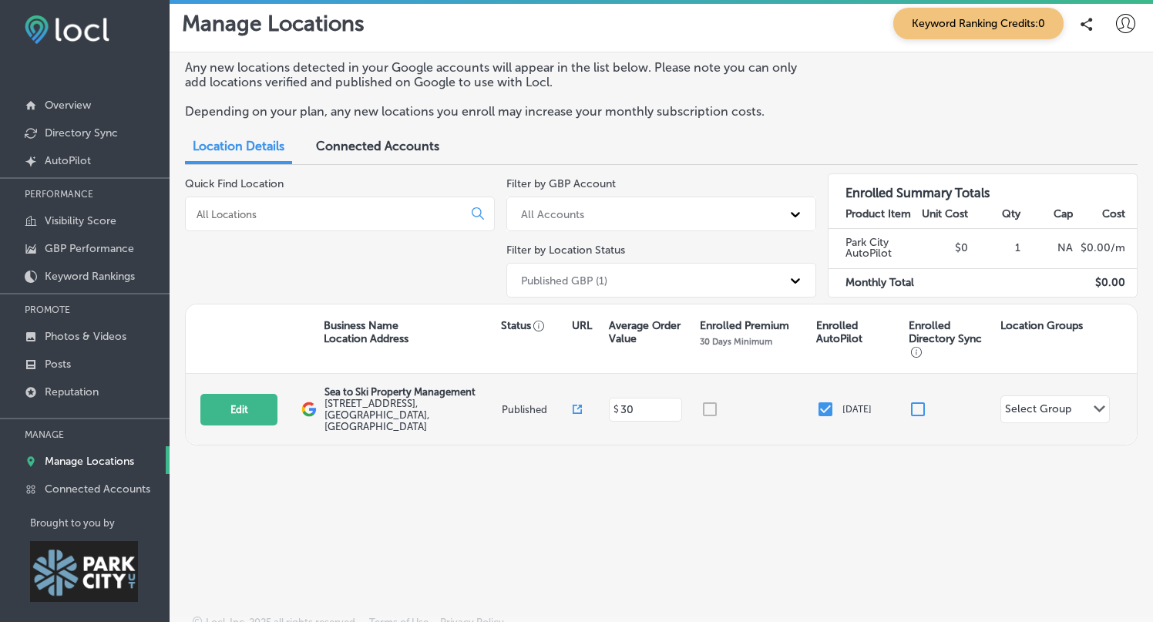
click at [833, 402] on input "checkbox" at bounding box center [825, 409] width 18 height 18
checkbox input "true"
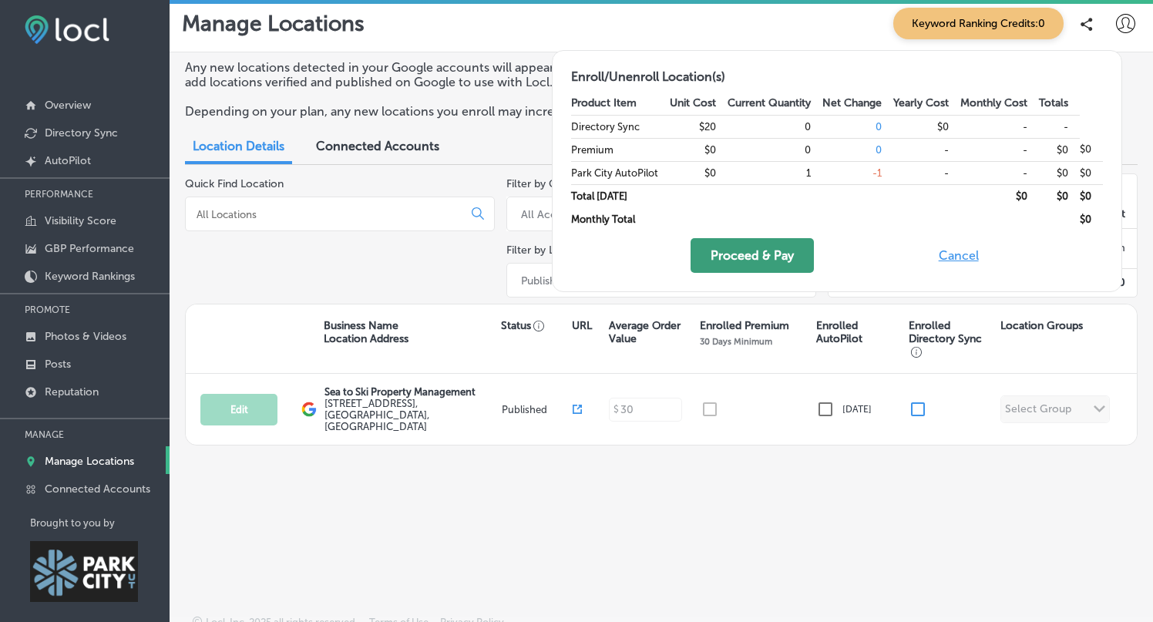
click at [778, 260] on button "Proceed & Pay" at bounding box center [752, 255] width 123 height 35
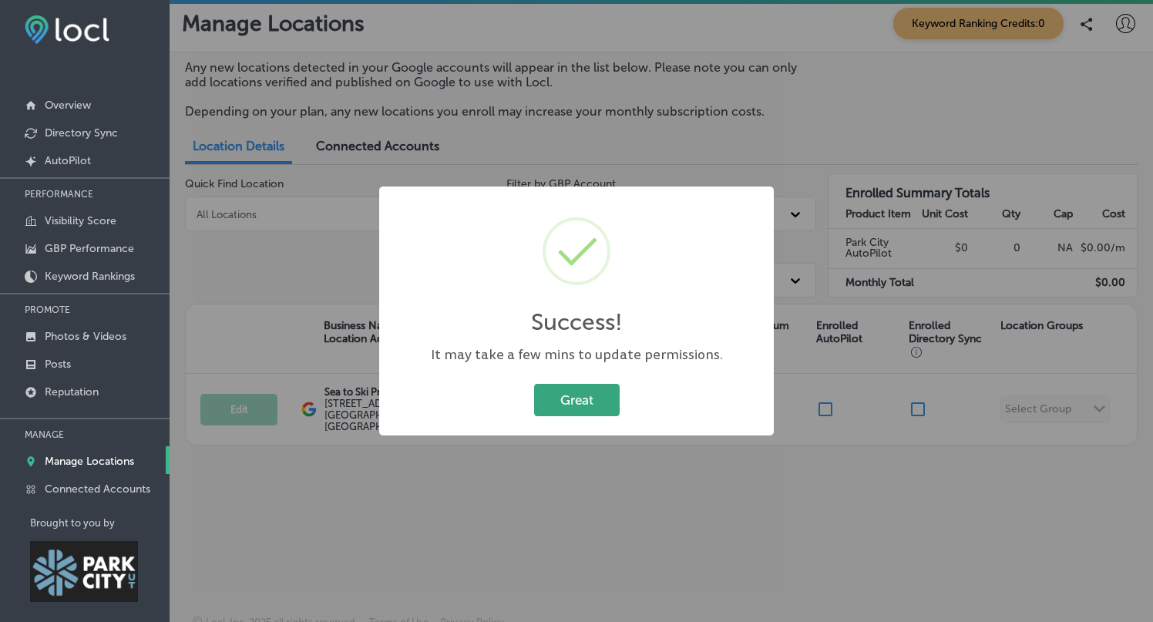
click at [587, 402] on button "Great" at bounding box center [577, 400] width 86 height 32
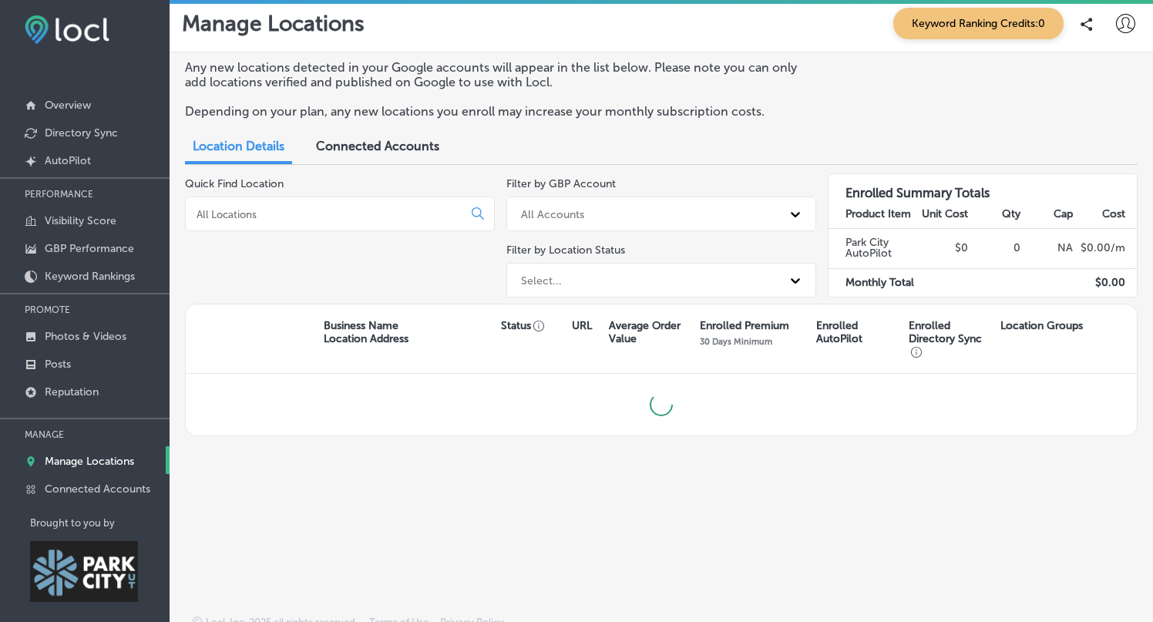
scroll to position [19, 0]
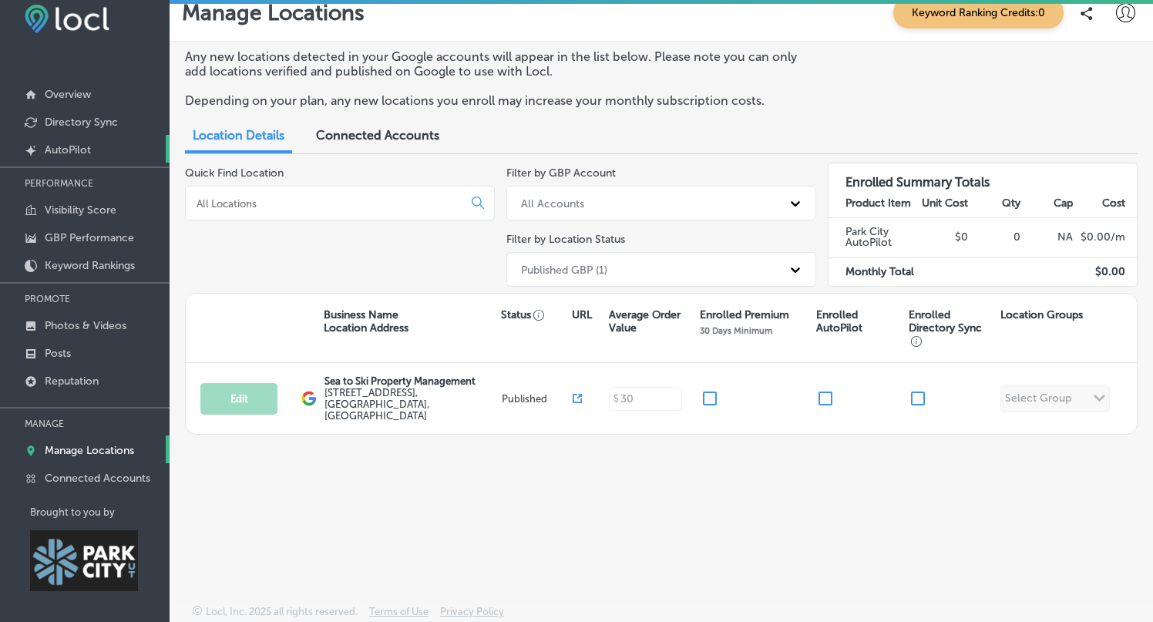
click at [71, 153] on p "AutoPilot" at bounding box center [68, 149] width 46 height 13
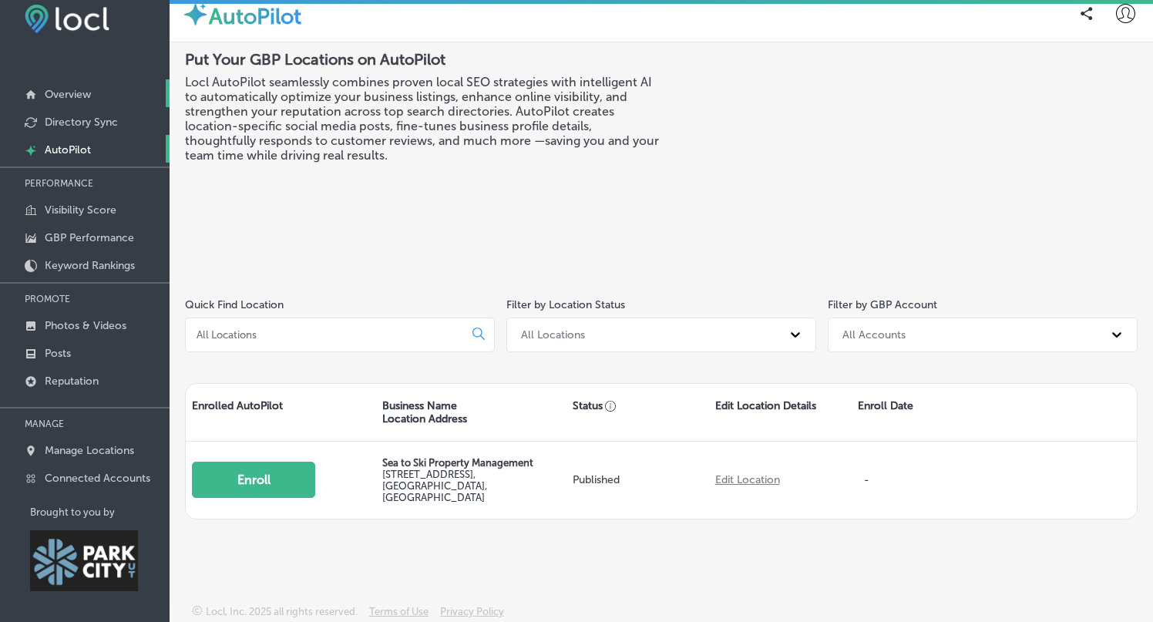
click at [82, 94] on p "Overview" at bounding box center [68, 94] width 46 height 13
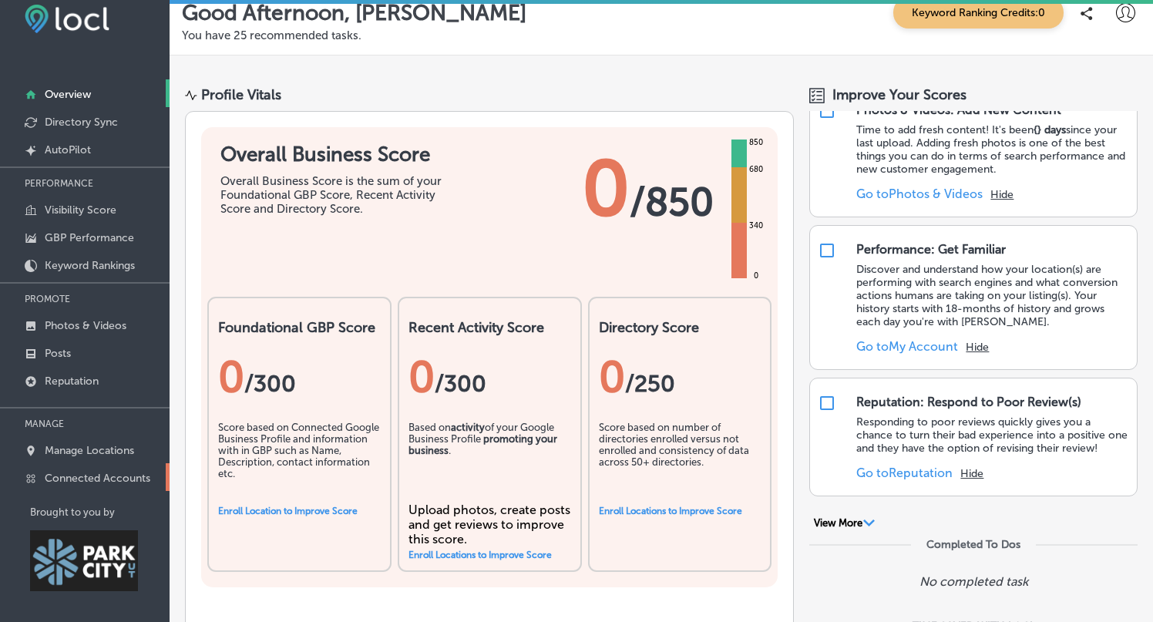
click at [113, 478] on p "Connected Accounts" at bounding box center [98, 478] width 106 height 13
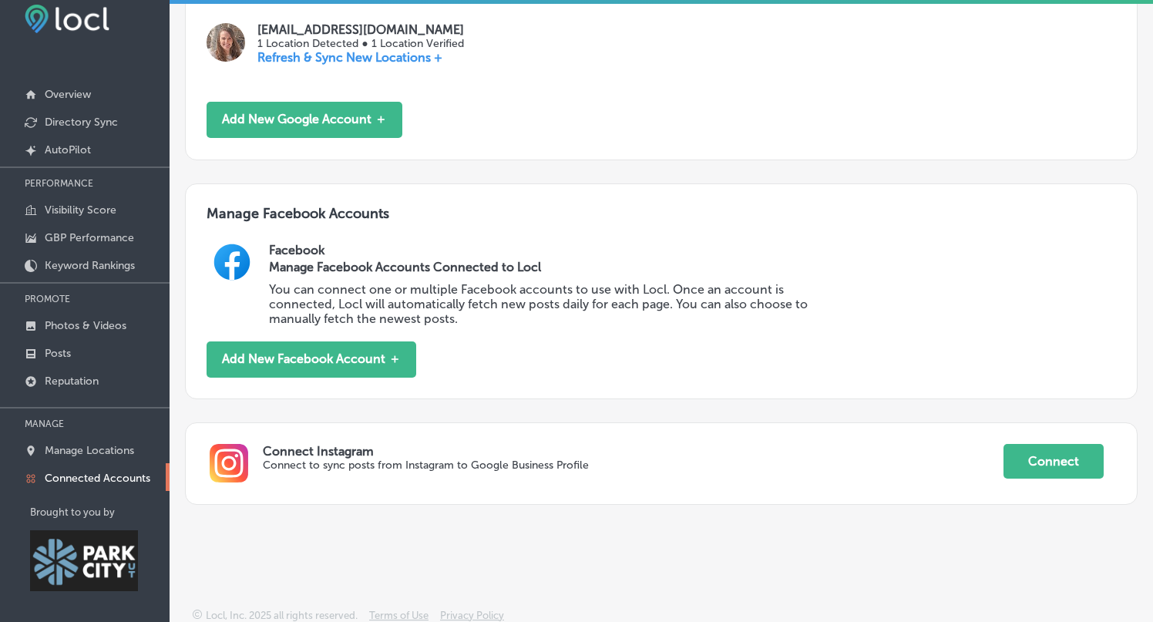
scroll to position [370, 0]
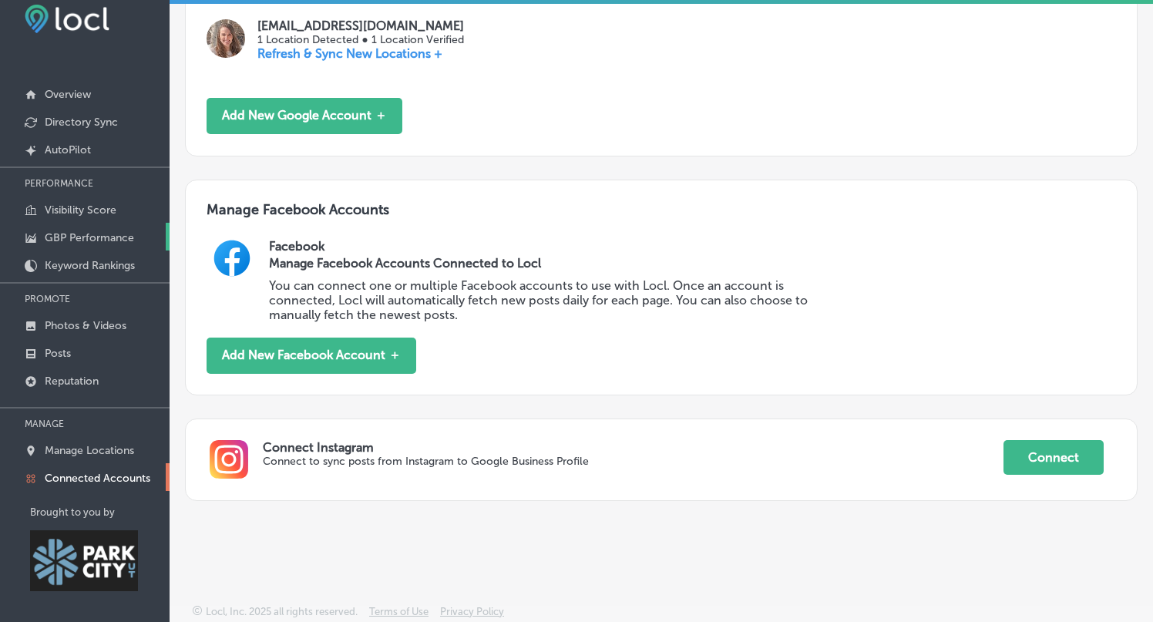
click at [100, 242] on p "GBP Performance" at bounding box center [89, 237] width 89 height 13
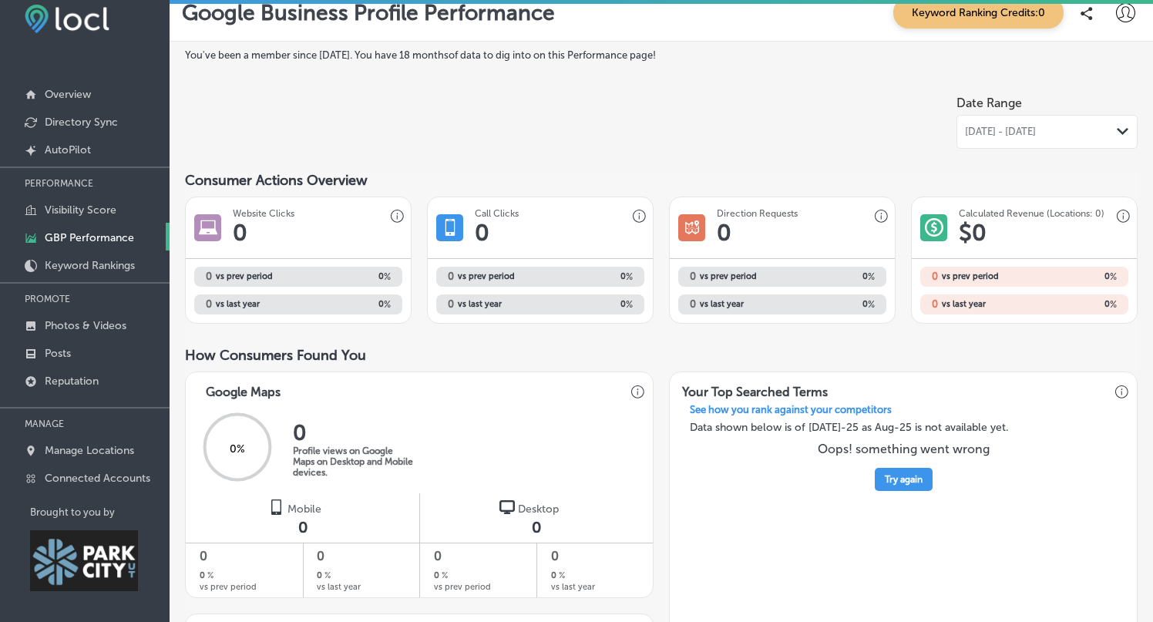
scroll to position [18, 0]
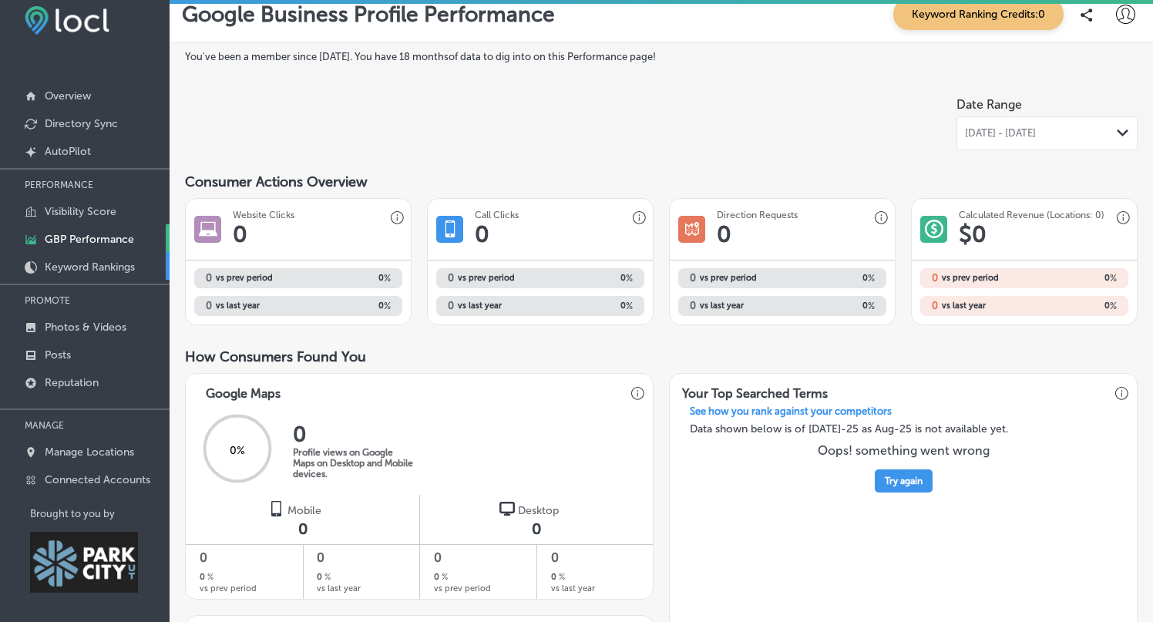
click at [92, 269] on p "Keyword Rankings" at bounding box center [90, 266] width 90 height 13
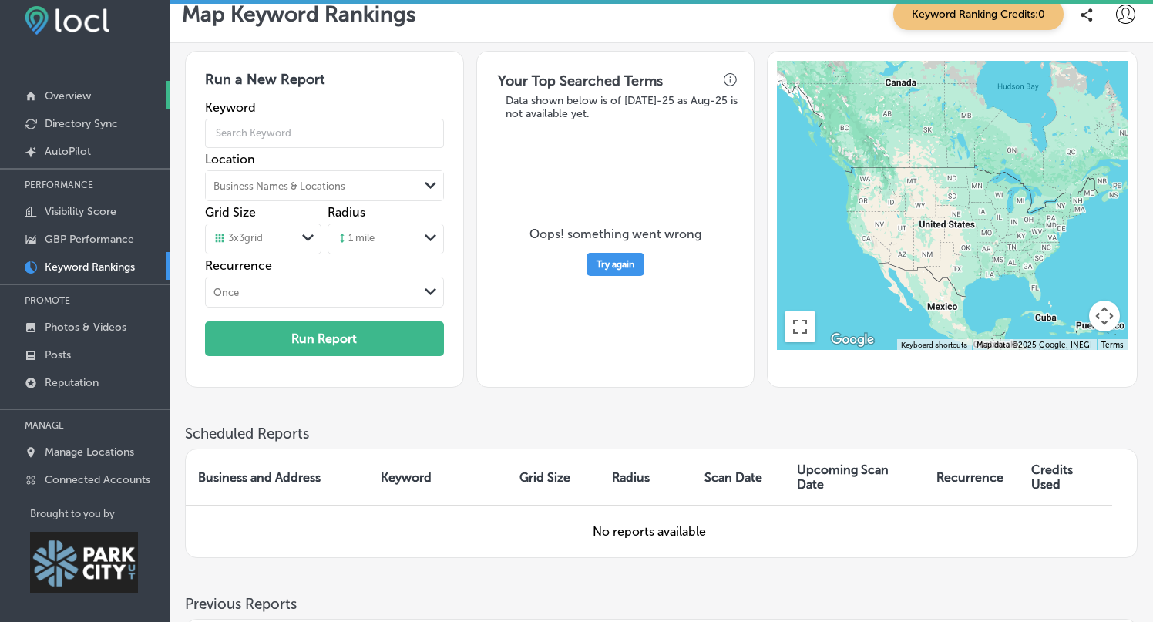
click at [72, 92] on p "Overview" at bounding box center [68, 95] width 46 height 13
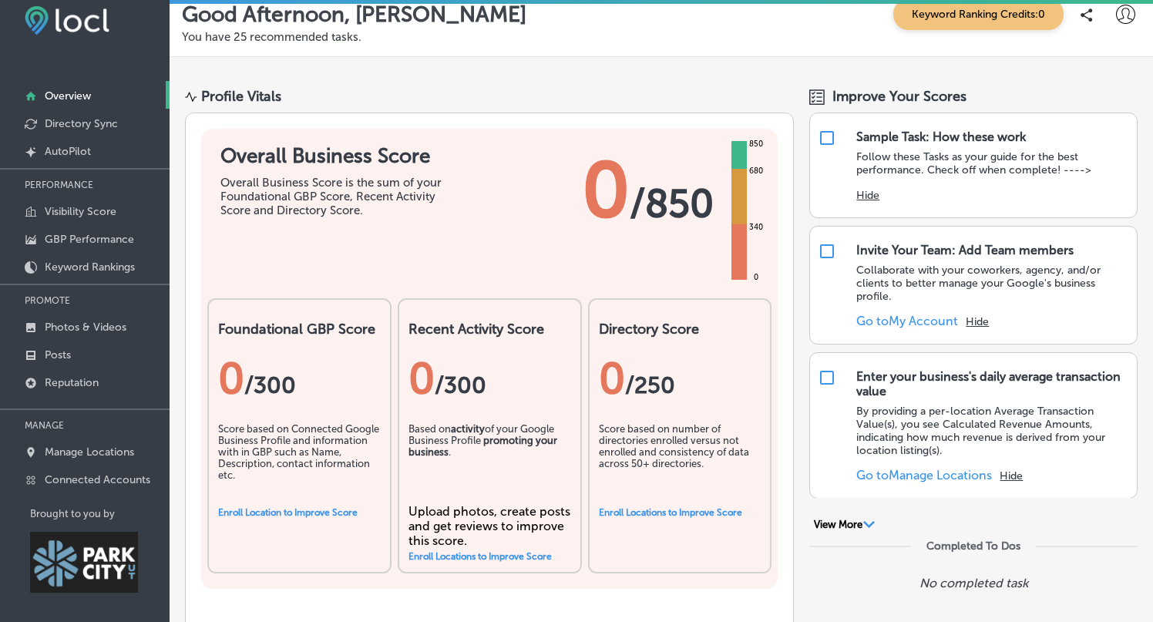
click at [1119, 14] on icon at bounding box center [1125, 14] width 19 height 19
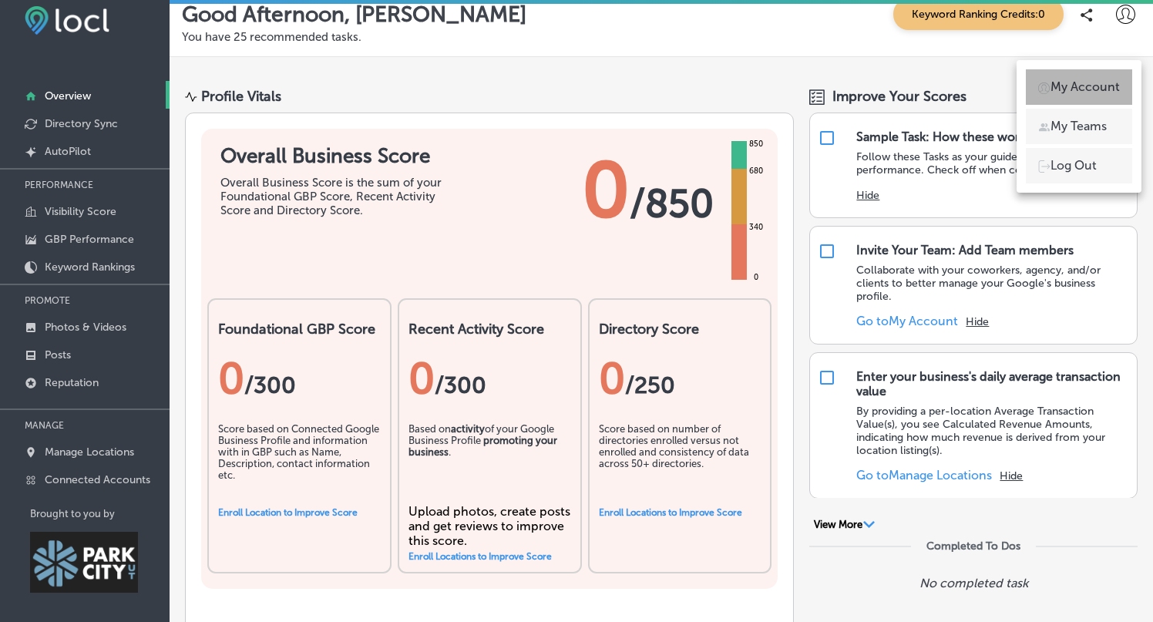
click at [1082, 89] on p "My Account" at bounding box center [1084, 87] width 69 height 18
select select "US"
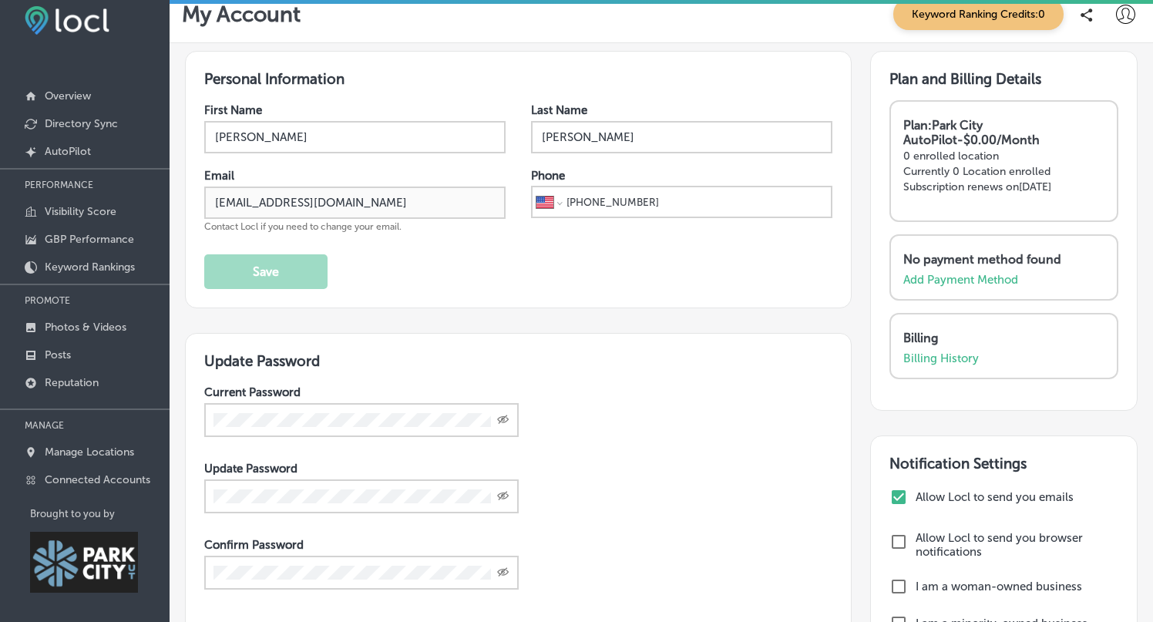
click at [953, 143] on strong "Plan: Park City AutoPilot - $0.00/Month" at bounding box center [971, 132] width 136 height 29
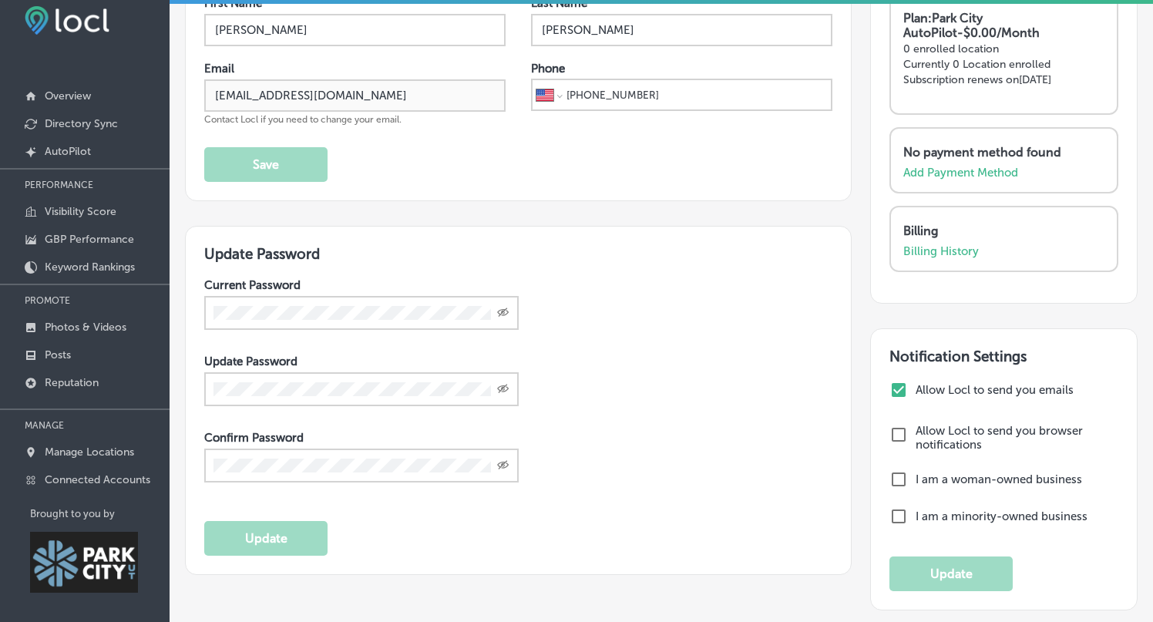
scroll to position [217, 0]
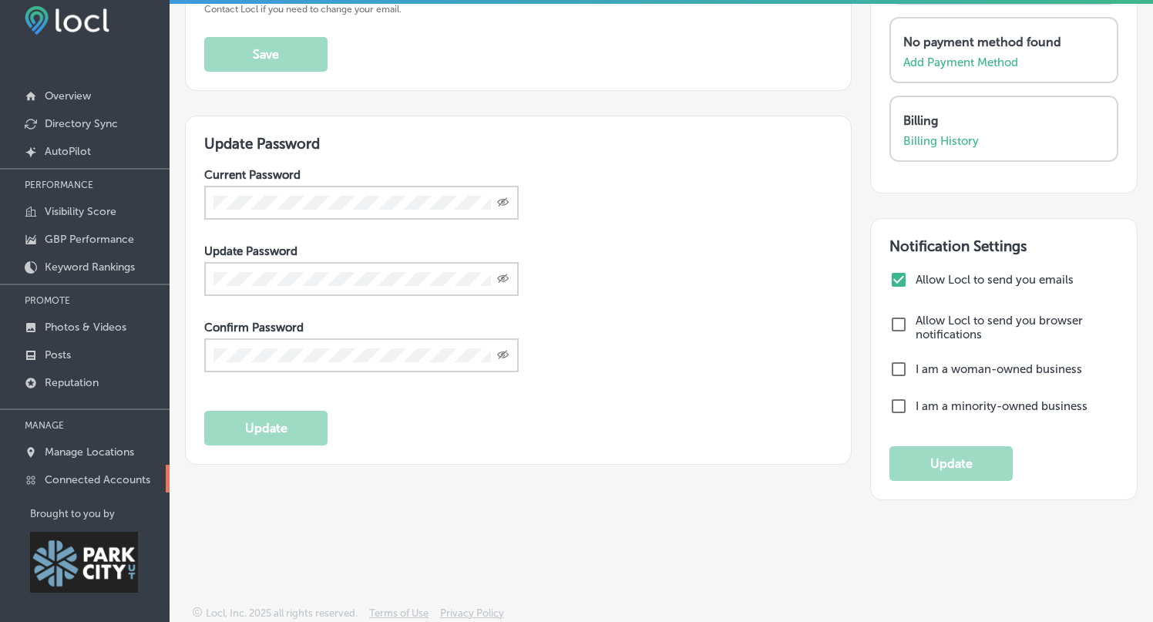
click at [92, 479] on p "Connected Accounts" at bounding box center [98, 479] width 106 height 13
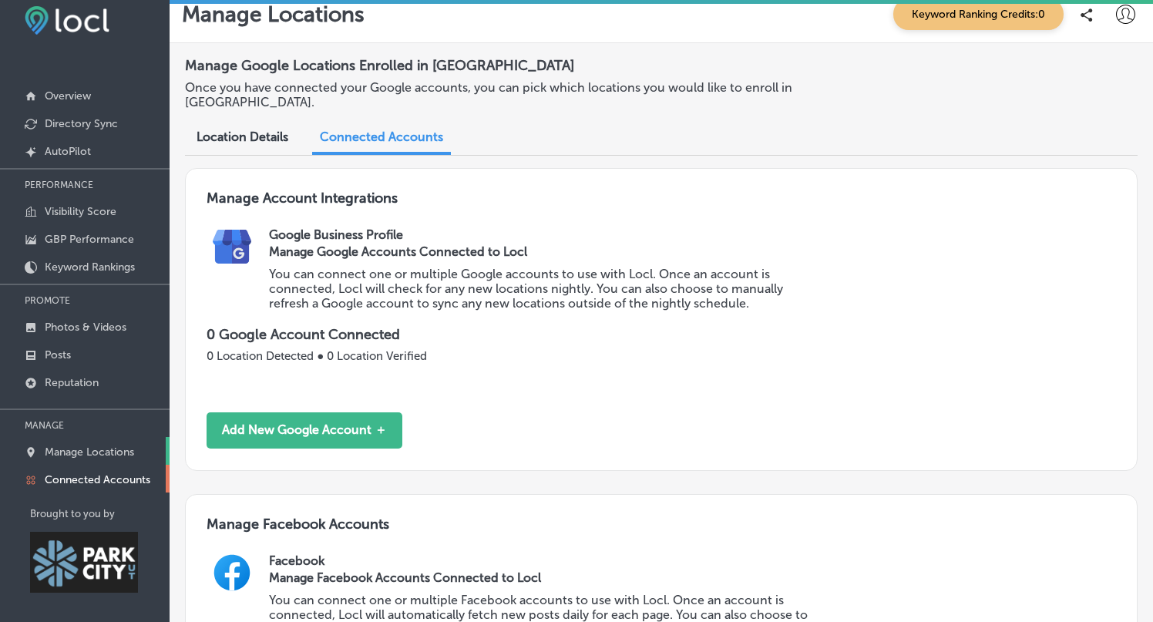
click at [95, 439] on link "Manage Locations" at bounding box center [85, 451] width 170 height 28
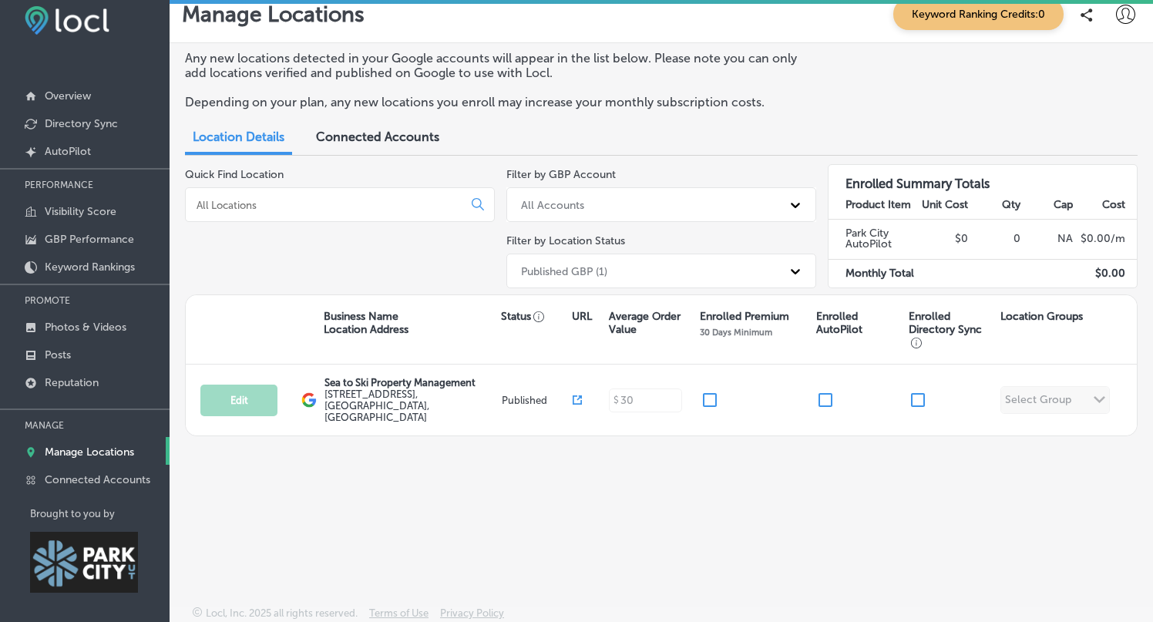
click at [1064, 317] on p "Location Groups" at bounding box center [1041, 316] width 82 height 13
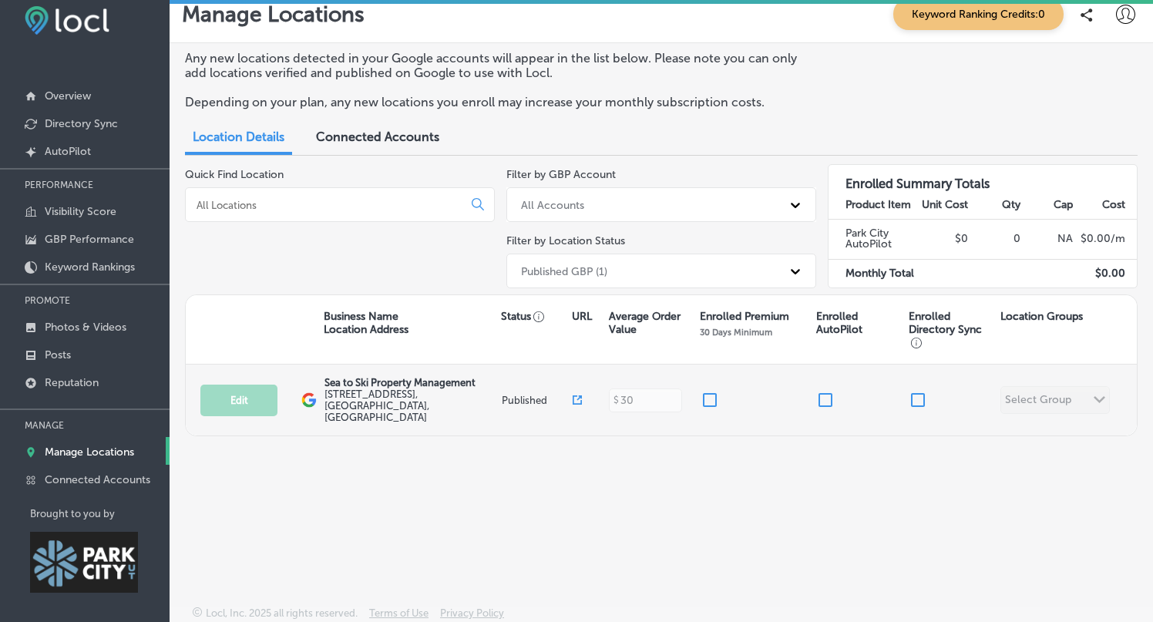
click at [1086, 391] on div "Edit This location is not published yet. Sea to Ski Property Management 4376 Fo…" at bounding box center [661, 400] width 951 height 71
click at [708, 391] on input "checkbox" at bounding box center [710, 400] width 18 height 18
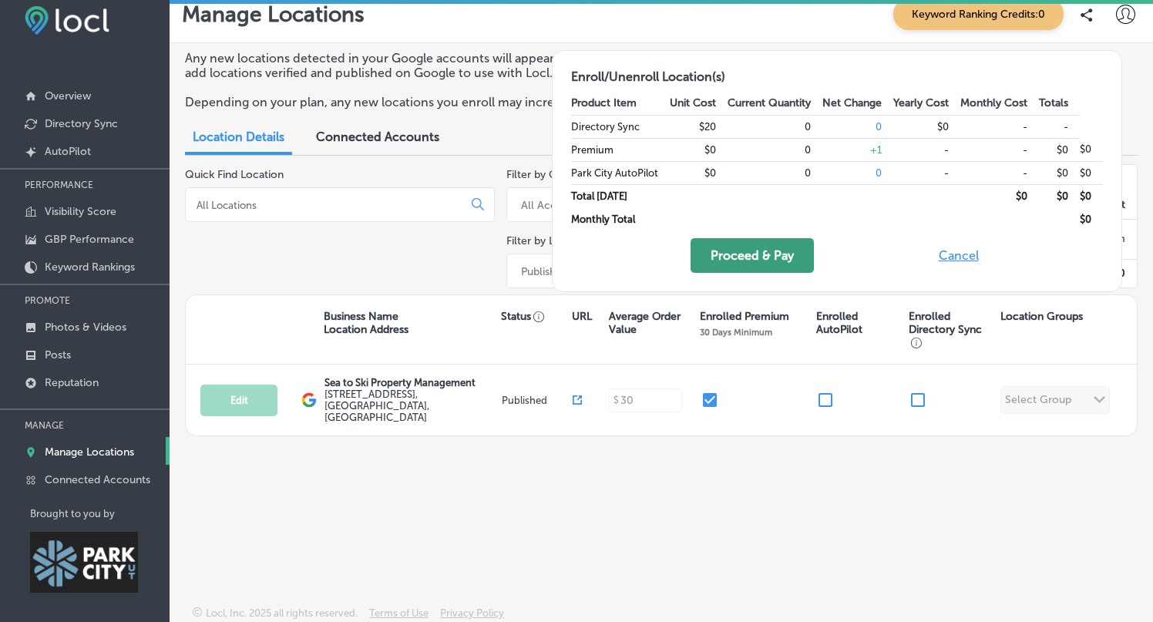
click at [749, 261] on button "Proceed & Pay" at bounding box center [752, 255] width 123 height 35
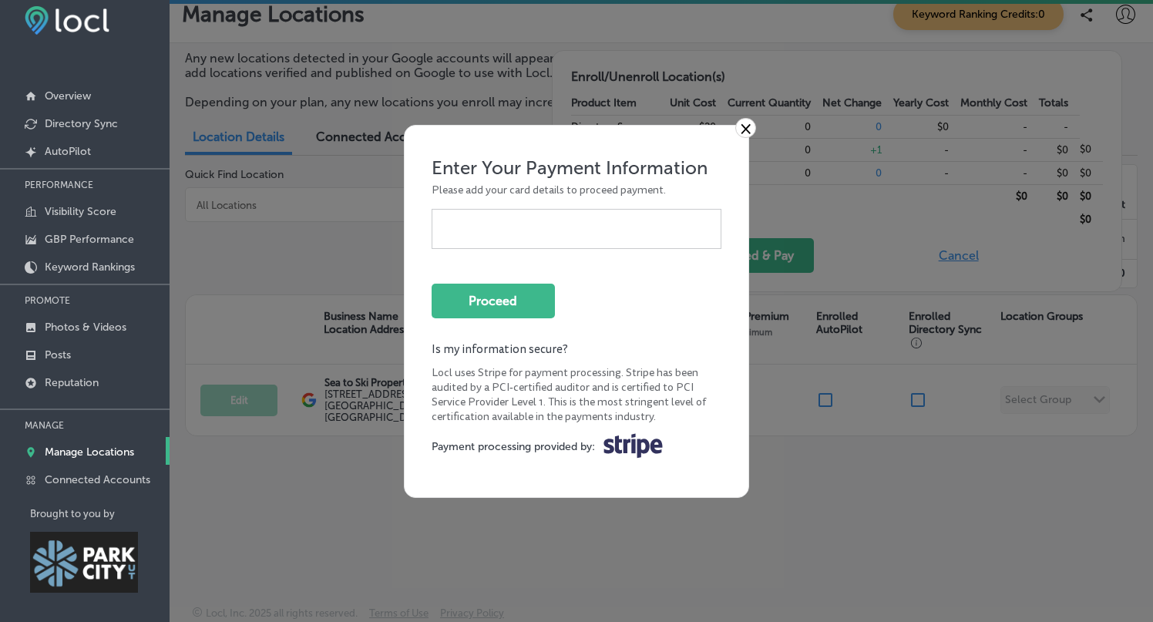
click at [760, 126] on div "× Enter Your Payment Information Please add your card details to proceed paymen…" at bounding box center [576, 311] width 1153 height 622
click at [744, 130] on link "×" at bounding box center [745, 128] width 21 height 20
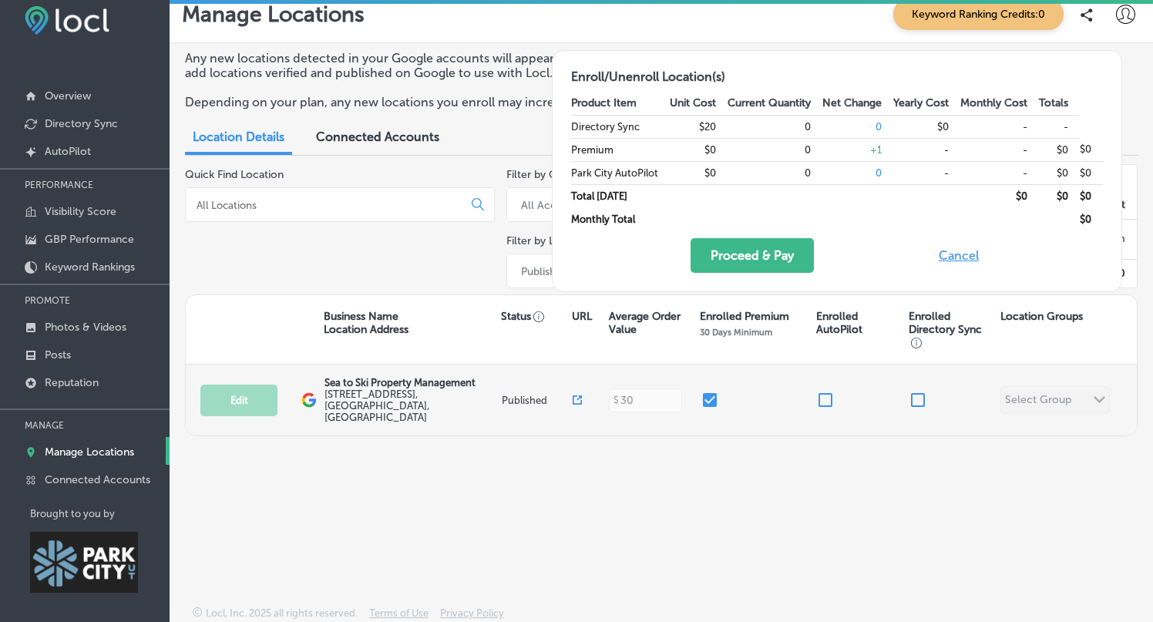
click at [709, 398] on input "checkbox" at bounding box center [710, 400] width 18 height 18
checkbox input "false"
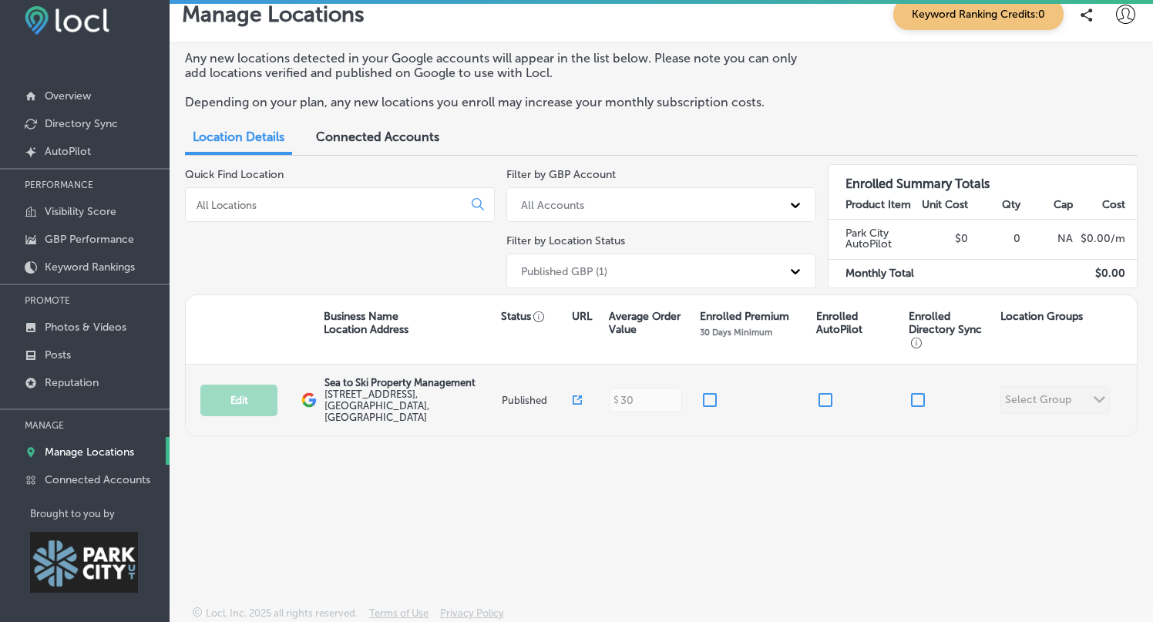
click at [1054, 385] on div "Edit This location is not published yet. Sea to Ski Property Management 4376 Fo…" at bounding box center [661, 400] width 951 height 71
click at [836, 391] on div at bounding box center [862, 400] width 92 height 18
click at [828, 393] on input "checkbox" at bounding box center [825, 400] width 18 height 18
checkbox input "false"
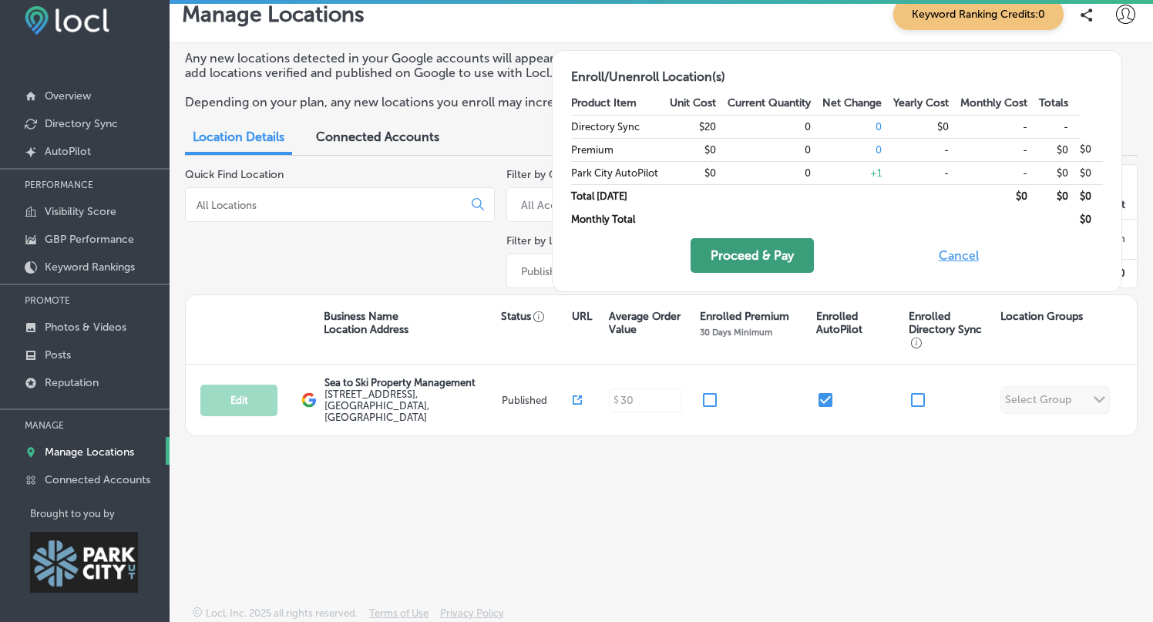
click at [776, 259] on button "Proceed & Pay" at bounding box center [752, 255] width 123 height 35
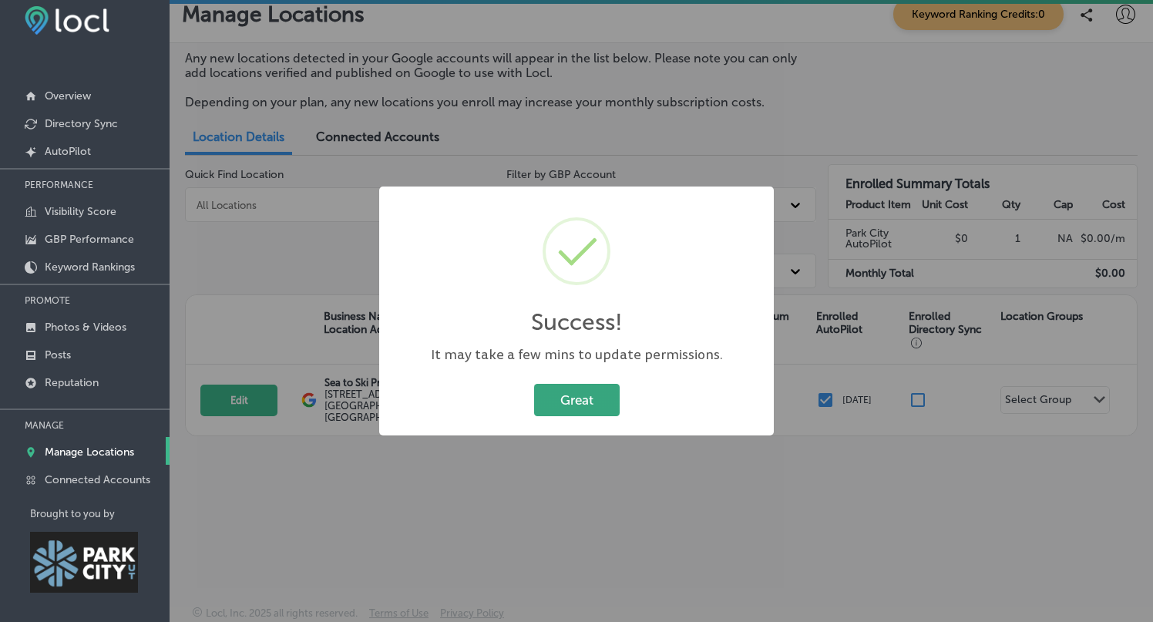
click at [608, 399] on button "Great" at bounding box center [577, 400] width 86 height 32
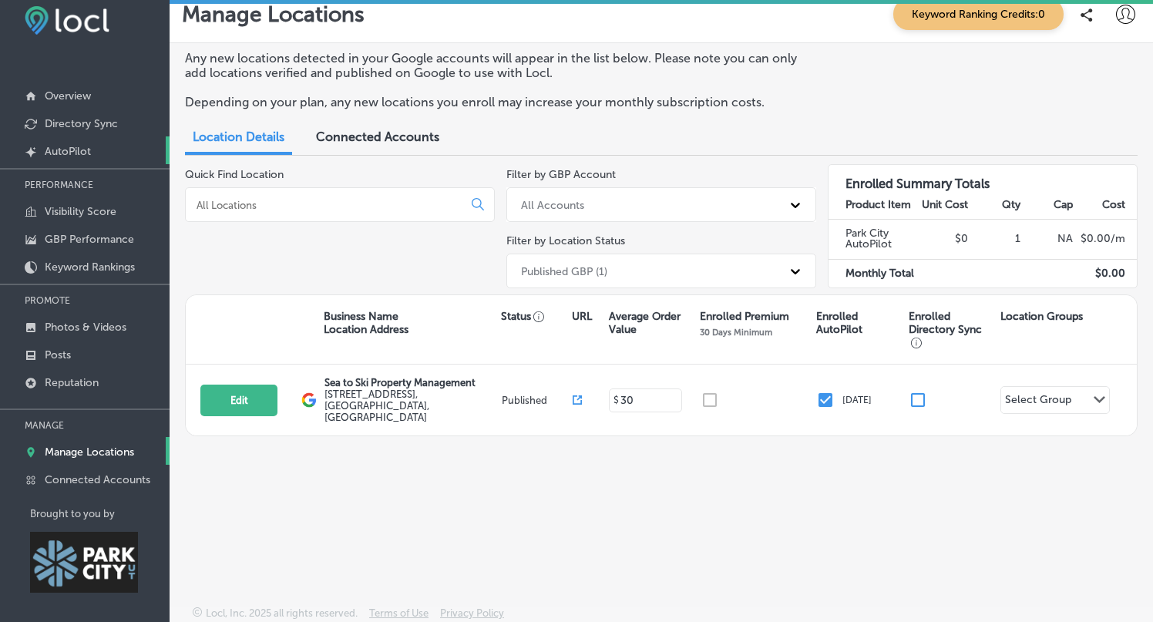
click at [66, 150] on p "AutoPilot" at bounding box center [68, 151] width 46 height 13
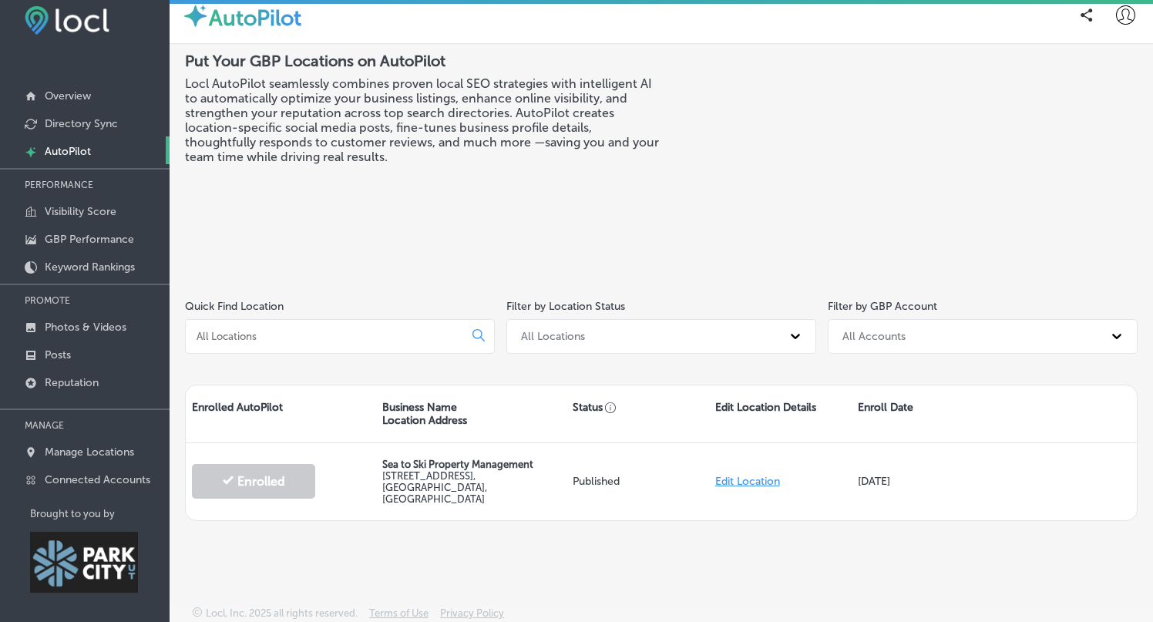
scroll to position [19, 0]
click at [94, 237] on p "GBP Performance" at bounding box center [89, 237] width 89 height 13
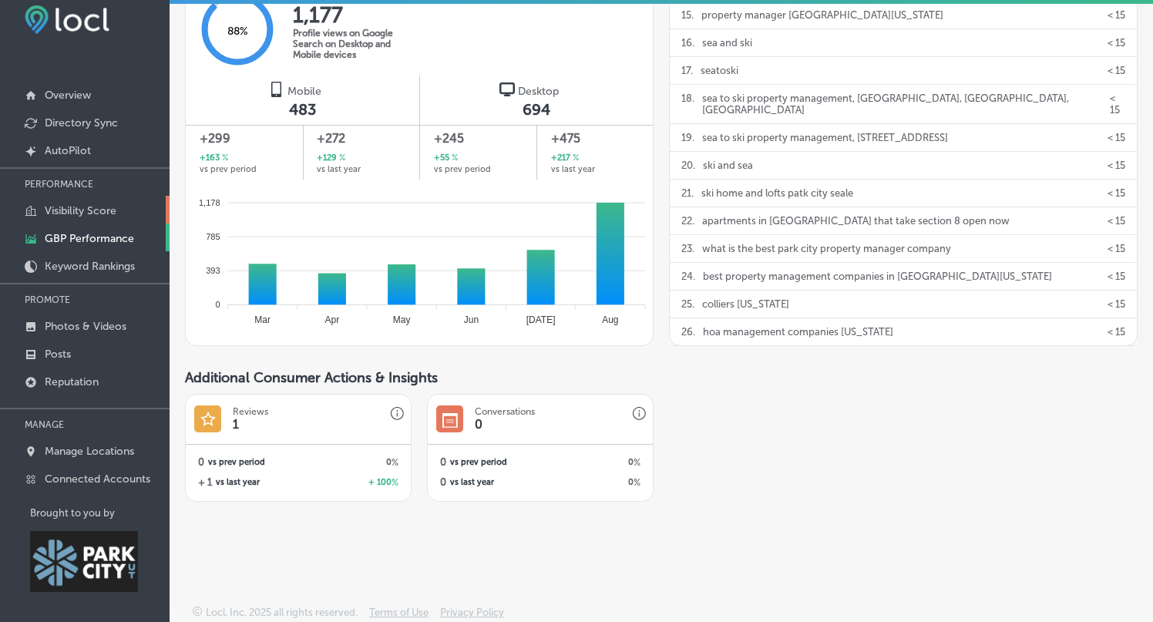
scroll to position [19, 0]
click at [73, 210] on p "Visibility Score" at bounding box center [81, 209] width 72 height 13
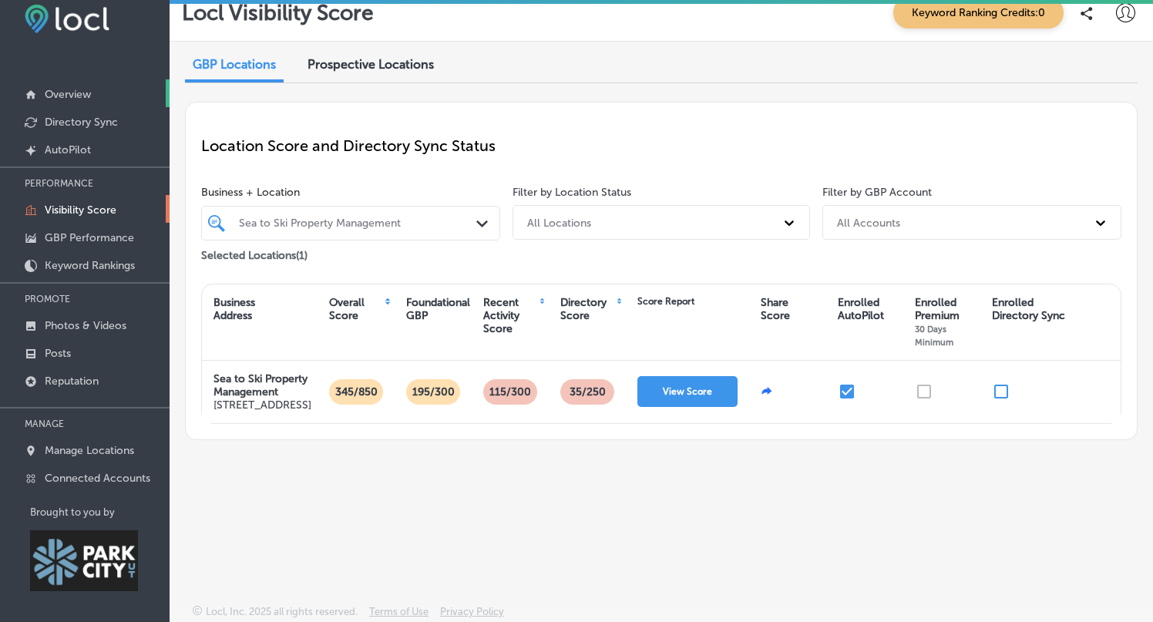
click at [78, 85] on link "Overview" at bounding box center [85, 93] width 170 height 28
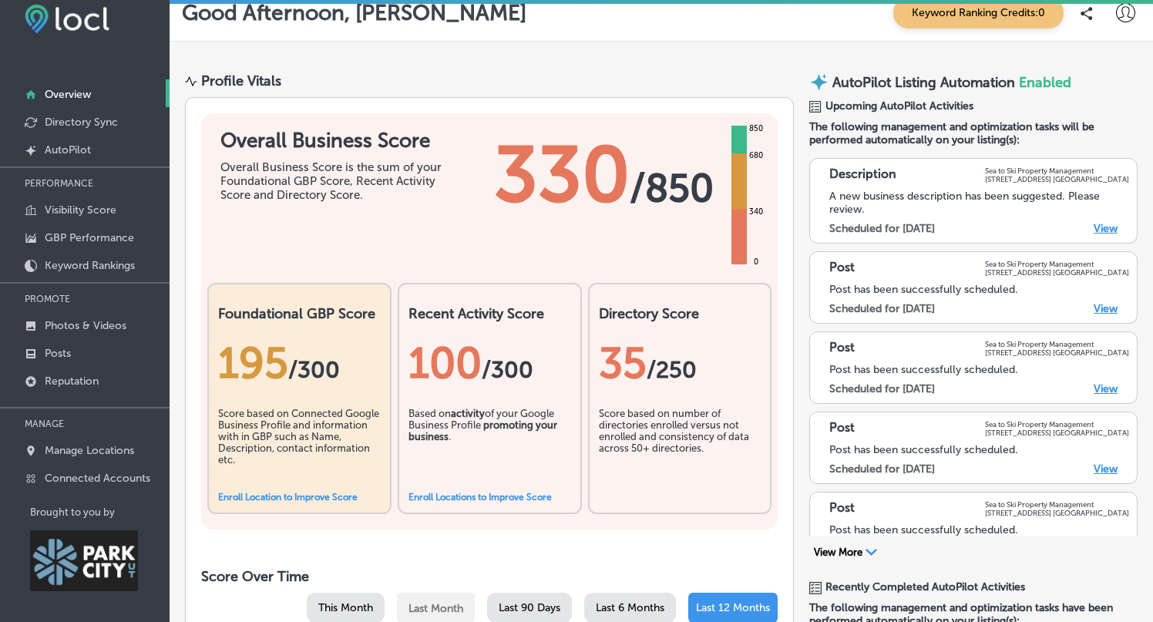
click at [1107, 307] on link "View" at bounding box center [1106, 308] width 24 height 13
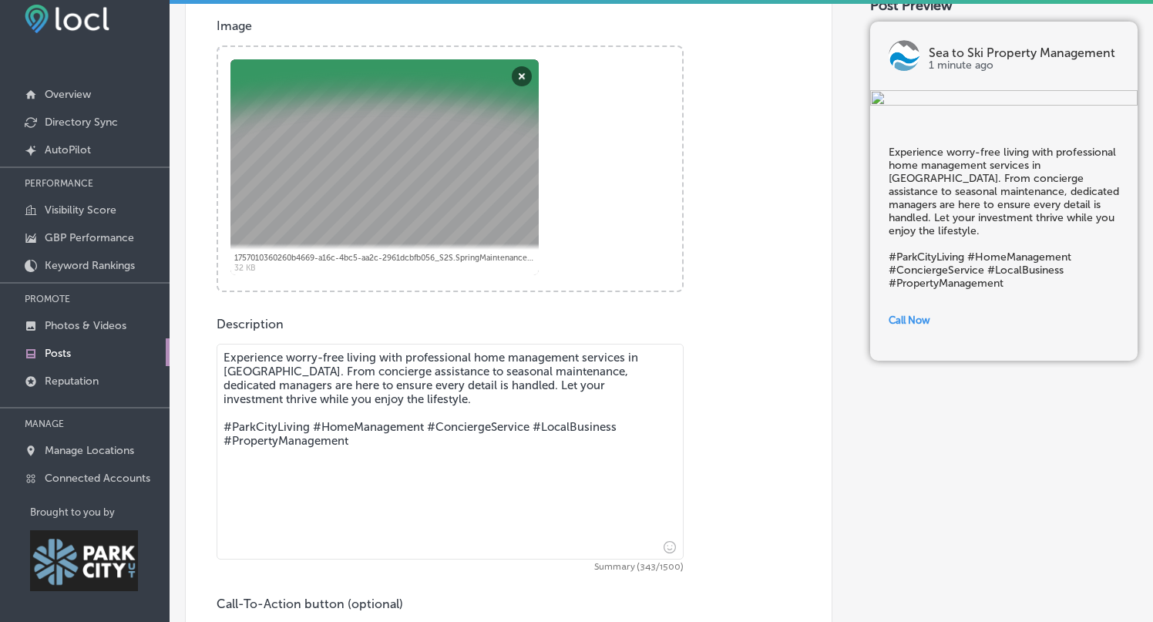
scroll to position [467, 0]
drag, startPoint x: 476, startPoint y: 383, endPoint x: 539, endPoint y: 383, distance: 63.2
click at [536, 384] on textarea "Experience worry-free living with professional home management services in [GEO…" at bounding box center [450, 451] width 467 height 216
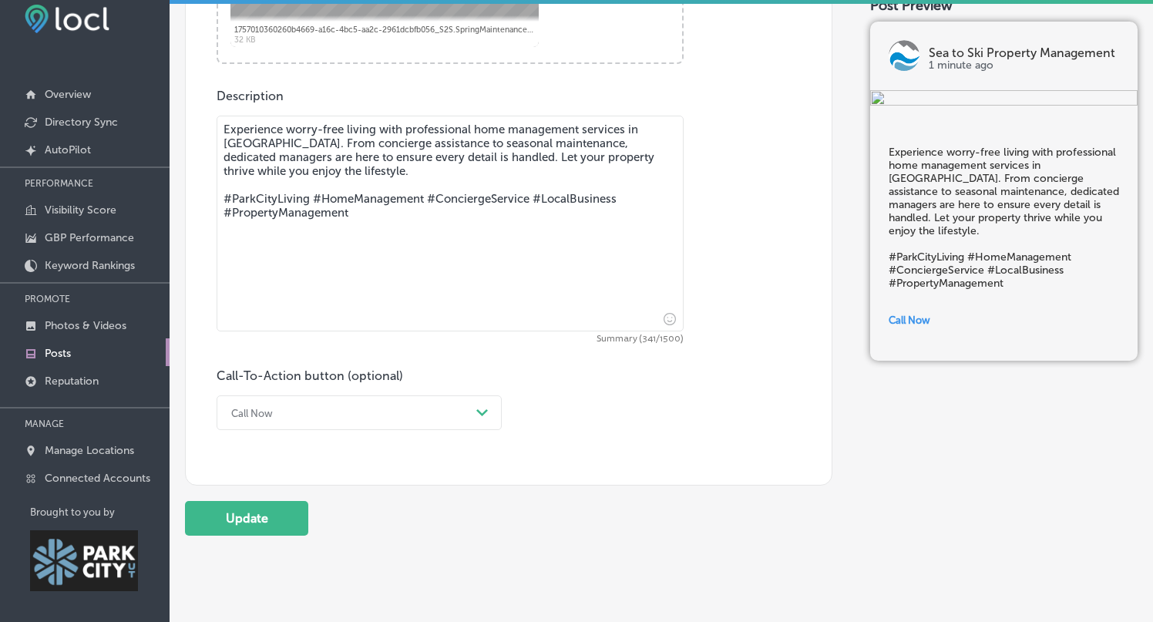
scroll to position [738, 0]
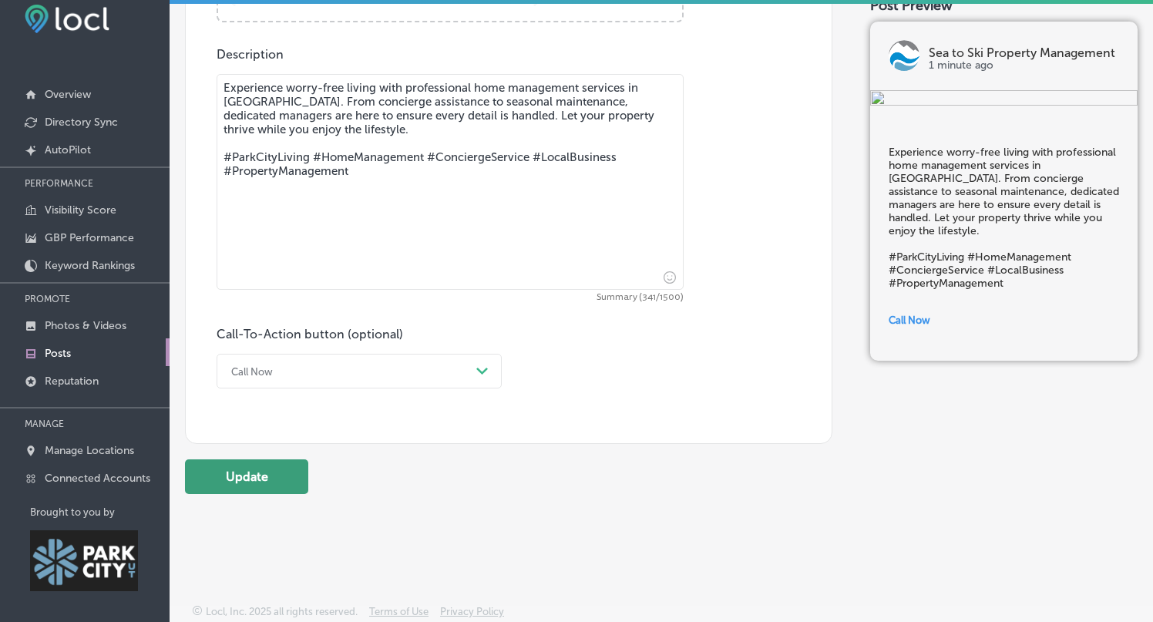
type textarea "Experience worry-free living with professional home management services in [GEO…"
click at [272, 470] on button "Update" at bounding box center [246, 476] width 123 height 35
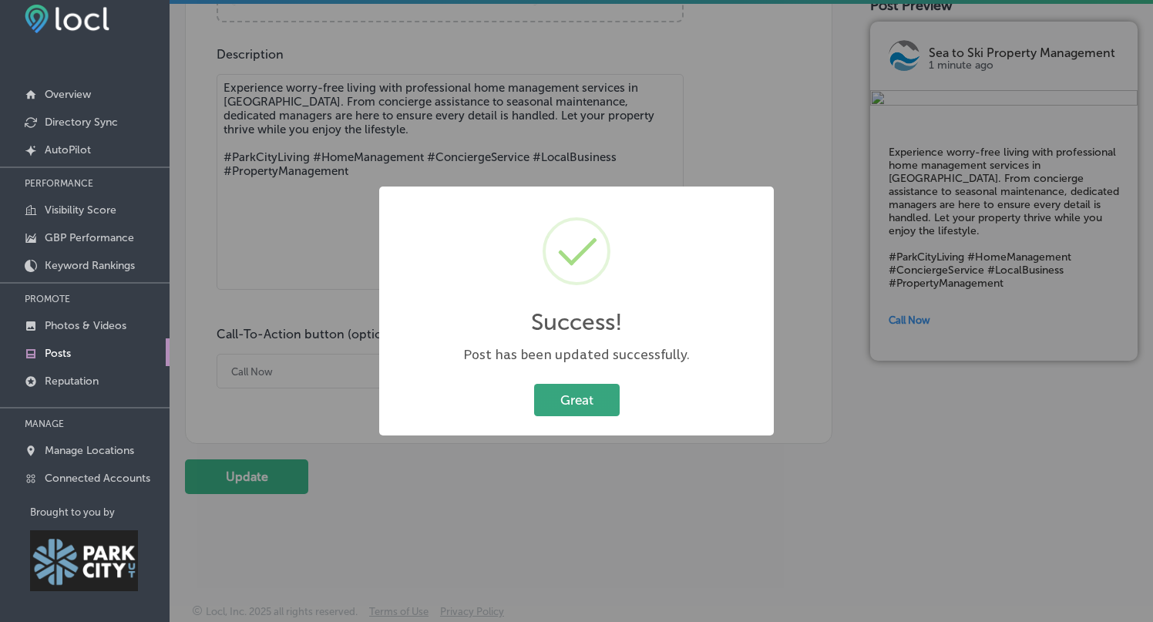
click at [594, 414] on button "Great" at bounding box center [577, 400] width 86 height 32
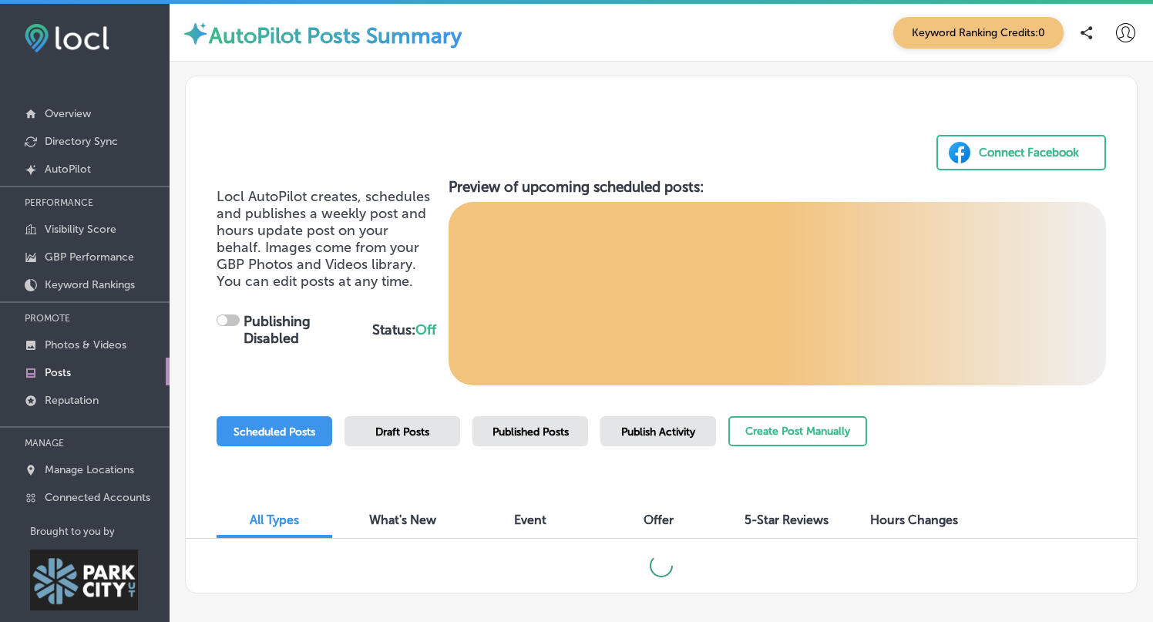
scroll to position [12, 0]
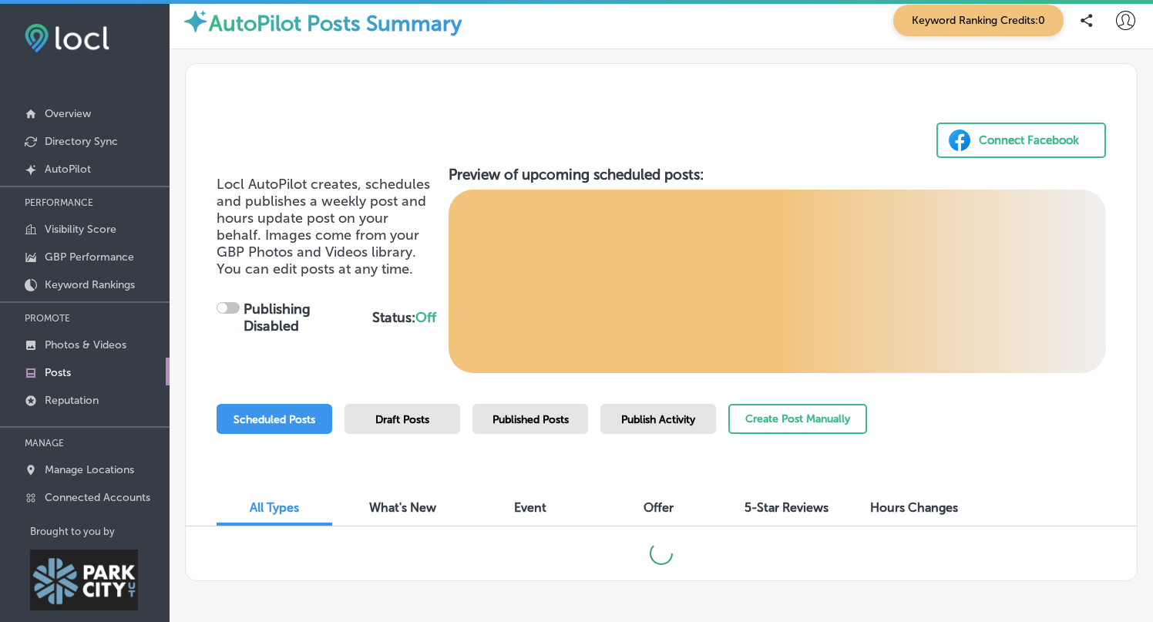
checkbox input "true"
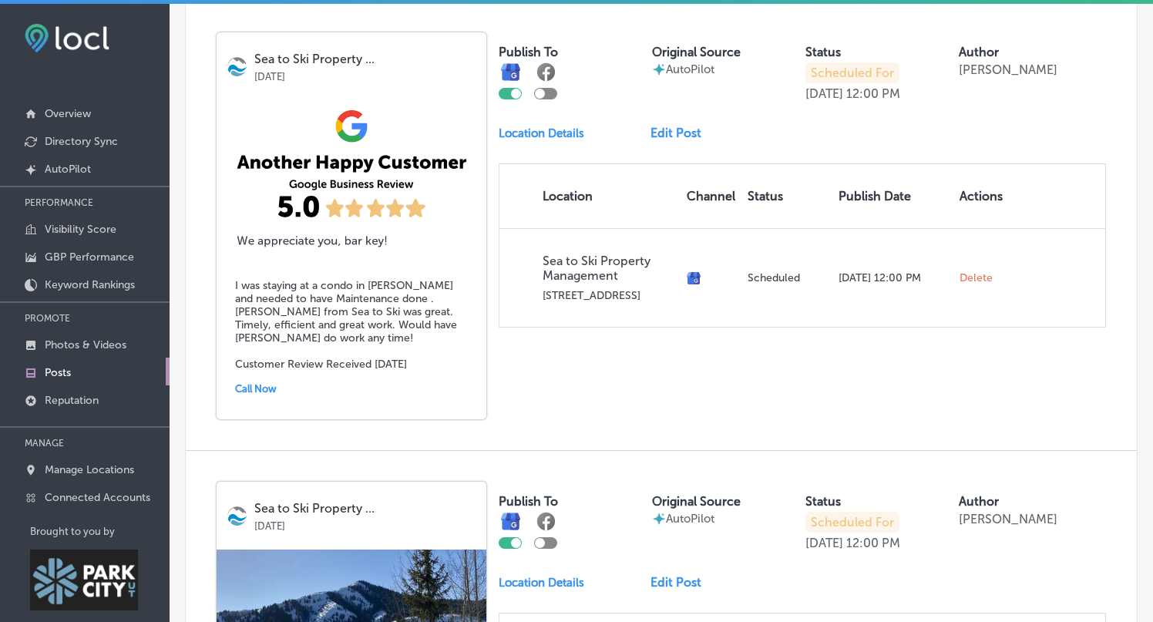
scroll to position [1023, 0]
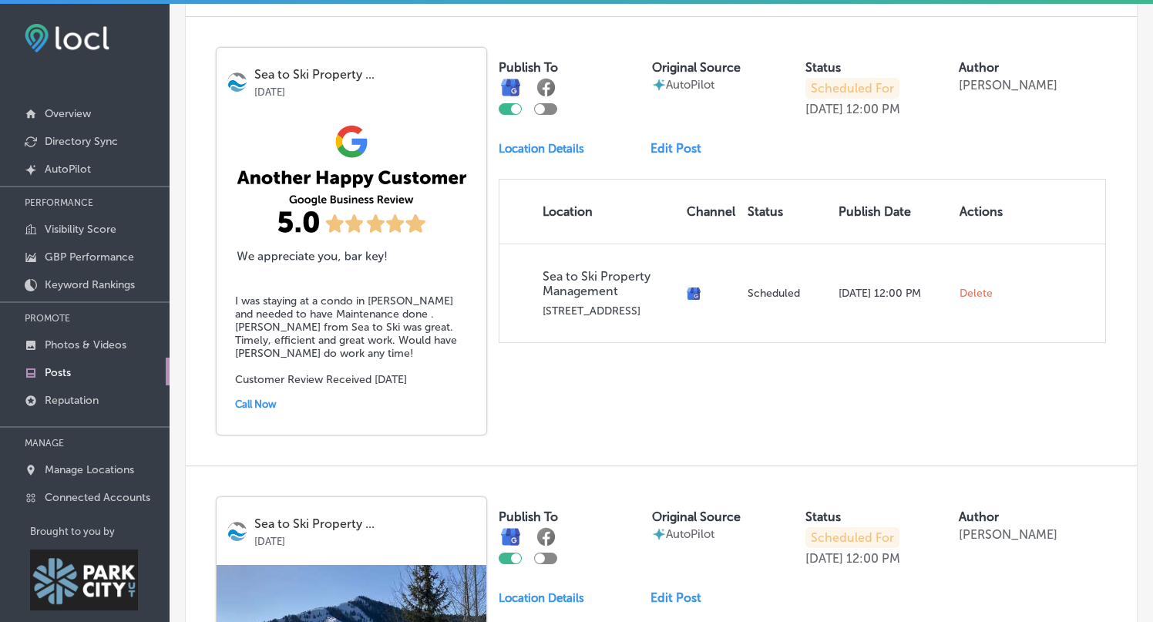
click at [692, 141] on link "Edit Post" at bounding box center [681, 148] width 63 height 15
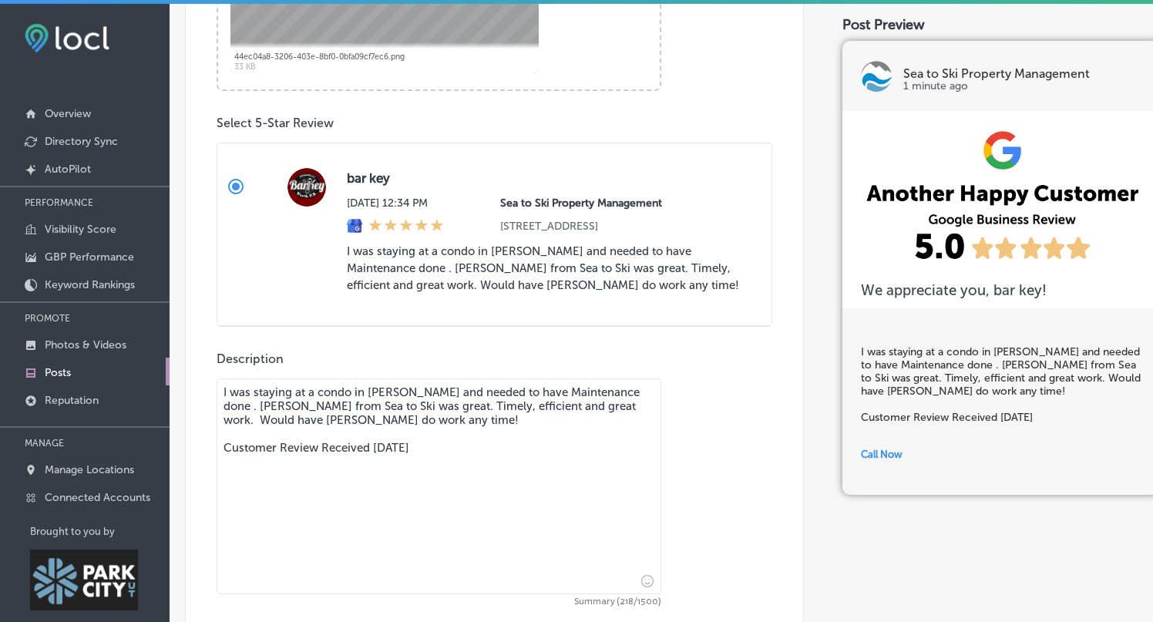
scroll to position [704, 0]
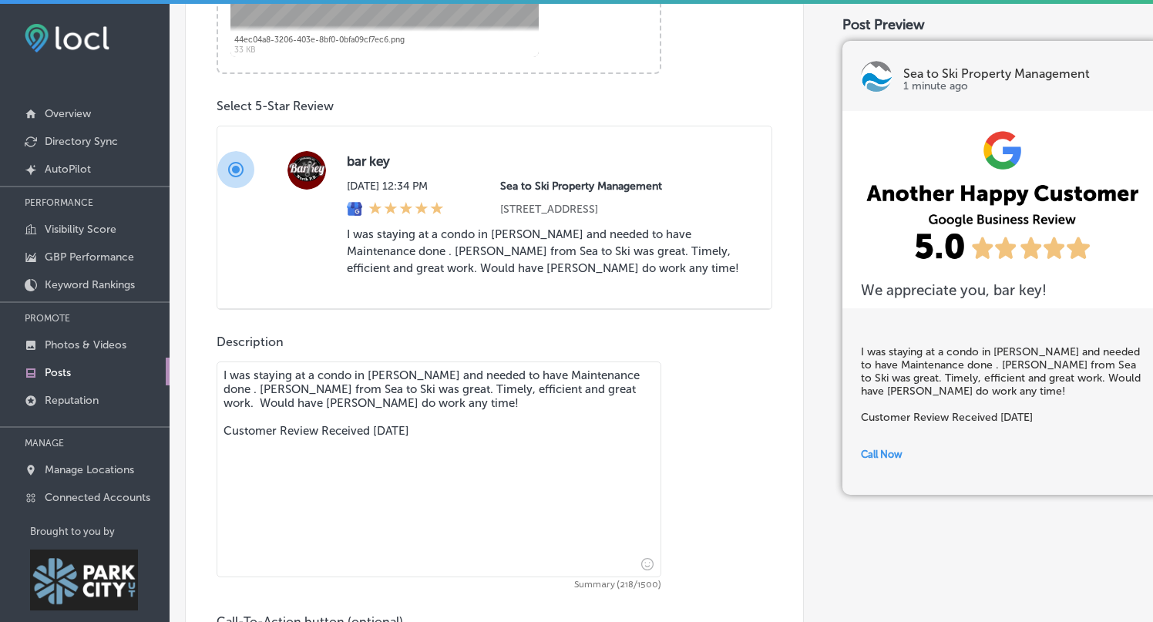
click at [237, 167] on input "bar key [DATE] 12:34 PM Sea to Ski Property Management [STREET_ADDRESS] Get Mor…" at bounding box center [235, 169] width 37 height 37
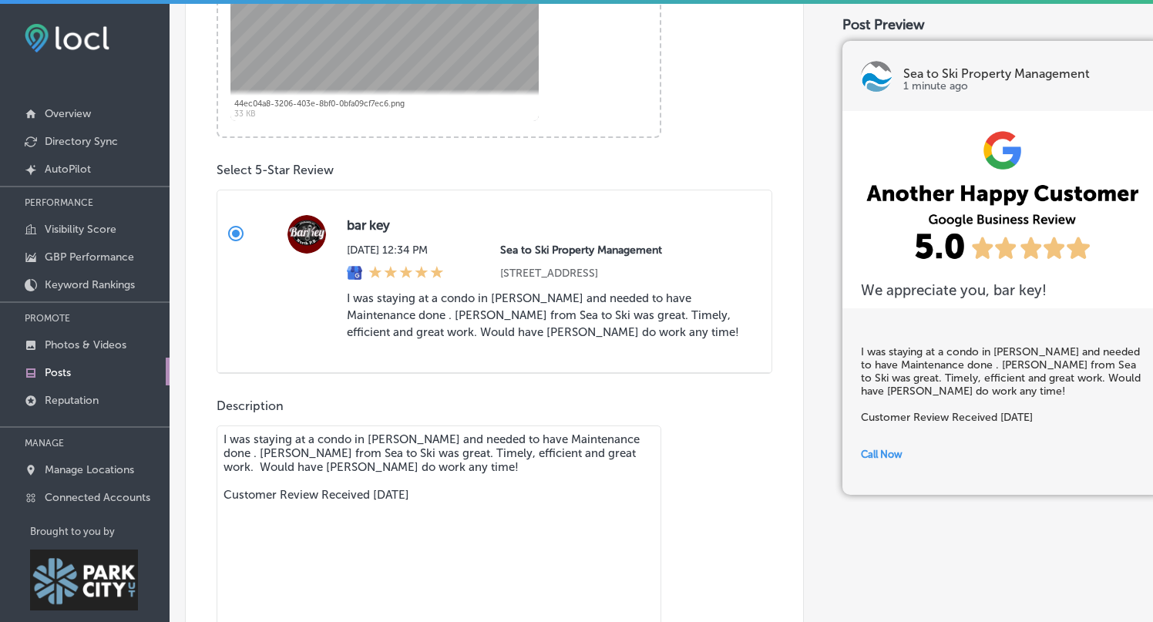
scroll to position [639, 0]
click at [705, 213] on label "bar key Sat, Aug 30, 2025 12:34 PM Sea to Ski Property Management 4376 Forestda…" at bounding box center [494, 282] width 554 height 183
click at [254, 216] on input "bar key Sat, Aug 30, 2025 12:34 PM Sea to Ski Property Management 4376 Forestda…" at bounding box center [235, 234] width 37 height 37
click at [241, 234] on input "bar key Sat, Aug 30, 2025 12:34 PM Sea to Ski Property Management 4376 Forestda…" at bounding box center [235, 234] width 37 height 37
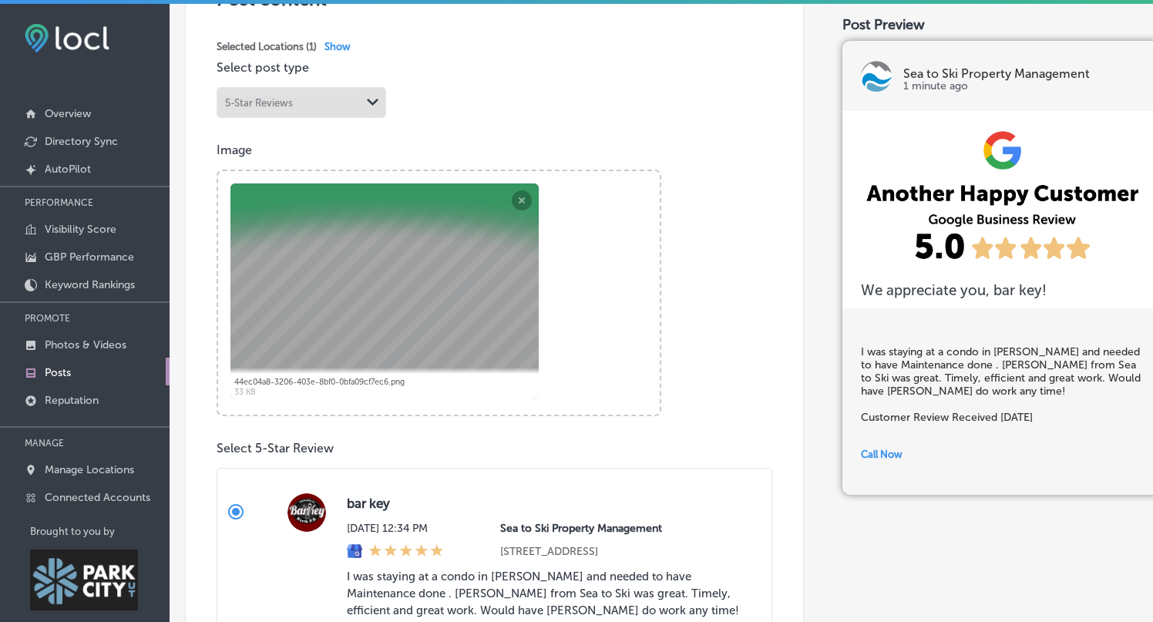
scroll to position [365, 0]
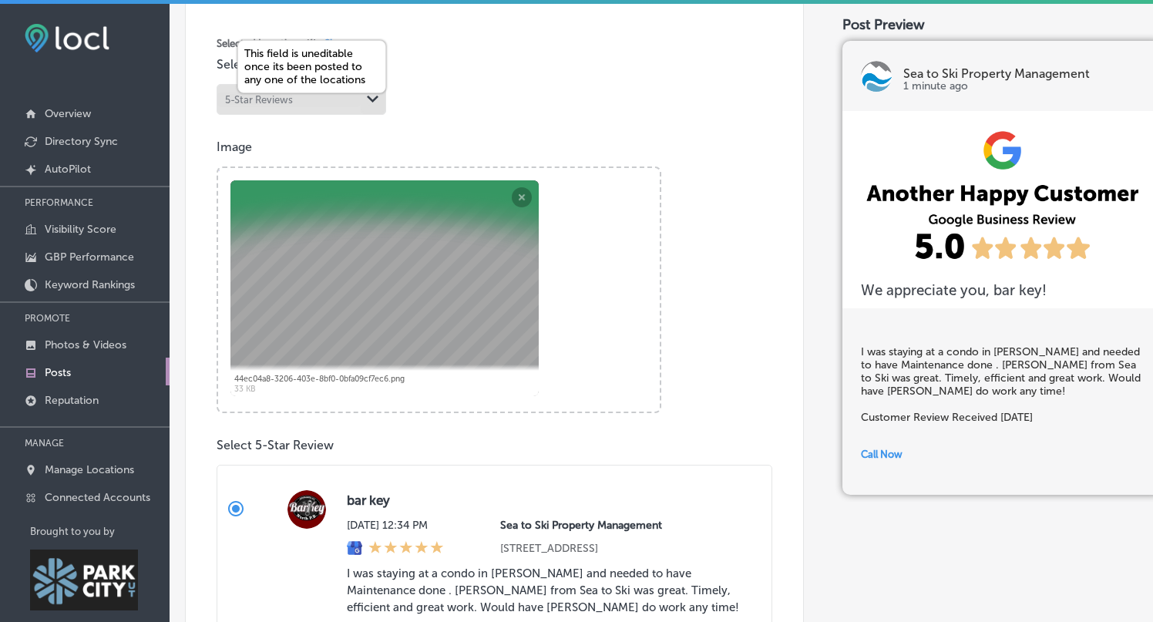
click at [374, 103] on div "Path Created with Sketch." at bounding box center [373, 99] width 12 height 12
click at [355, 308] on div "Powered by PQINA Browse Or drag and drop a photo 44ec04a8-3206-403e-8bf0-0bfa09…" at bounding box center [439, 289] width 445 height 247
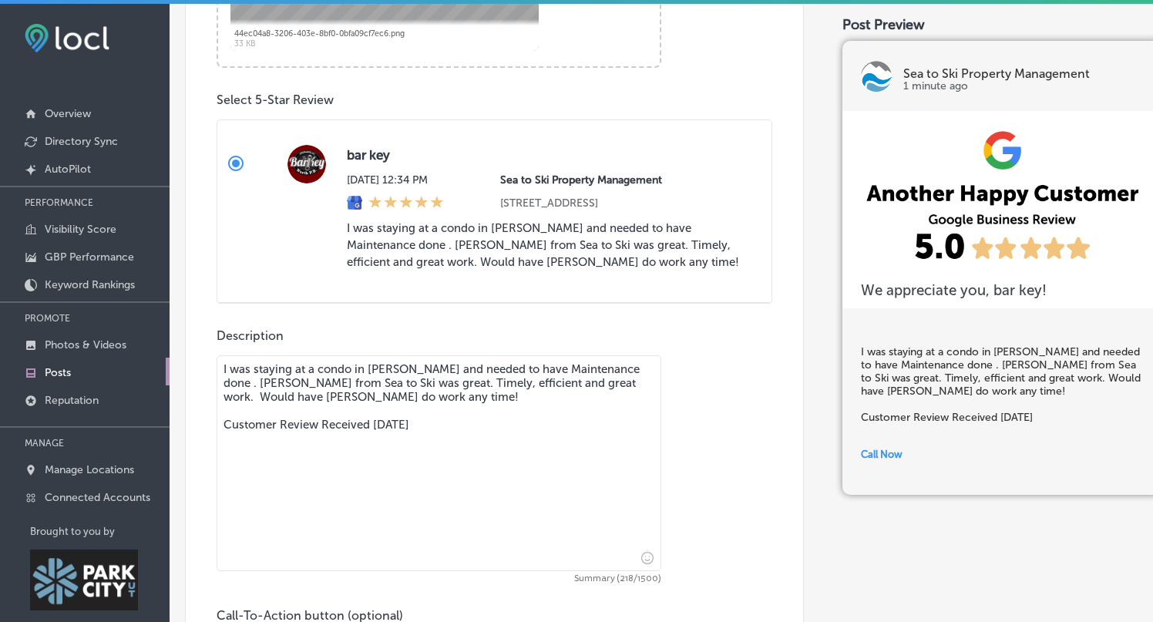
scroll to position [716, 0]
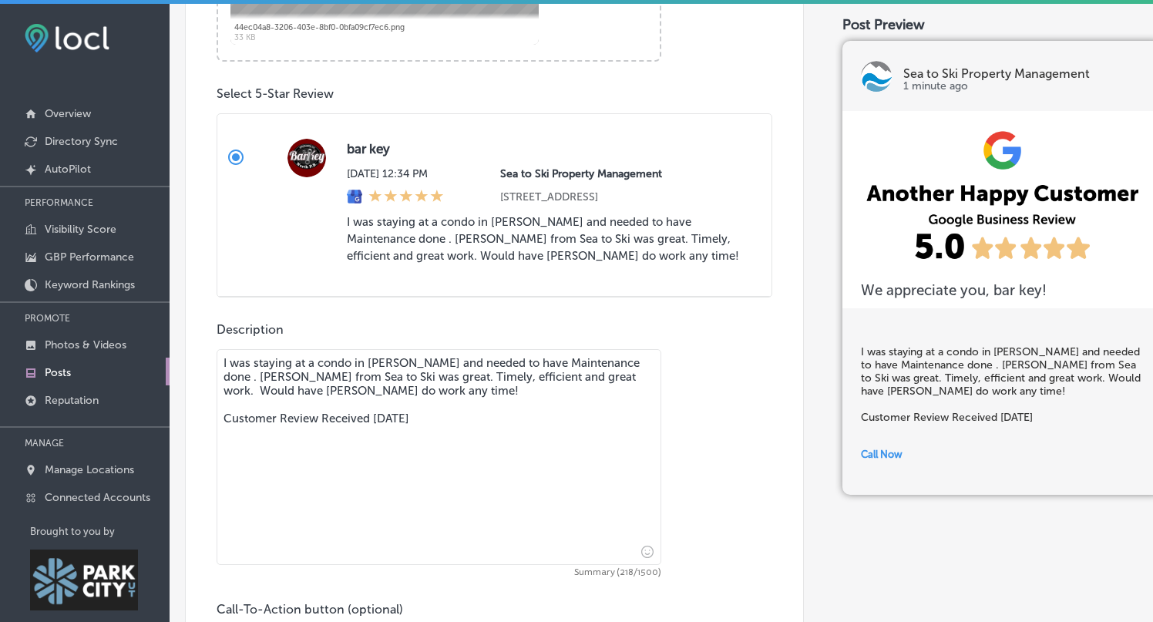
click at [500, 248] on blockquote "I was staying at a condo in Queen Esther and needed to have Maintenance done . …" at bounding box center [547, 239] width 400 height 51
click at [254, 176] on input "bar key Sat, Aug 30, 2025 12:34 PM Sea to Ski Property Management 4376 Forestda…" at bounding box center [235, 157] width 37 height 37
click at [452, 435] on textarea "I was staying at a condo in Queen Esther and needed to have Maintenance done . …" at bounding box center [439, 457] width 445 height 216
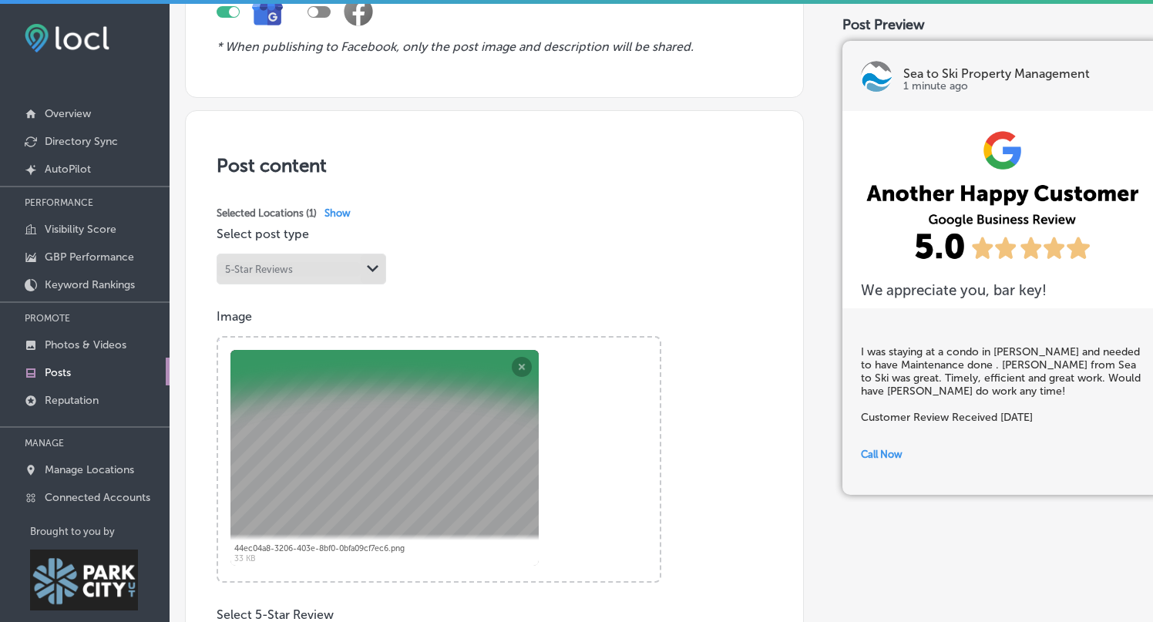
scroll to position [206, 0]
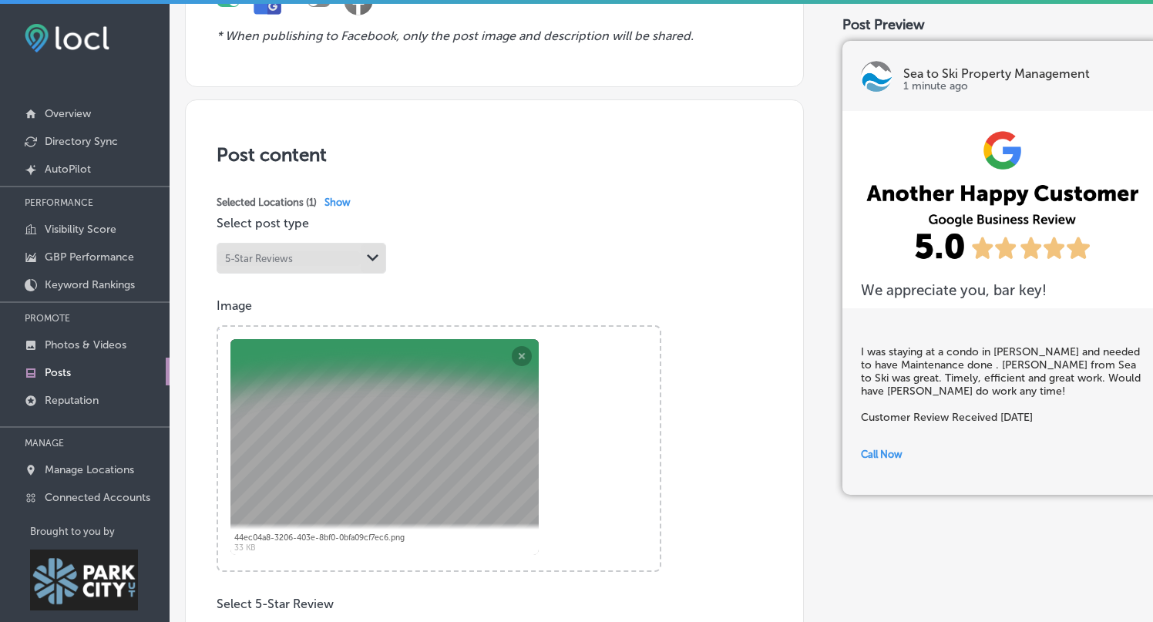
click at [523, 355] on div "Powered by PQINA Browse Or drag and drop a photo 44ec04a8-3206-403e-8bf0-0bfa09…" at bounding box center [439, 448] width 445 height 247
click at [519, 358] on div "Powered by PQINA Browse Or drag and drop a photo 44ec04a8-3206-403e-8bf0-0bfa09…" at bounding box center [439, 448] width 445 height 247
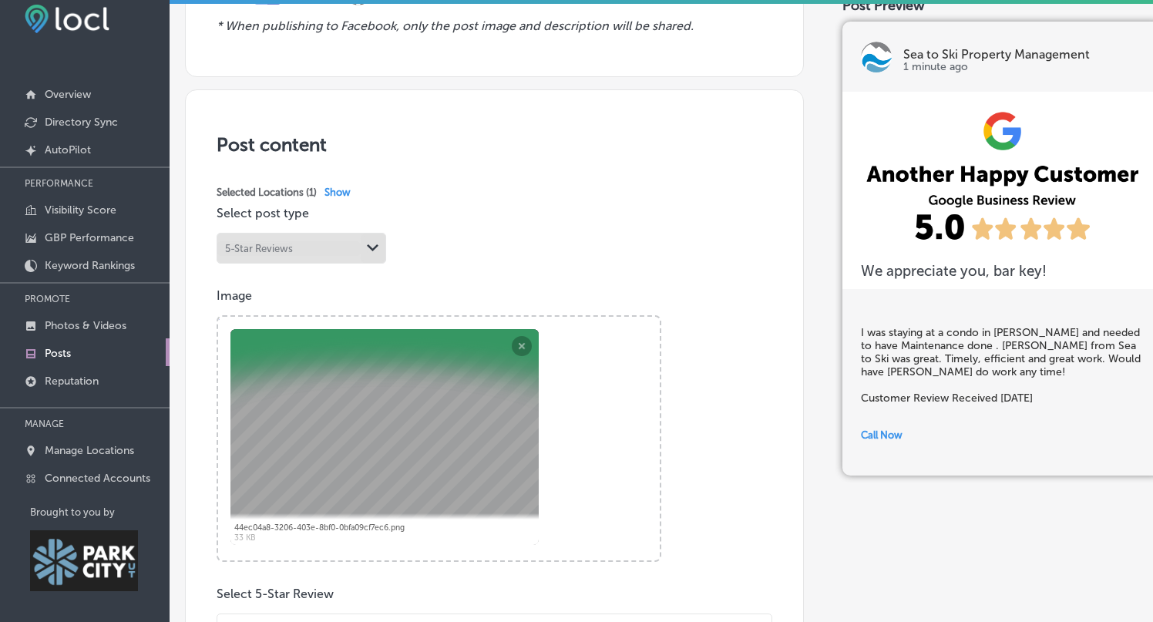
scroll to position [0, 0]
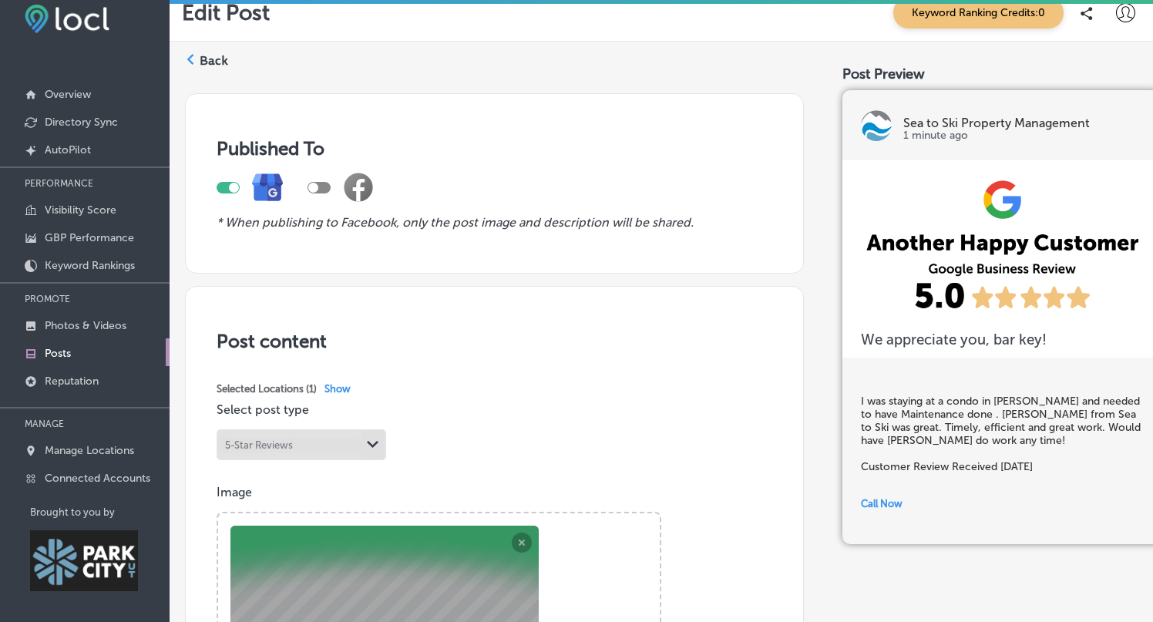
click at [213, 59] on label "Back" at bounding box center [214, 60] width 29 height 17
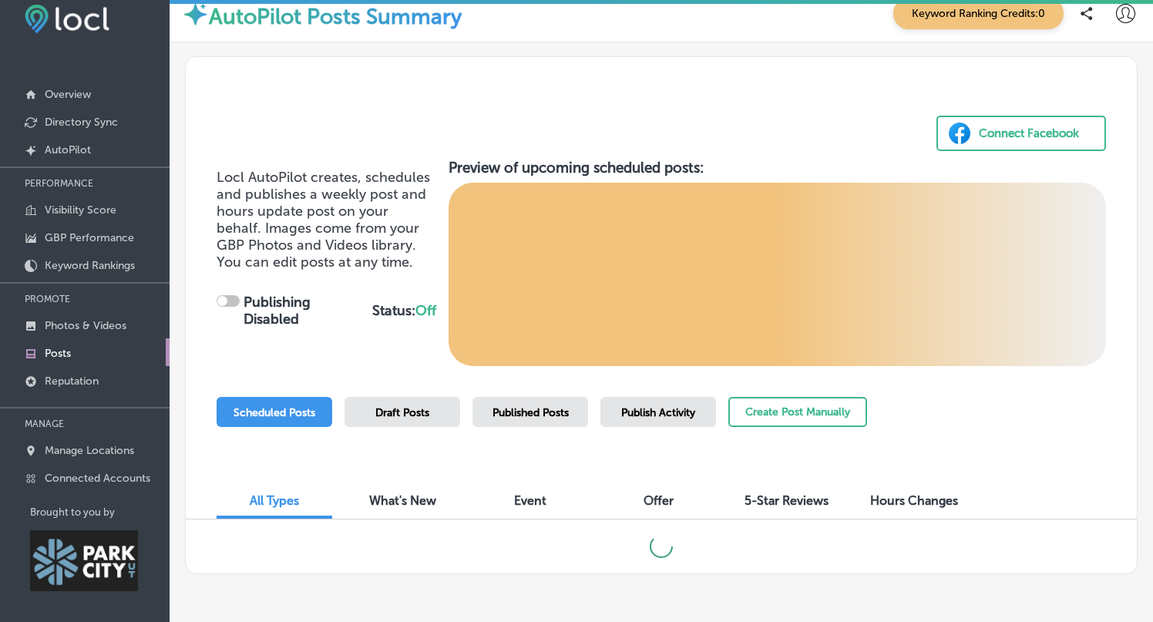
scroll to position [53, 0]
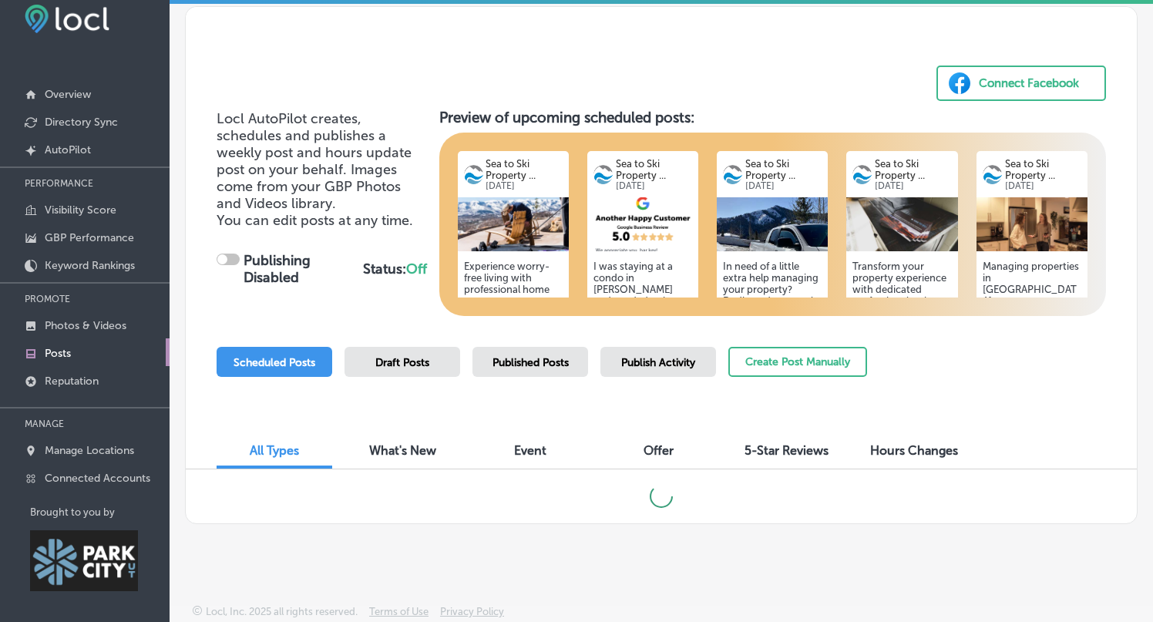
checkbox input "true"
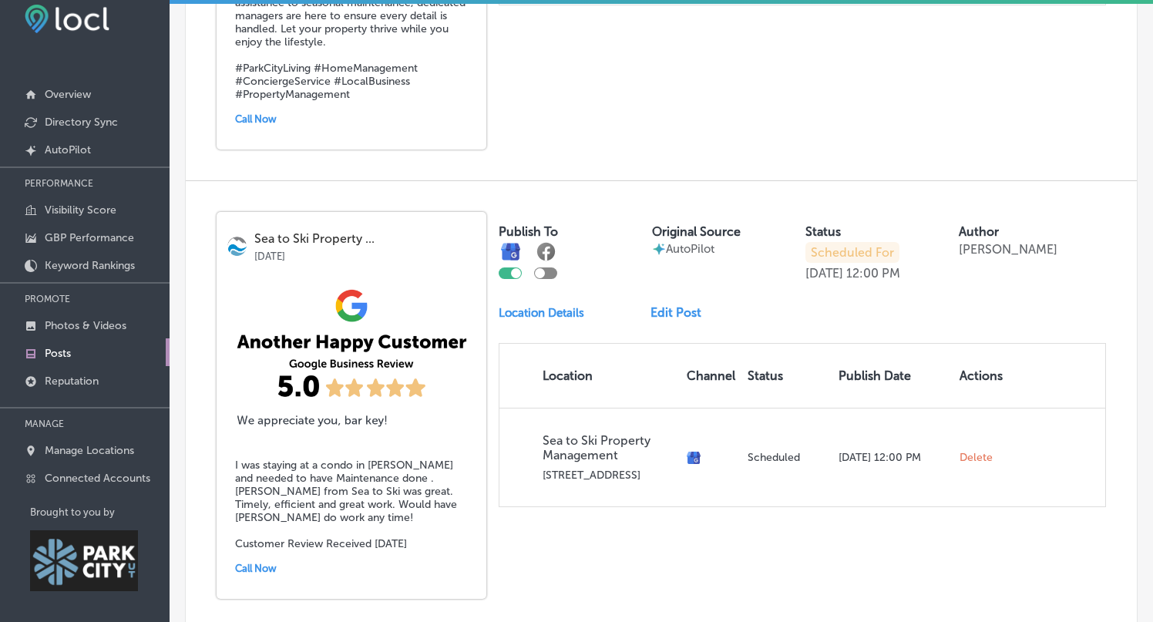
scroll to position [842, 0]
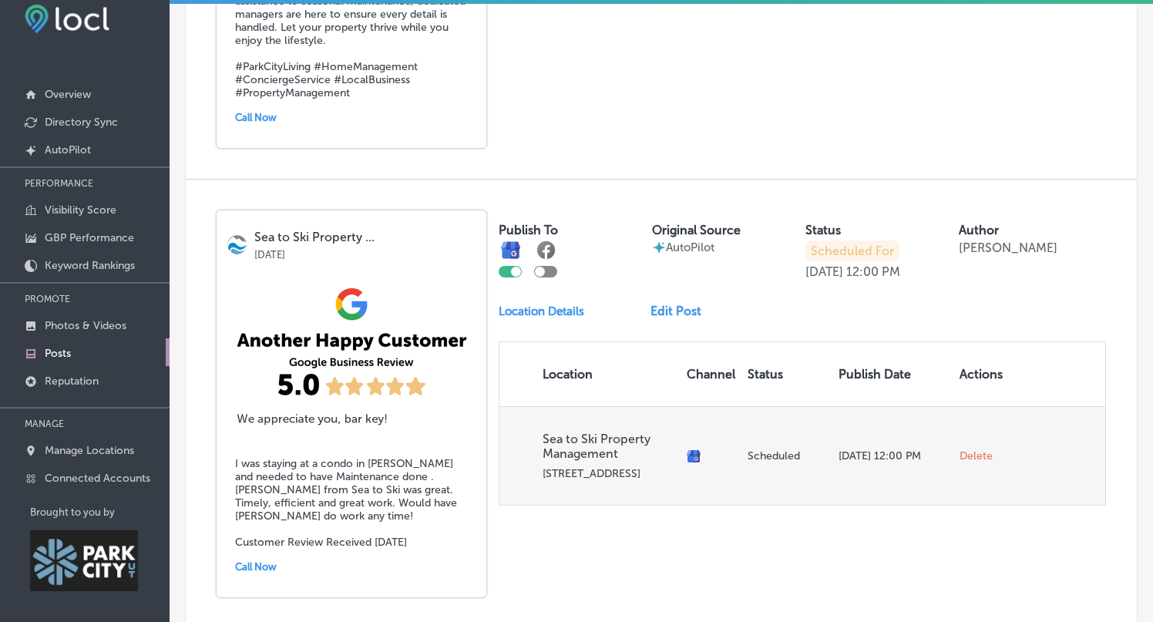
click at [981, 449] on span "Delete" at bounding box center [975, 456] width 33 height 14
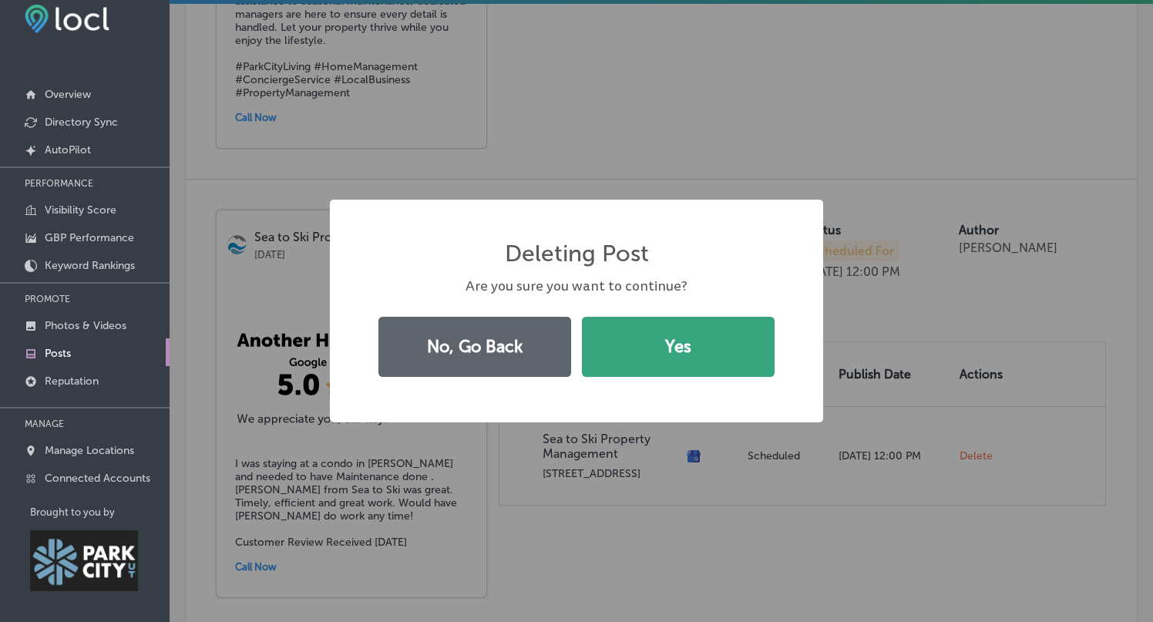
click at [691, 366] on button "Yes" at bounding box center [678, 347] width 193 height 60
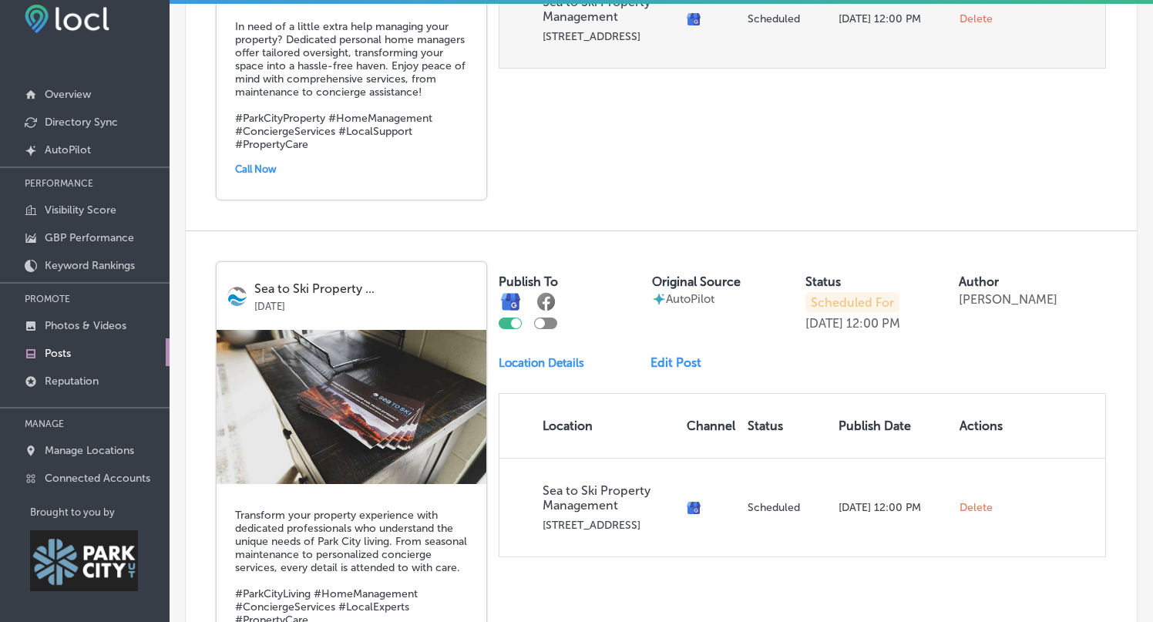
scroll to position [1280, 0]
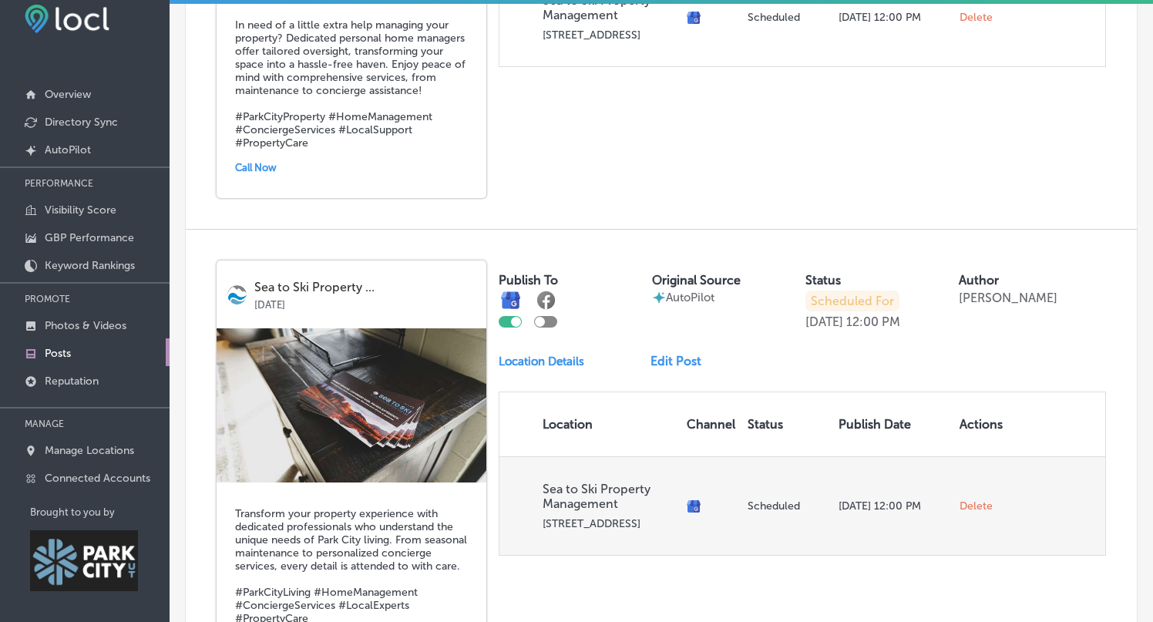
click at [979, 499] on span "Delete" at bounding box center [975, 506] width 33 height 14
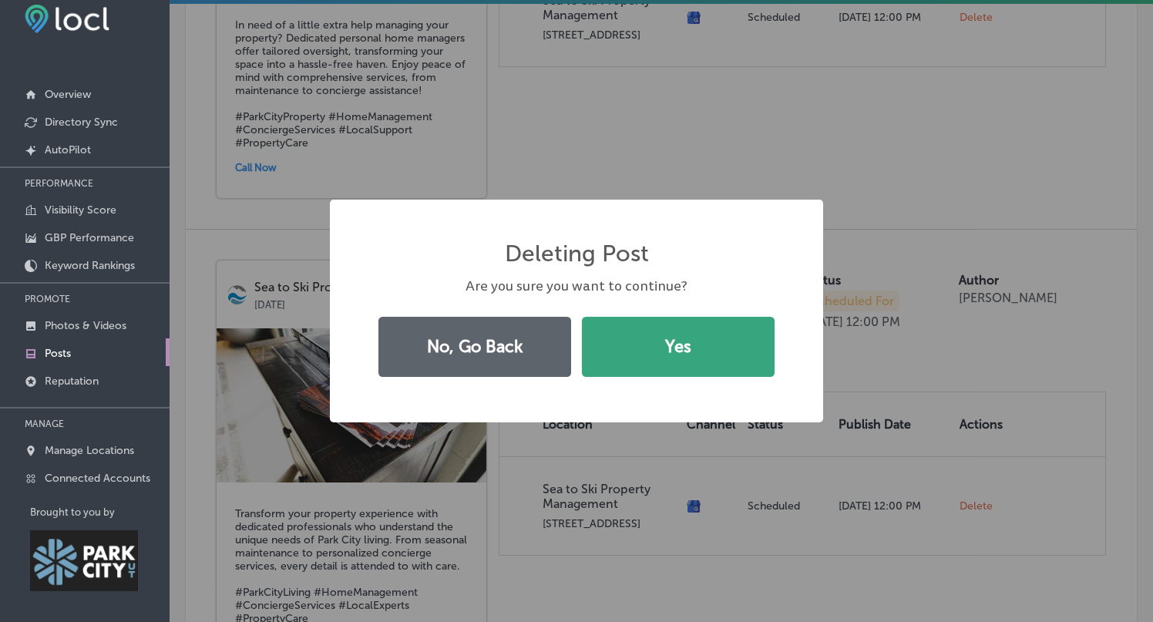
click at [714, 344] on button "Yes" at bounding box center [678, 347] width 193 height 60
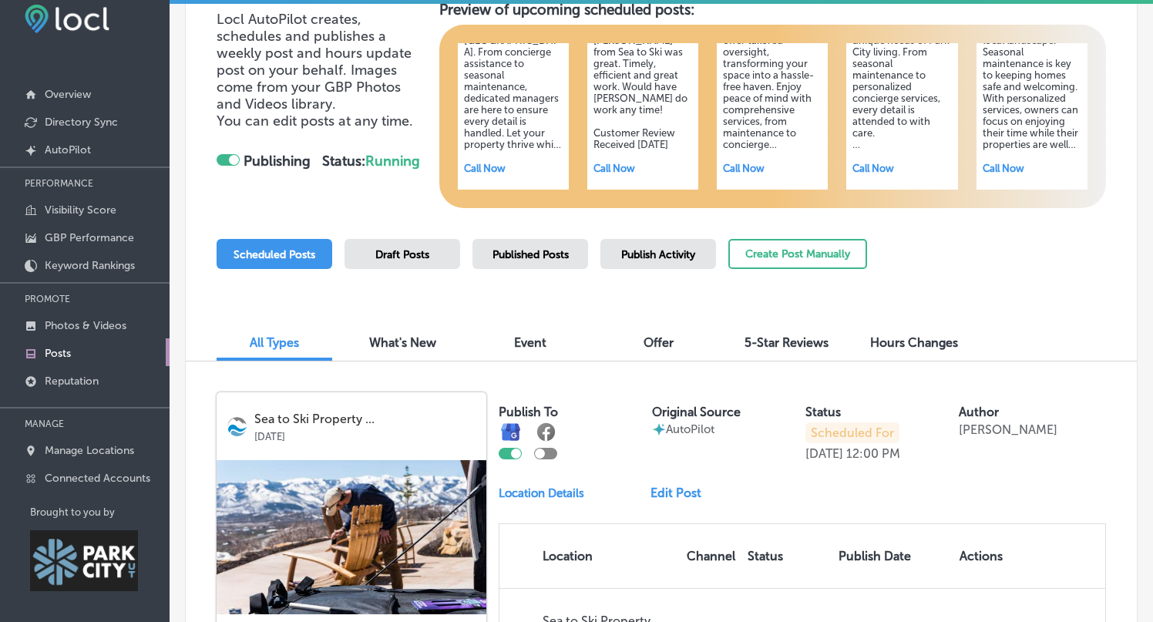
scroll to position [0, 0]
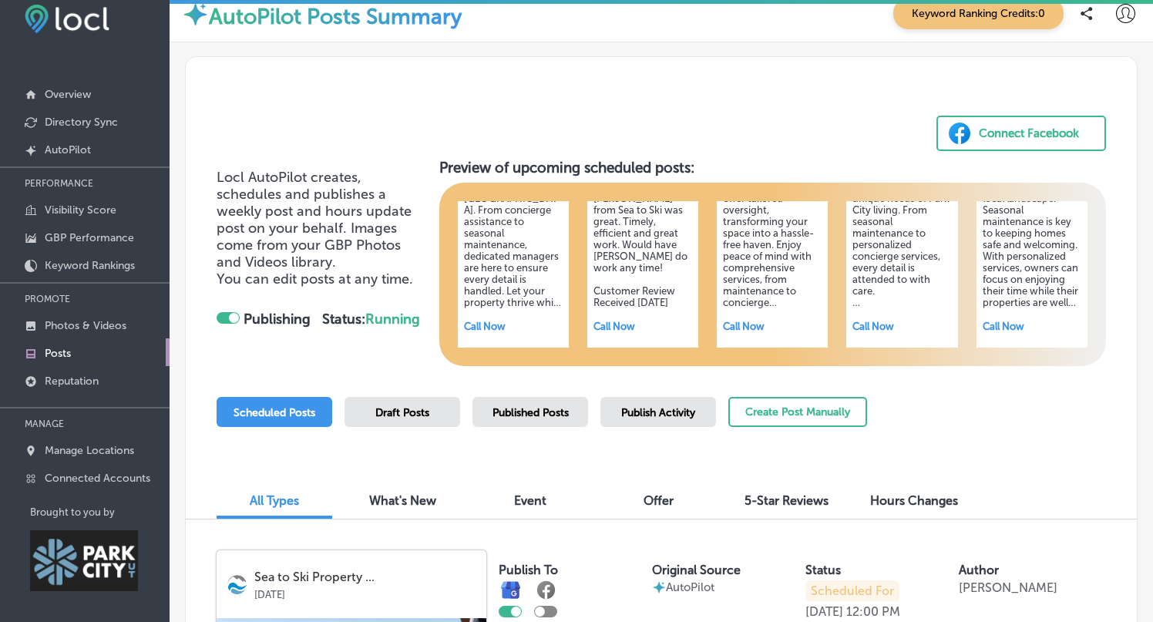
click at [781, 499] on span "5-Star Reviews" at bounding box center [786, 500] width 84 height 15
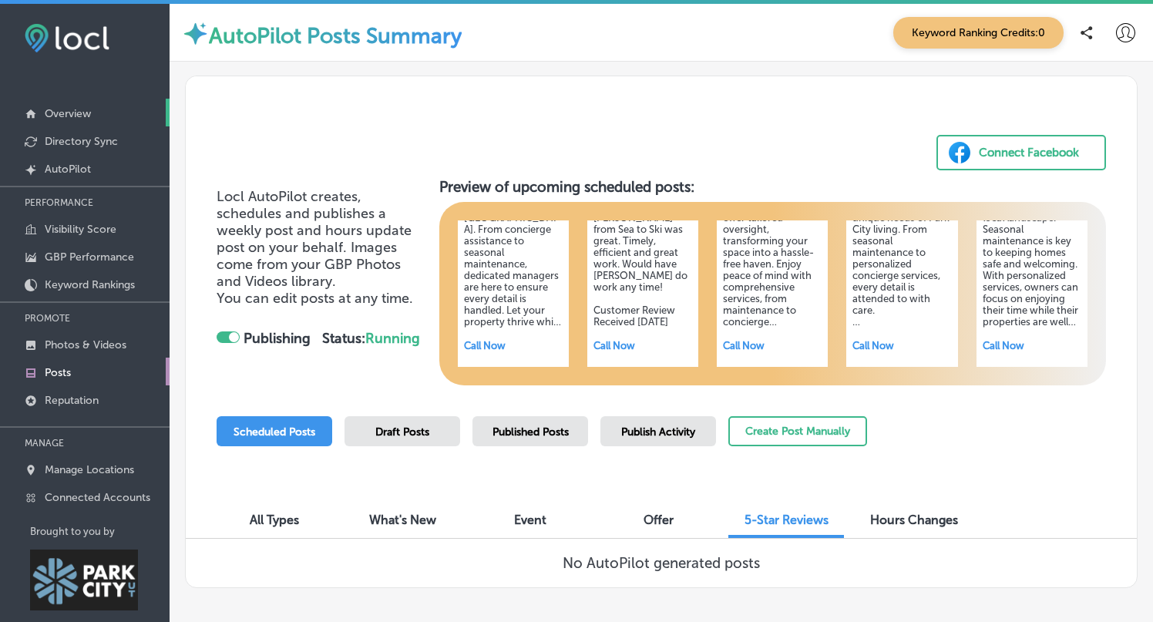
click at [76, 113] on p "Overview" at bounding box center [68, 113] width 46 height 13
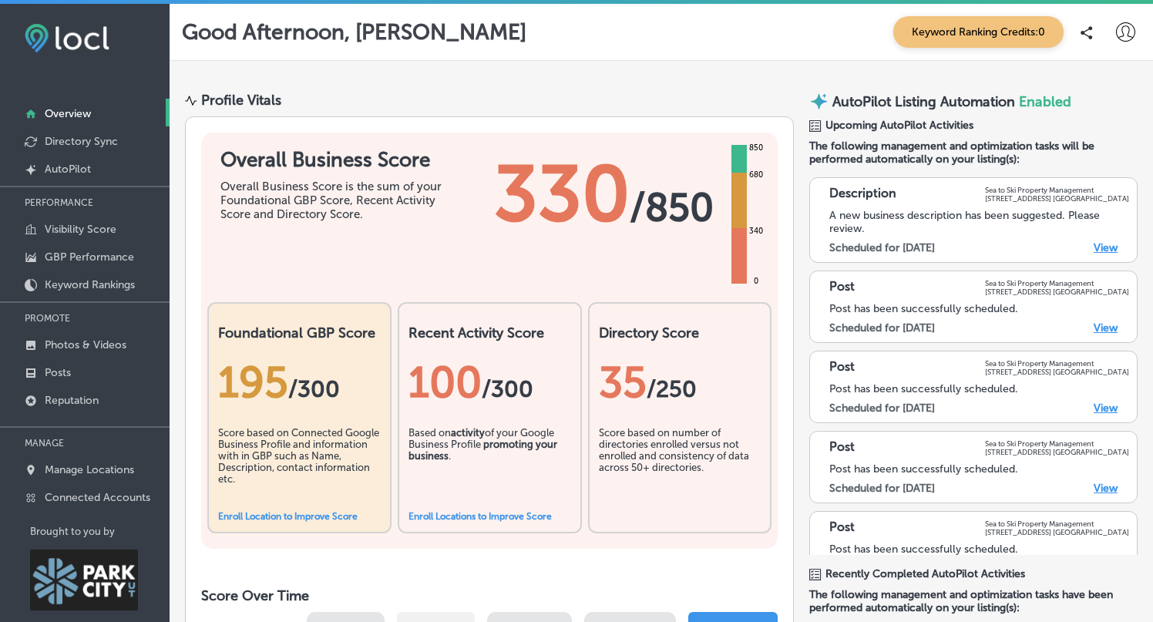
scroll to position [1, 0]
click at [1111, 247] on link "View" at bounding box center [1106, 245] width 24 height 13
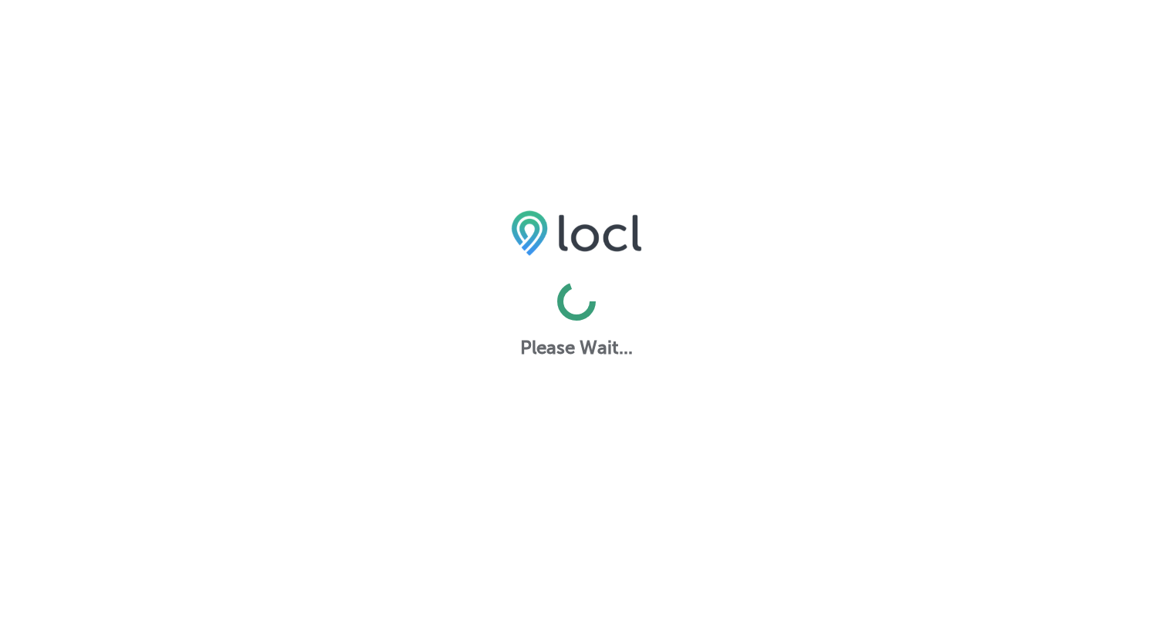
select select "US"
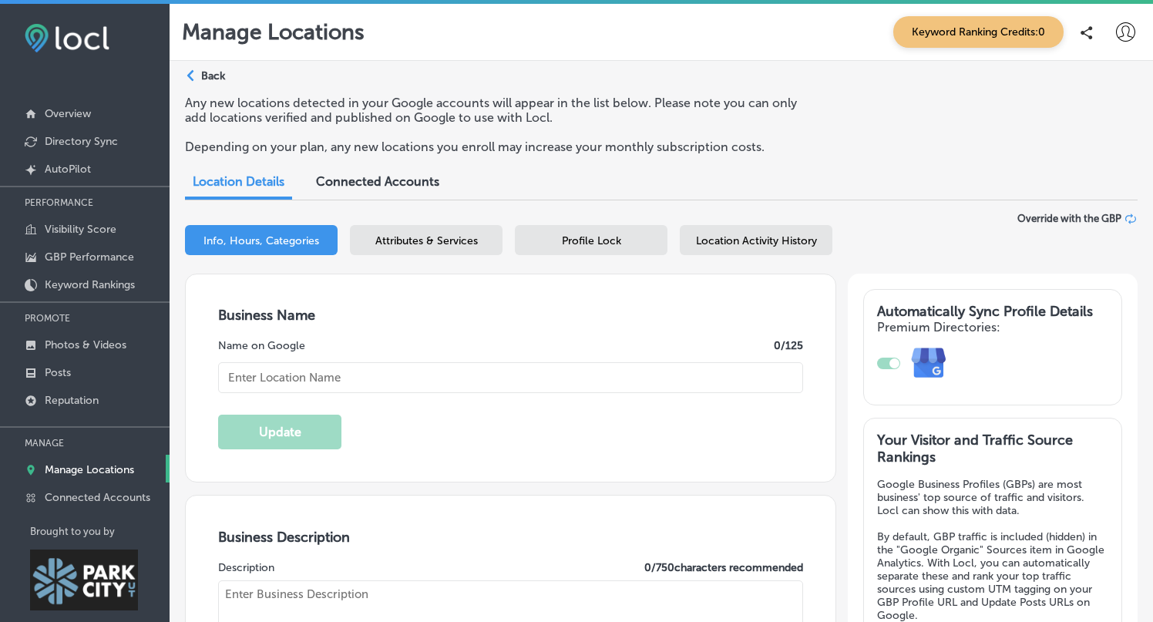
type input "Sea to Ski Property Management"
type textarea "Sea to Ski Property Management delivers expert, attentive care for luxury homes…"
type input "[STREET_ADDRESS]"
type input "Unit 13"
type input "[GEOGRAPHIC_DATA]"
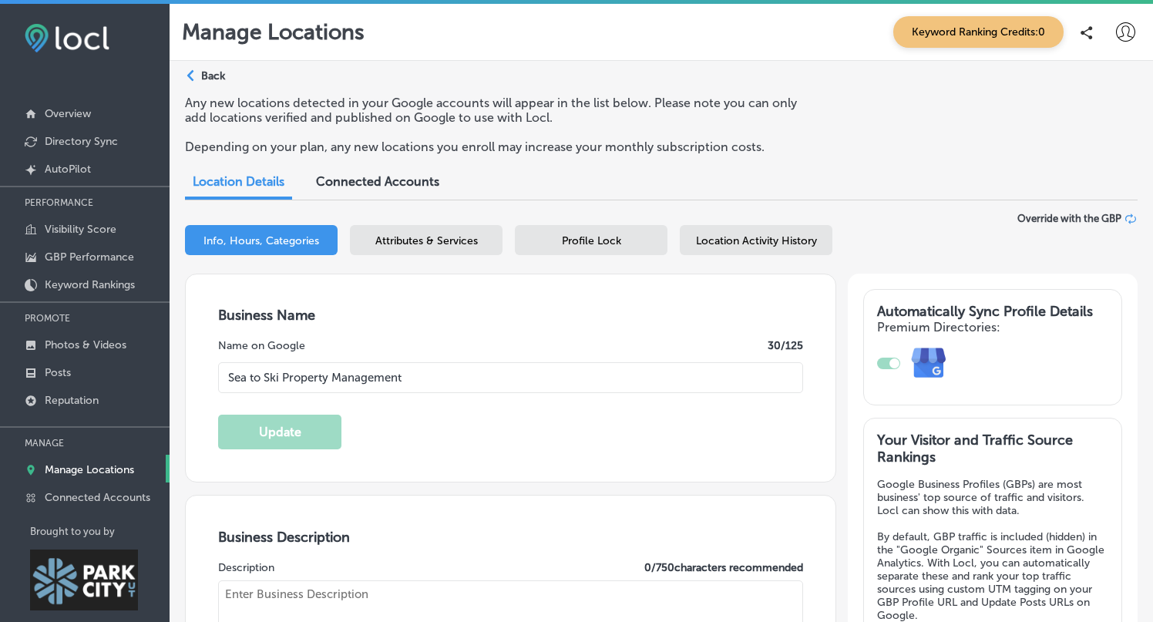
type input "84098"
type input "US"
type input "[URL][DOMAIN_NAME]"
type input "30"
checkbox input "true"
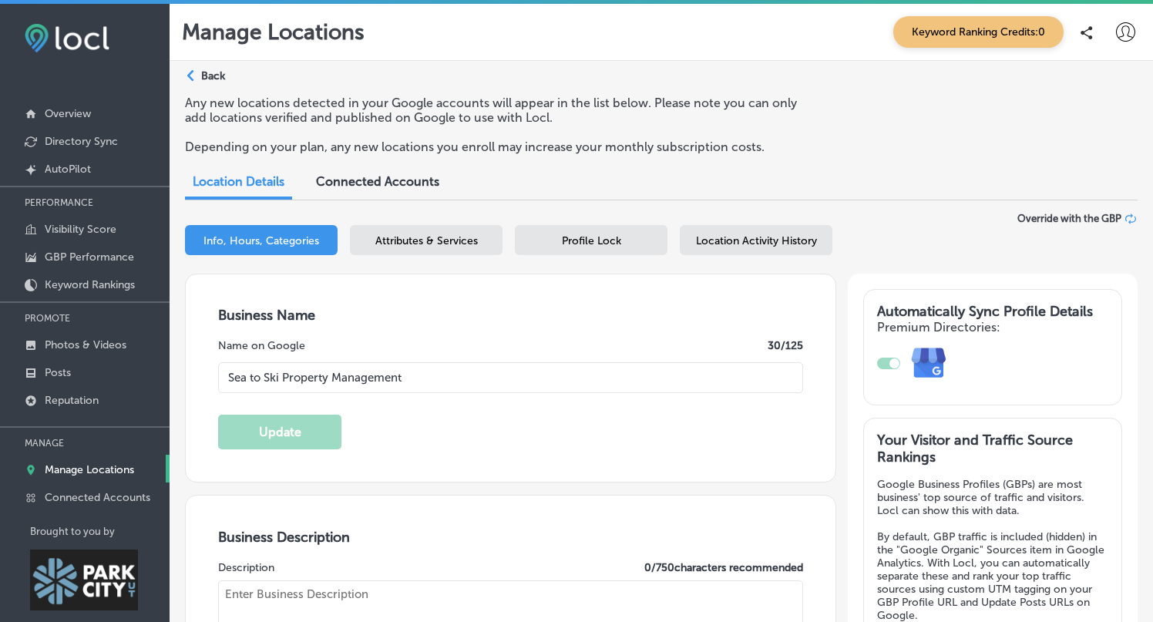
type textarea "Sea to Ski is a boutique, full-service property management and HOA management p…"
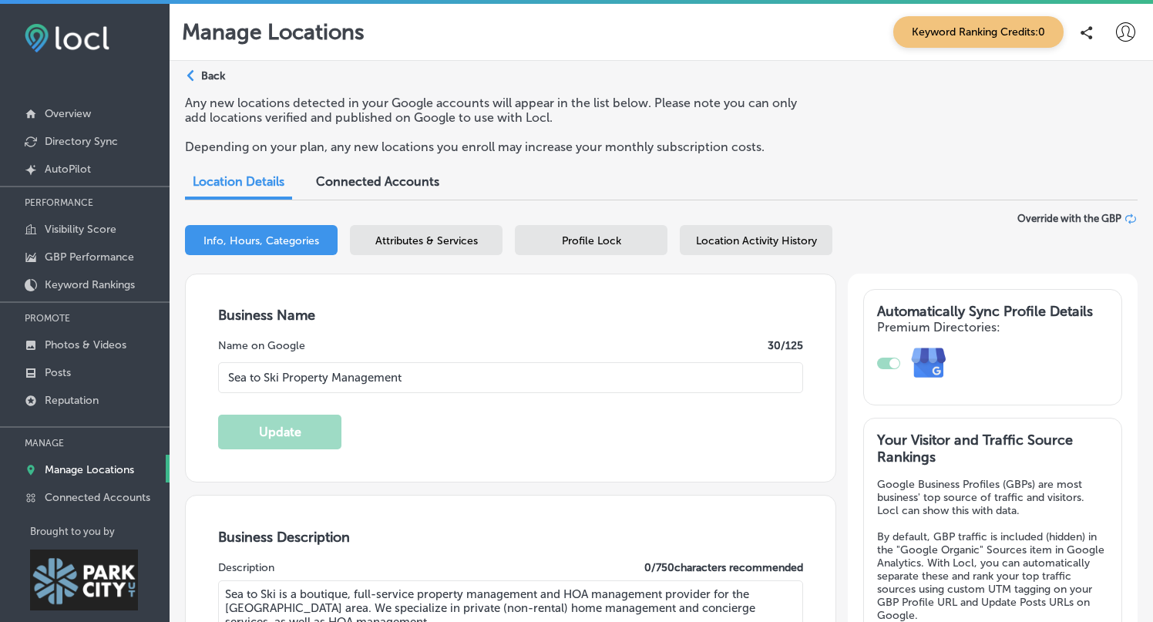
type input "[PHONE_NUMBER]"
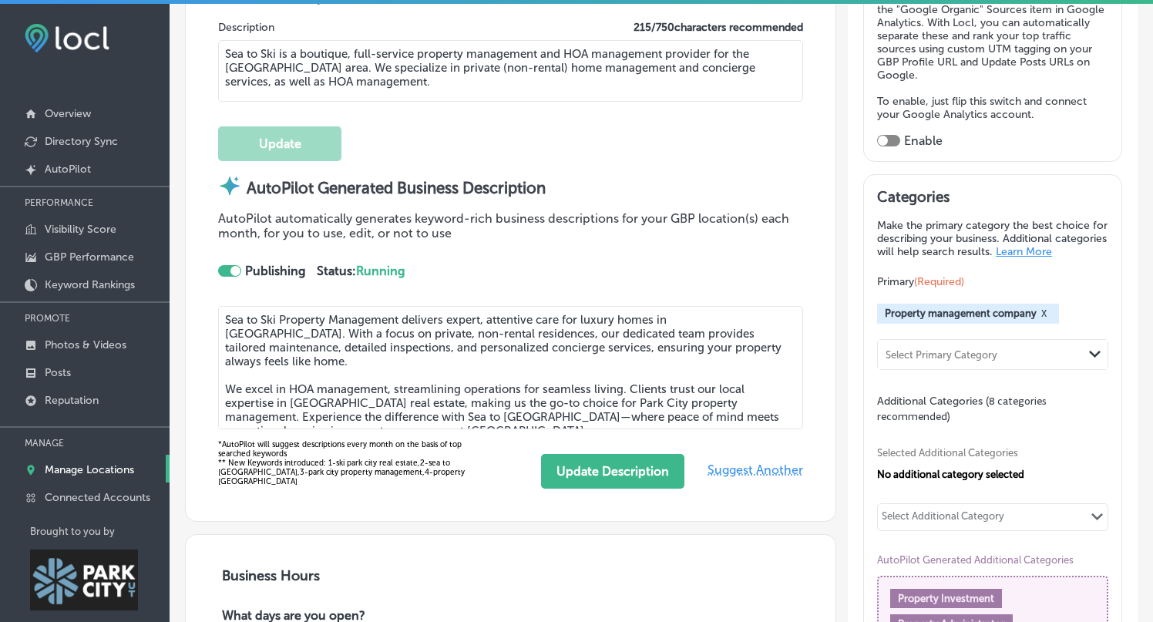
scroll to position [568, 0]
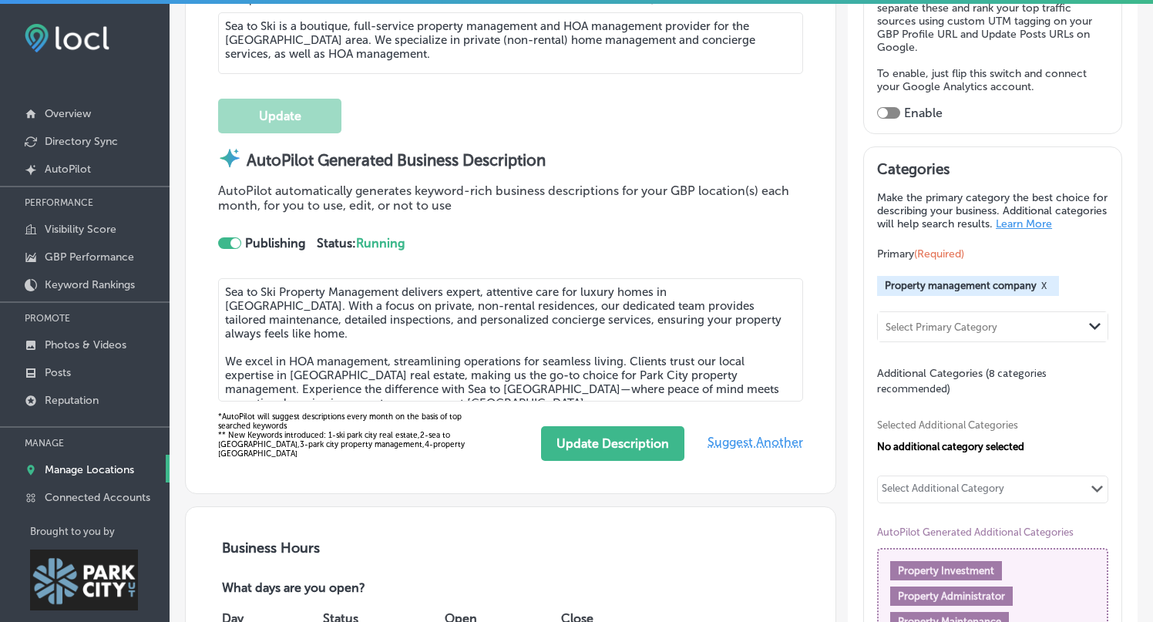
click at [228, 237] on div at bounding box center [229, 243] width 23 height 12
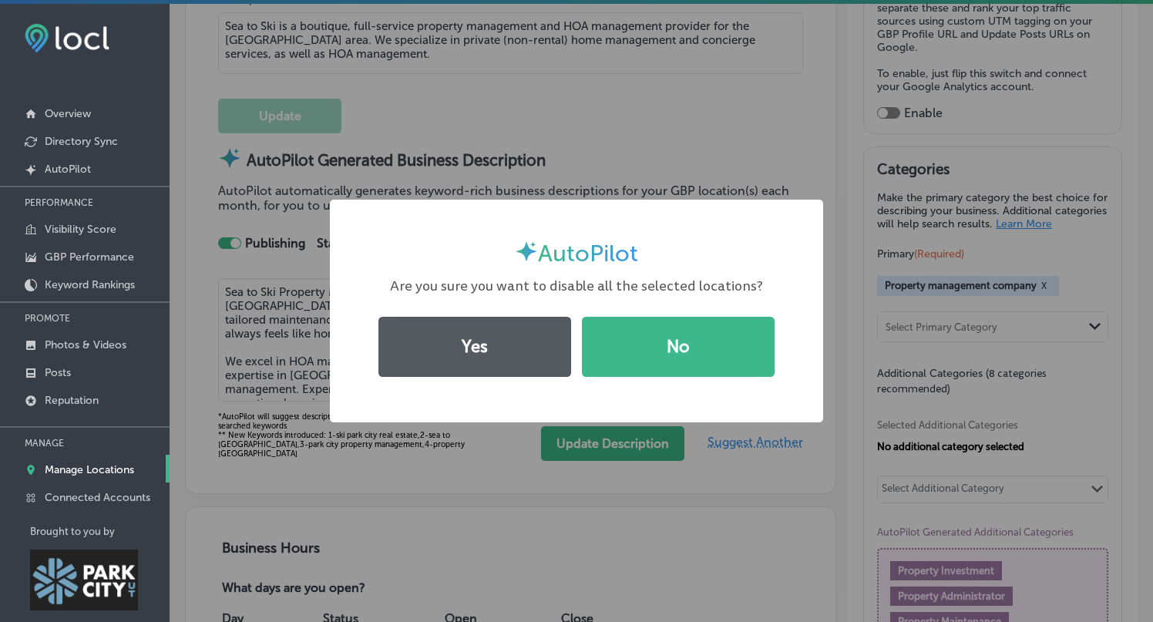
click at [533, 340] on button "Yes" at bounding box center [474, 347] width 193 height 60
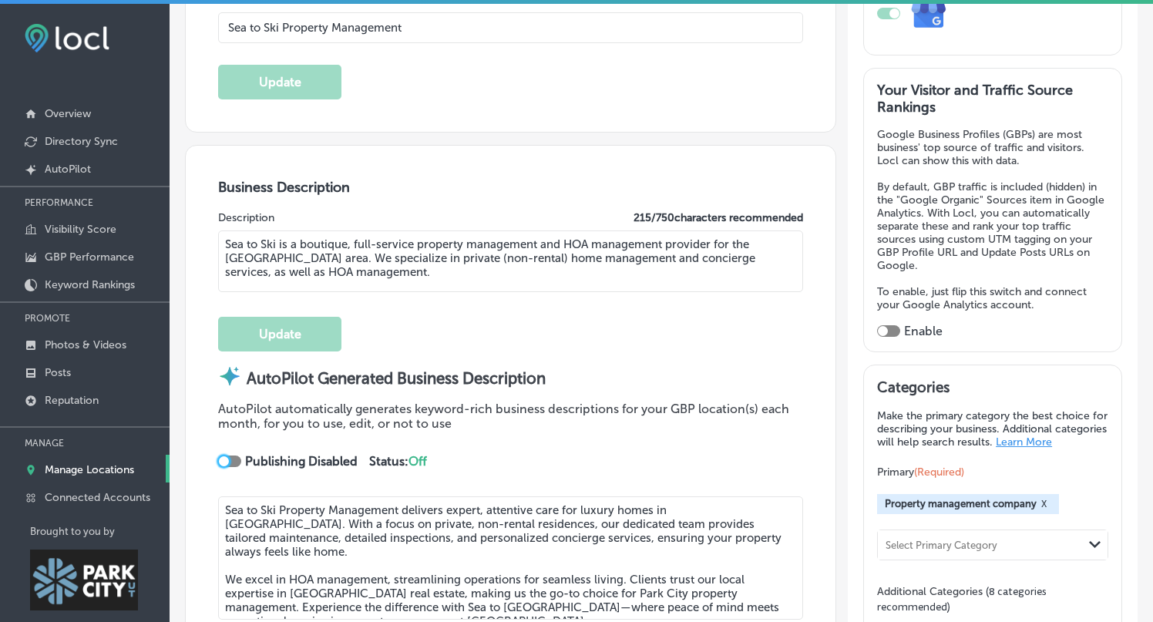
scroll to position [351, 0]
click at [234, 456] on div at bounding box center [229, 461] width 23 height 12
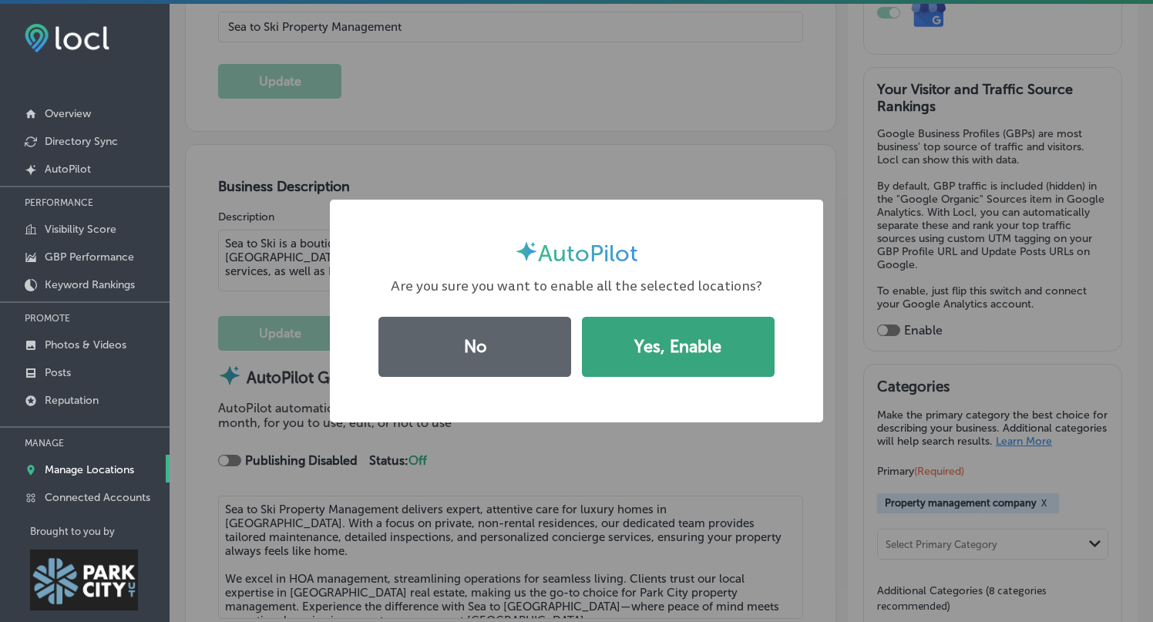
click at [716, 345] on button "Yes, Enable" at bounding box center [678, 347] width 193 height 60
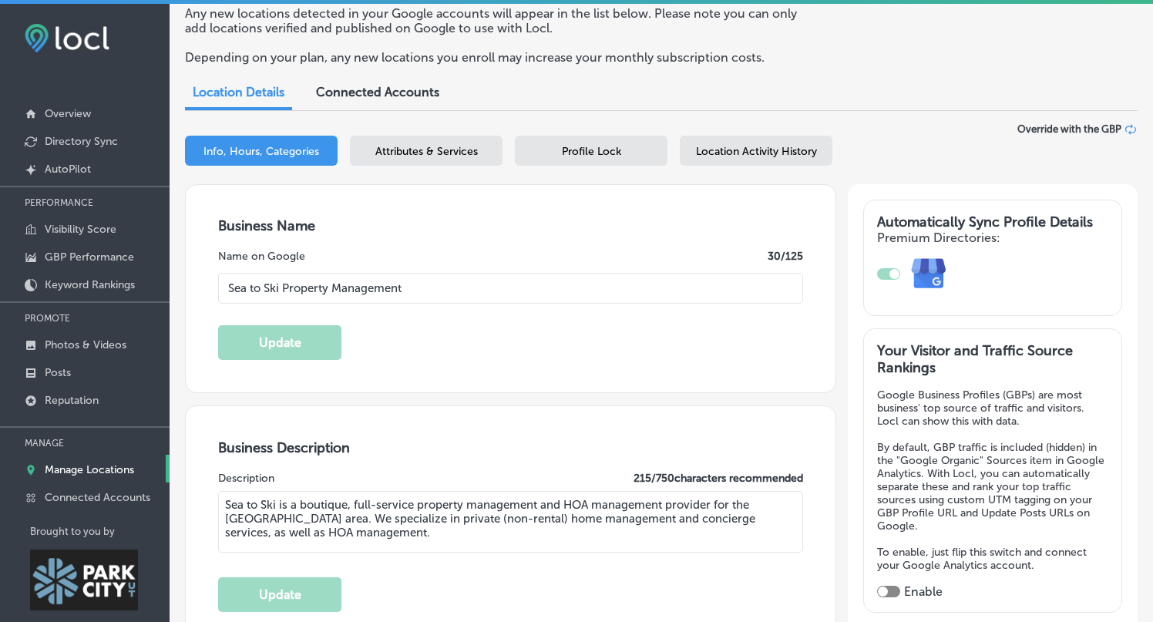
scroll to position [79, 0]
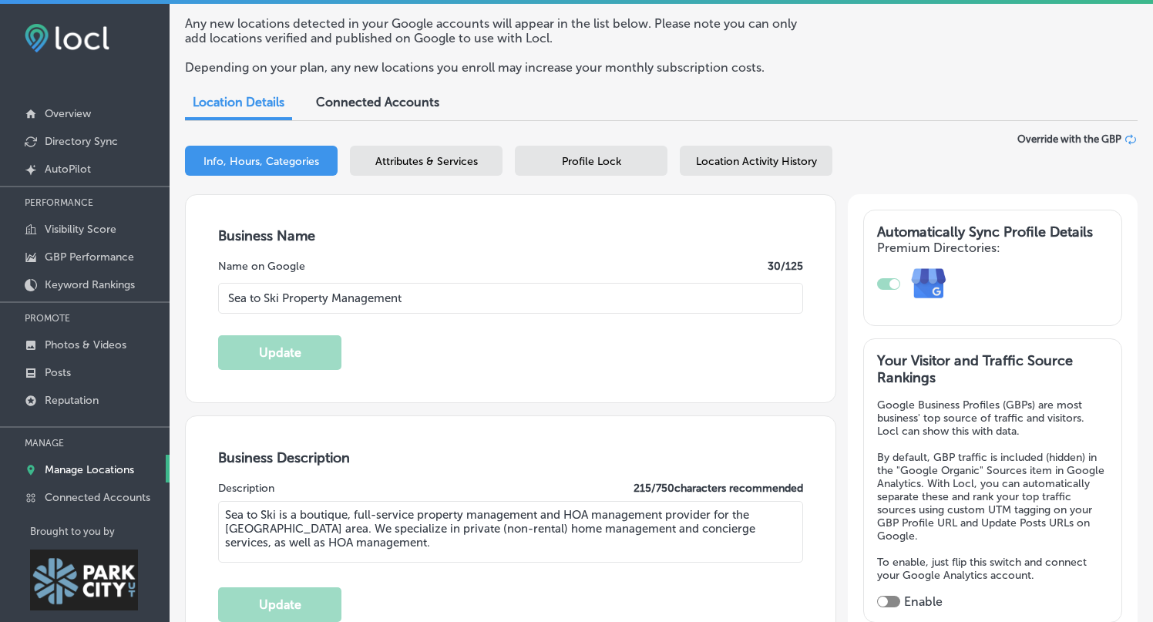
click at [885, 282] on div at bounding box center [888, 284] width 23 height 12
drag, startPoint x: 890, startPoint y: 283, endPoint x: 863, endPoint y: 287, distance: 27.2
click at [863, 287] on div "Automatically Sync Profile Details Premium Directories:" at bounding box center [992, 268] width 259 height 116
click at [885, 278] on div at bounding box center [888, 284] width 23 height 12
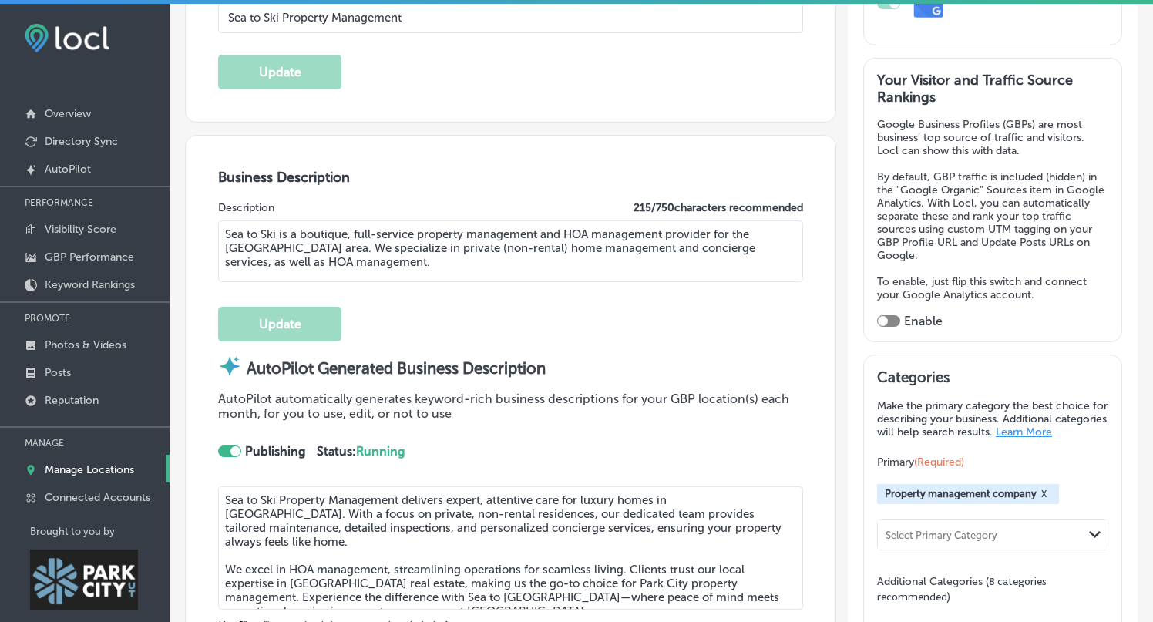
scroll to position [416, 0]
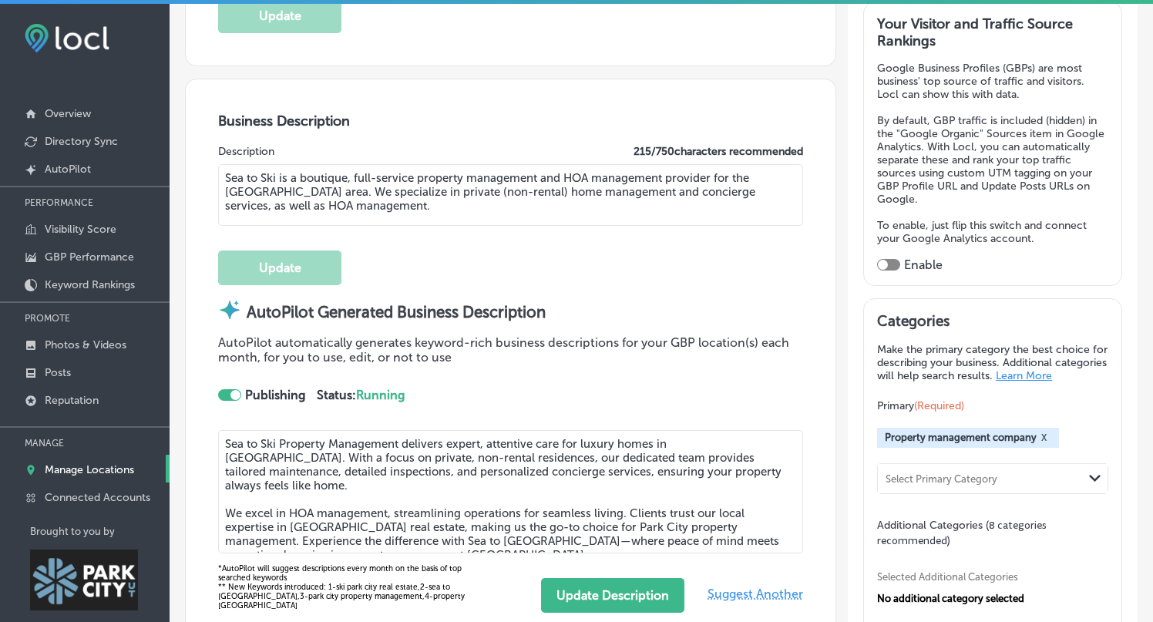
click at [226, 394] on div at bounding box center [229, 395] width 23 height 12
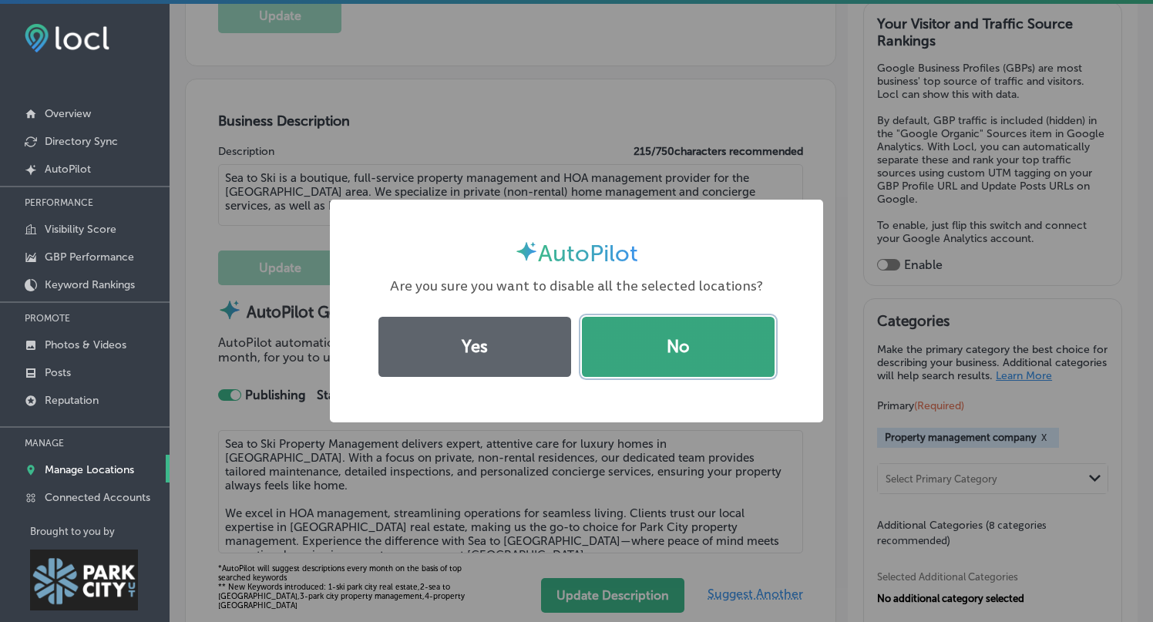
click at [698, 354] on button "No" at bounding box center [678, 347] width 193 height 60
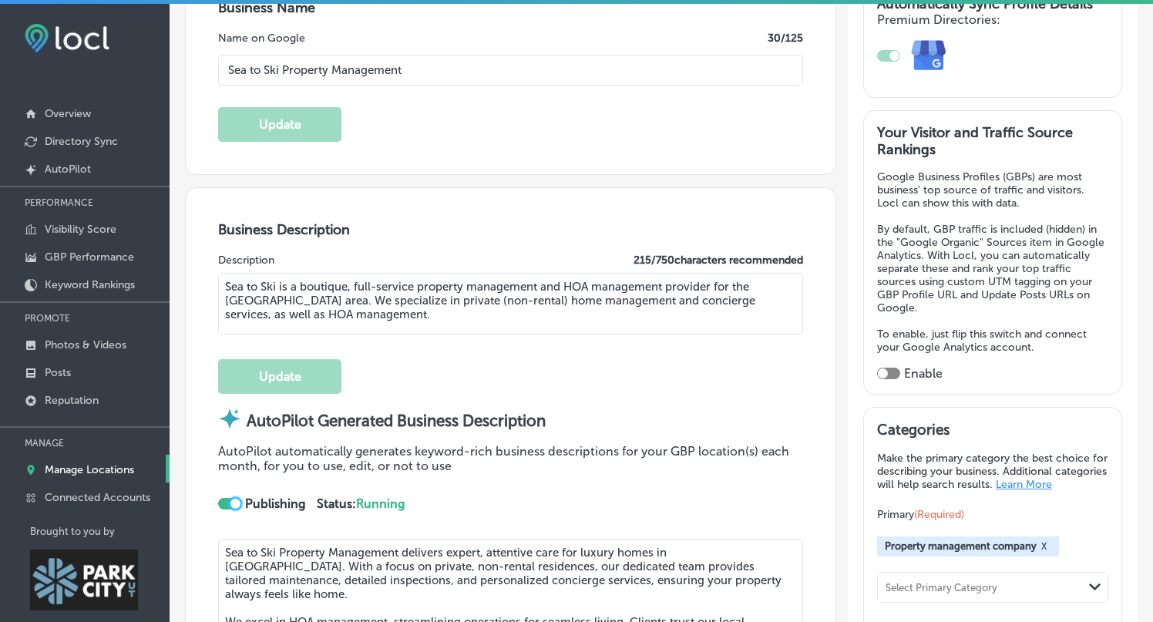
scroll to position [289, 0]
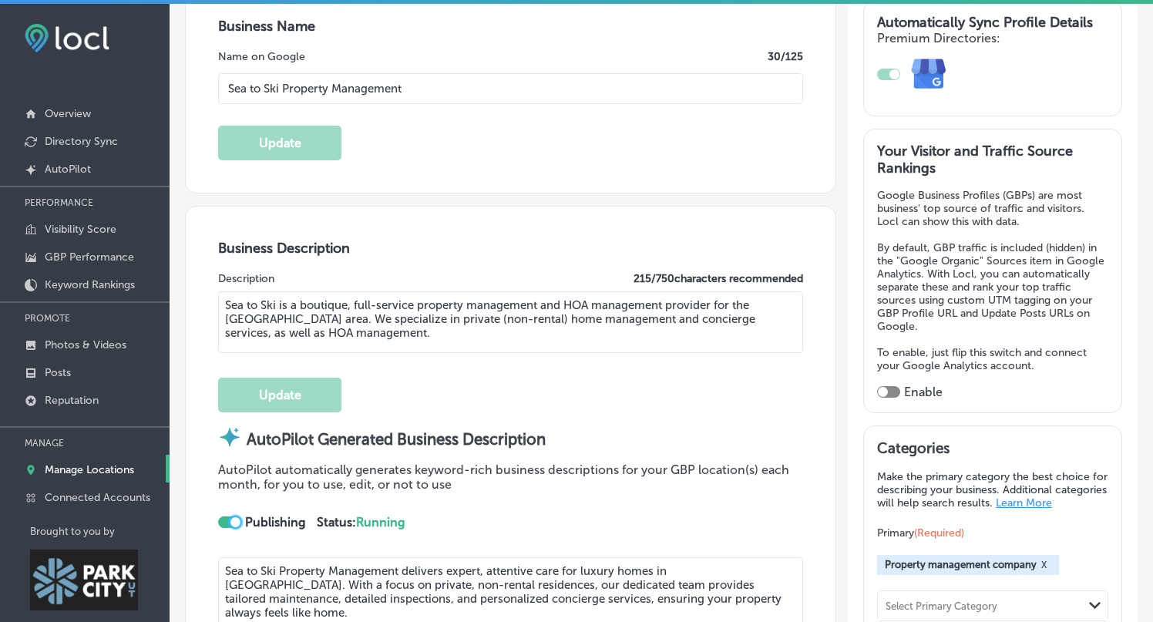
click at [234, 520] on div at bounding box center [235, 522] width 10 height 10
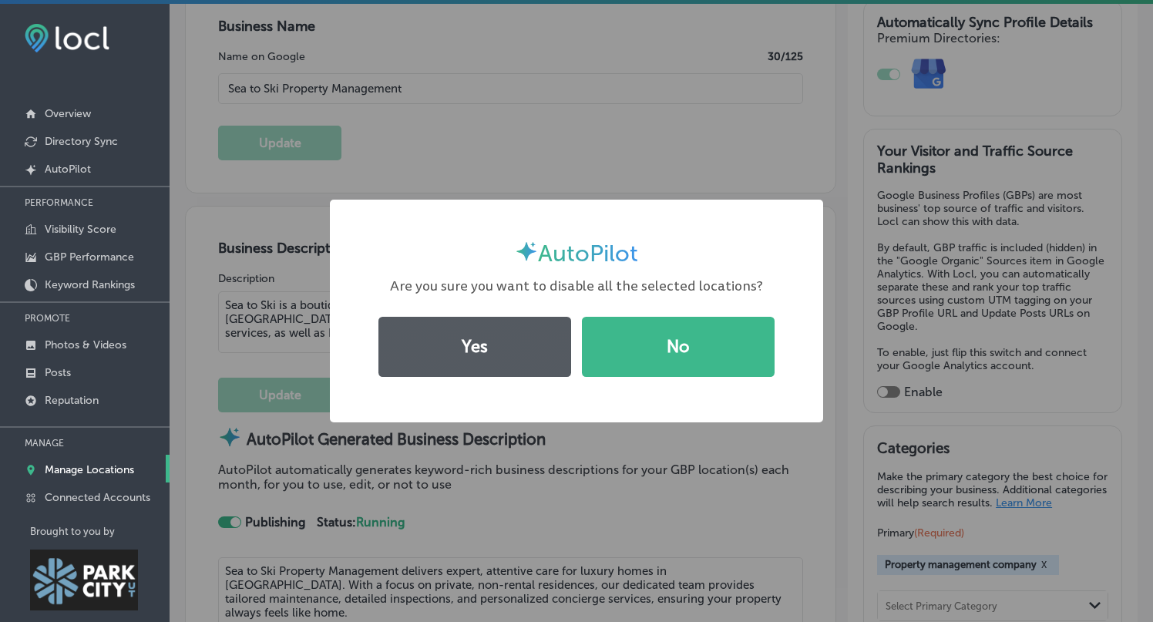
click at [496, 350] on button "Yes" at bounding box center [474, 347] width 193 height 60
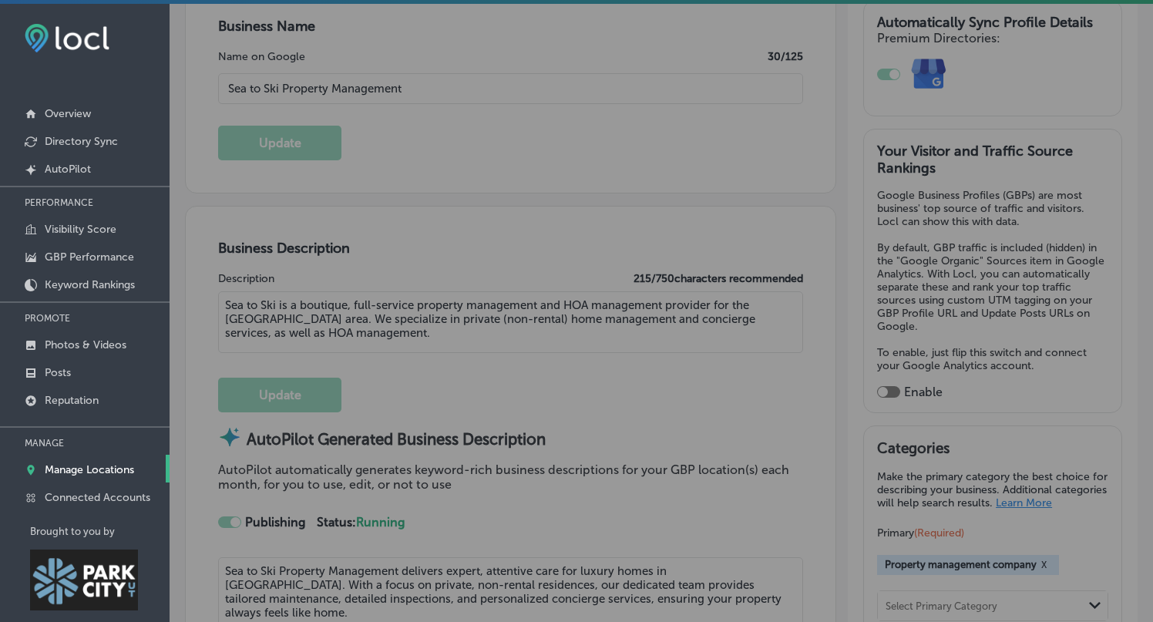
checkbox input "false"
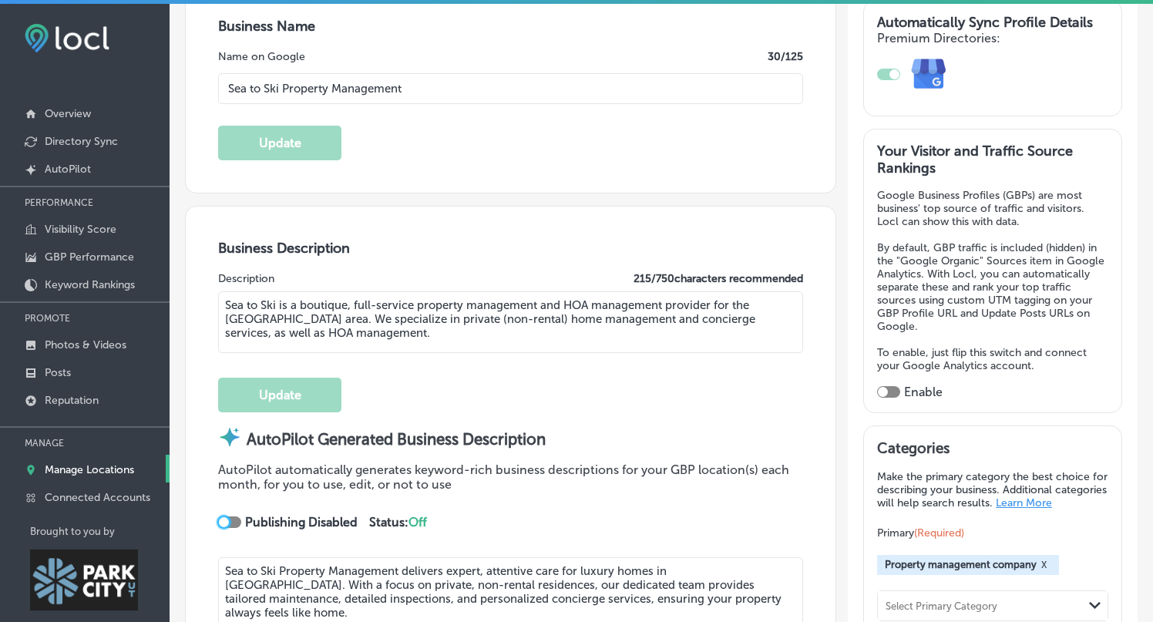
scroll to position [0, 0]
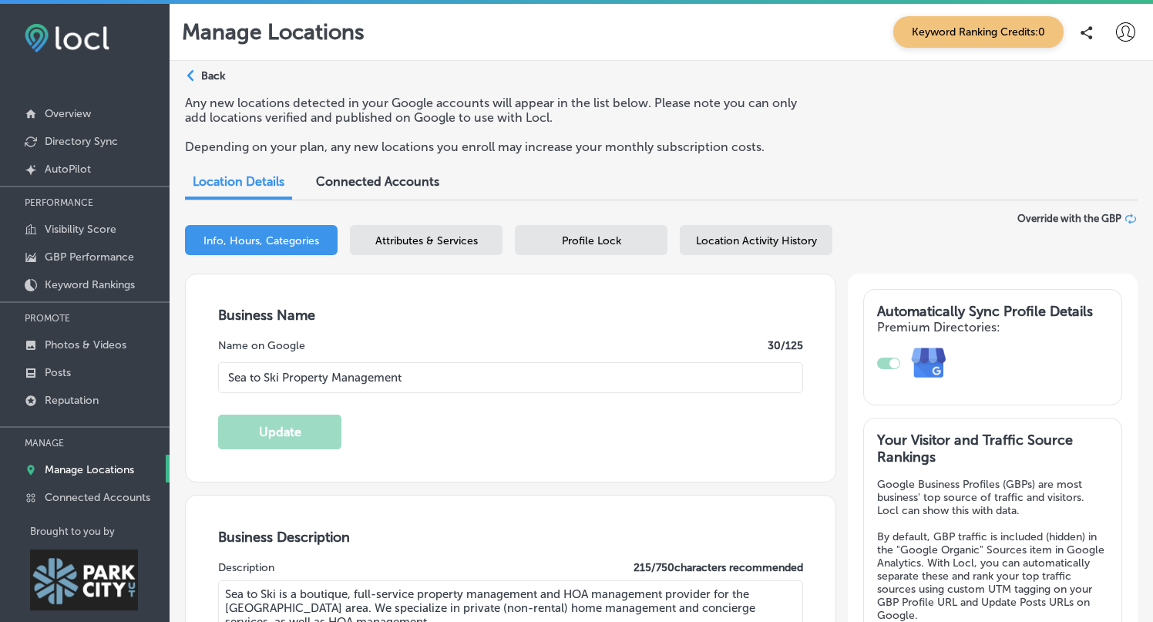
click at [425, 246] on span "Attributes & Services" at bounding box center [426, 240] width 102 height 13
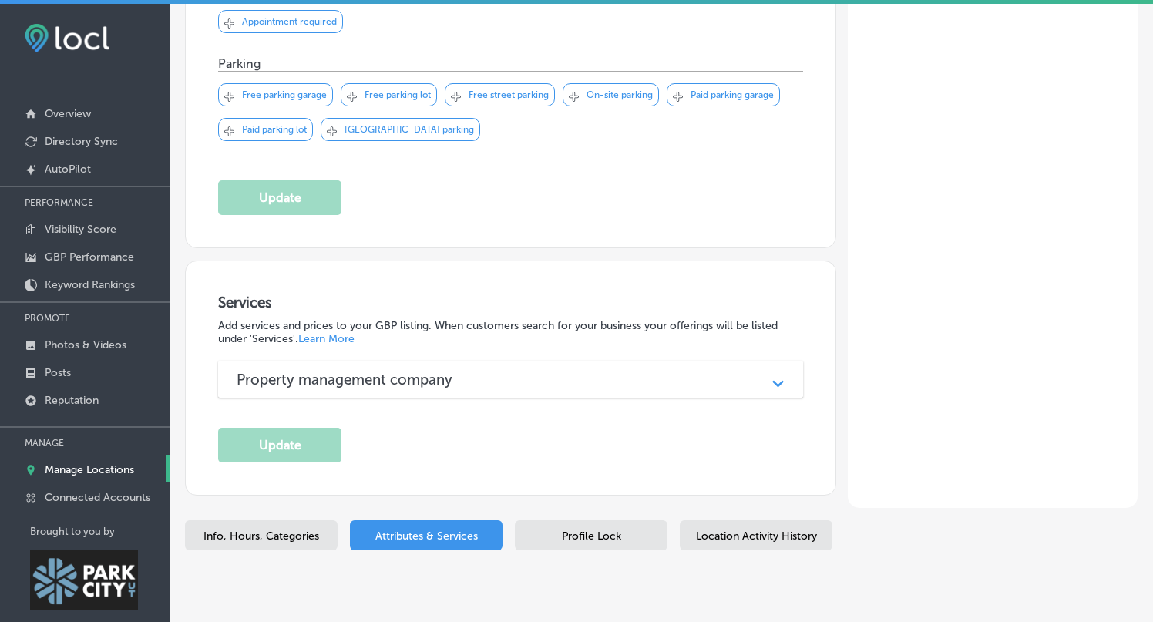
scroll to position [19, 0]
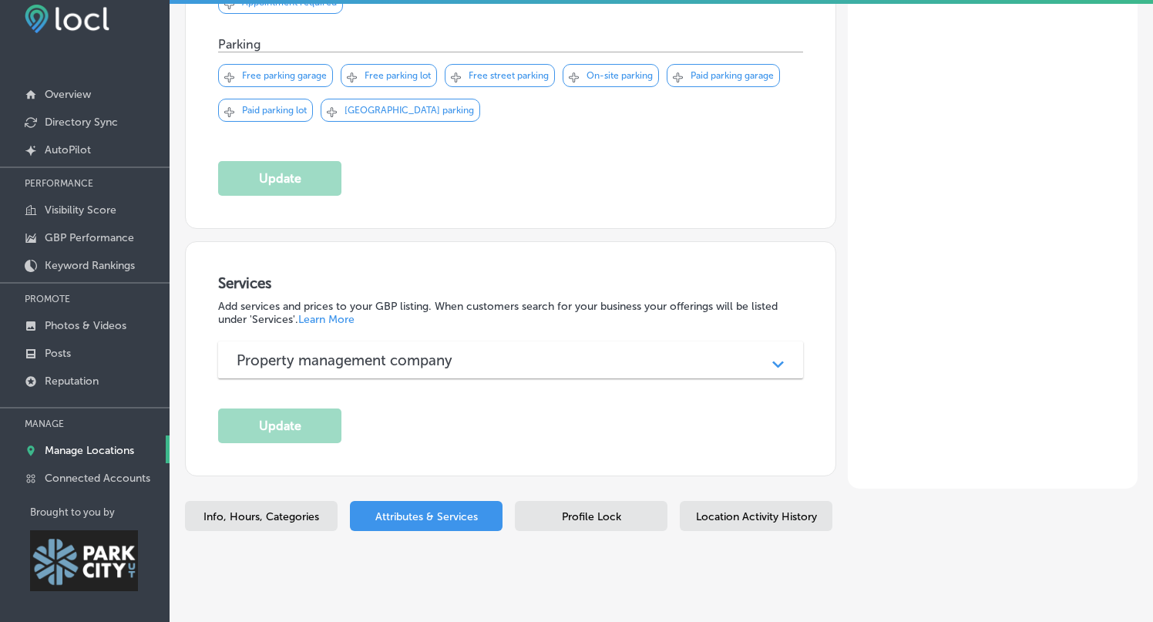
click at [626, 501] on div "Profile Lock" at bounding box center [591, 516] width 153 height 30
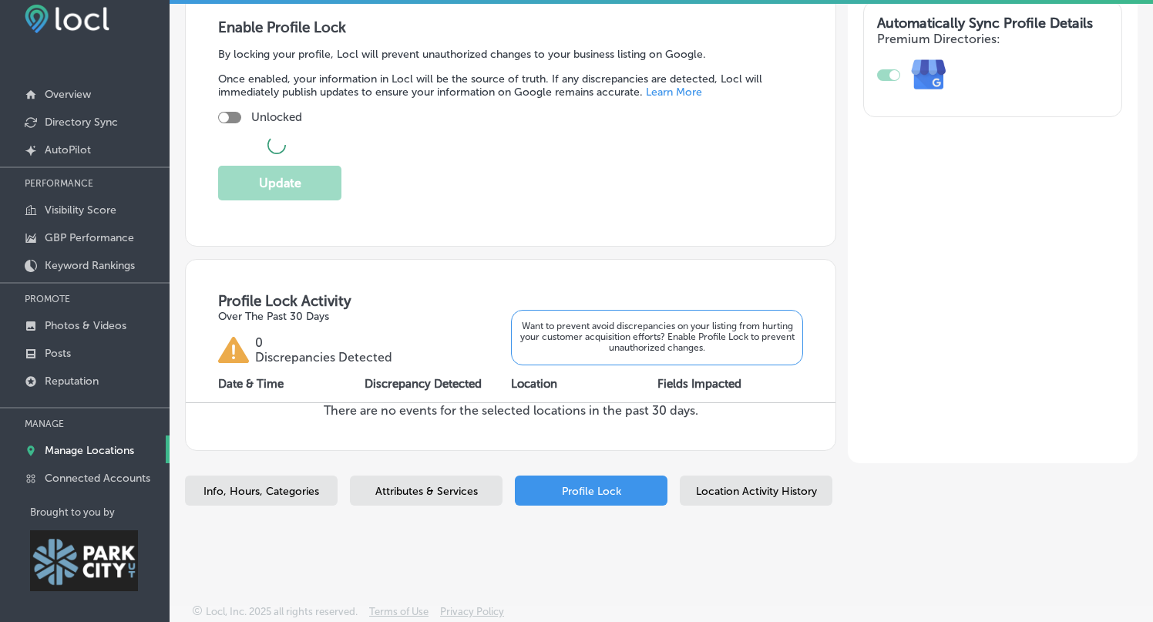
checkbox input "true"
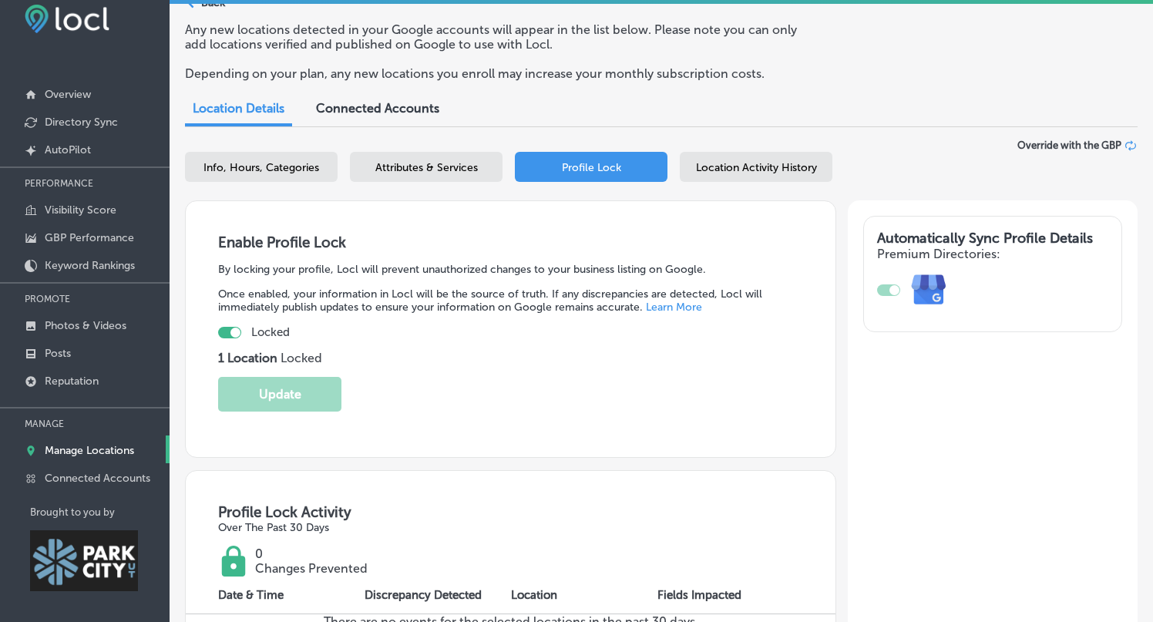
scroll to position [53, 0]
select select "US"
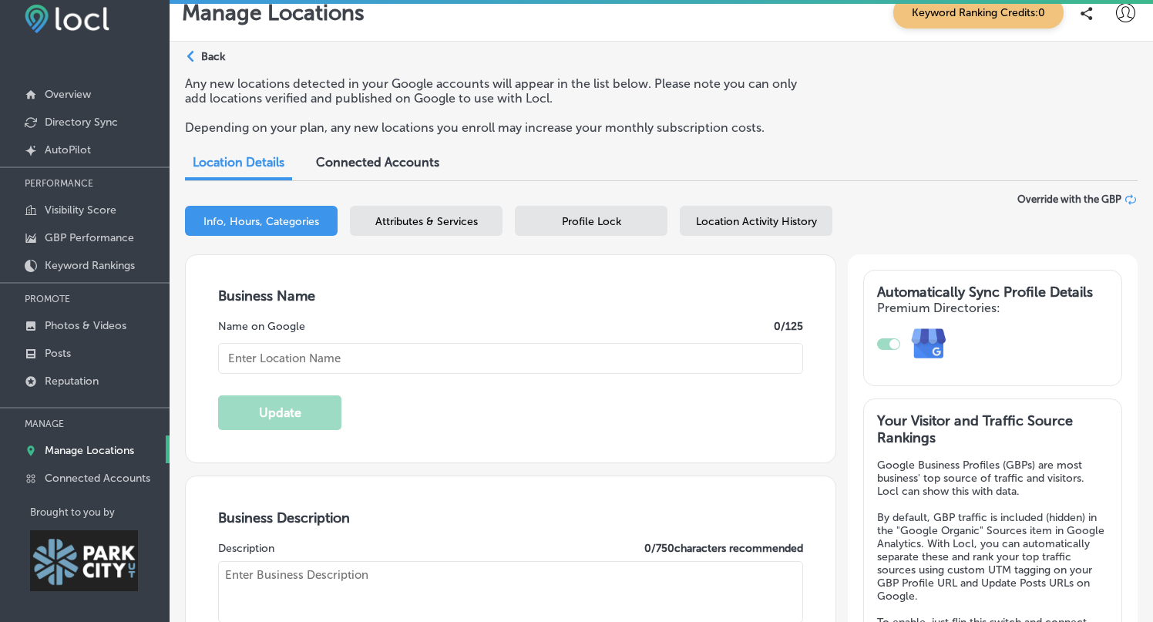
type input "30"
type input "Sea to Ski Property Management"
type input "[PHONE_NUMBER]"
type textarea "Sea to Ski Property Management delivers expert, attentive care for luxury homes…"
type input "[URL][DOMAIN_NAME]"
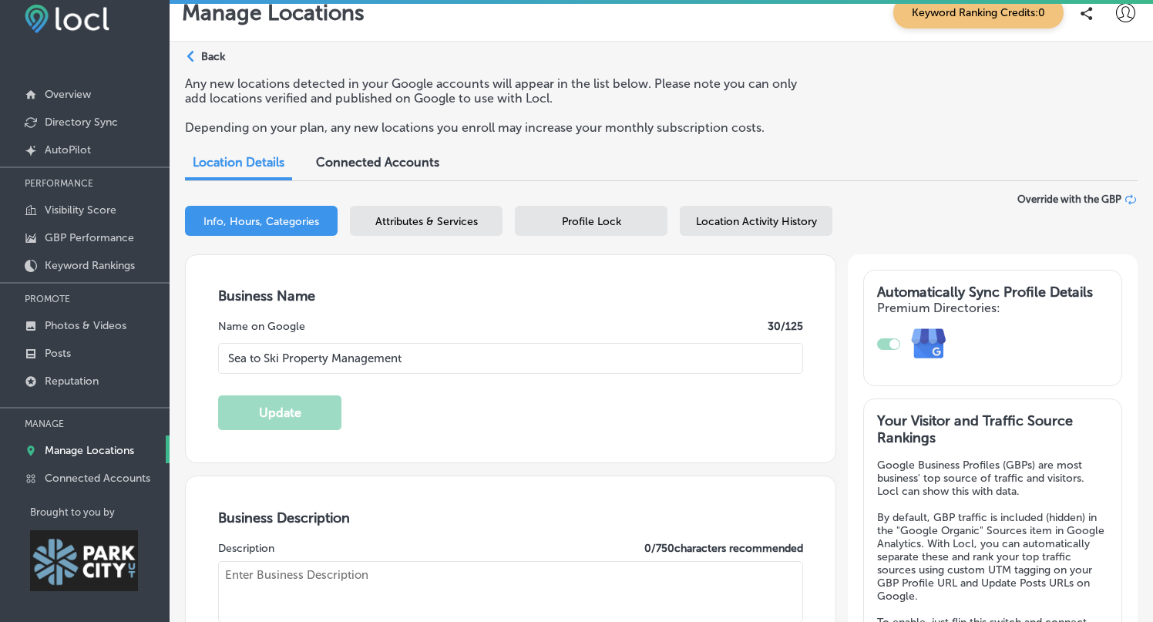
type textarea "Sea to Ski is a boutique, full-service property management and HOA management p…"
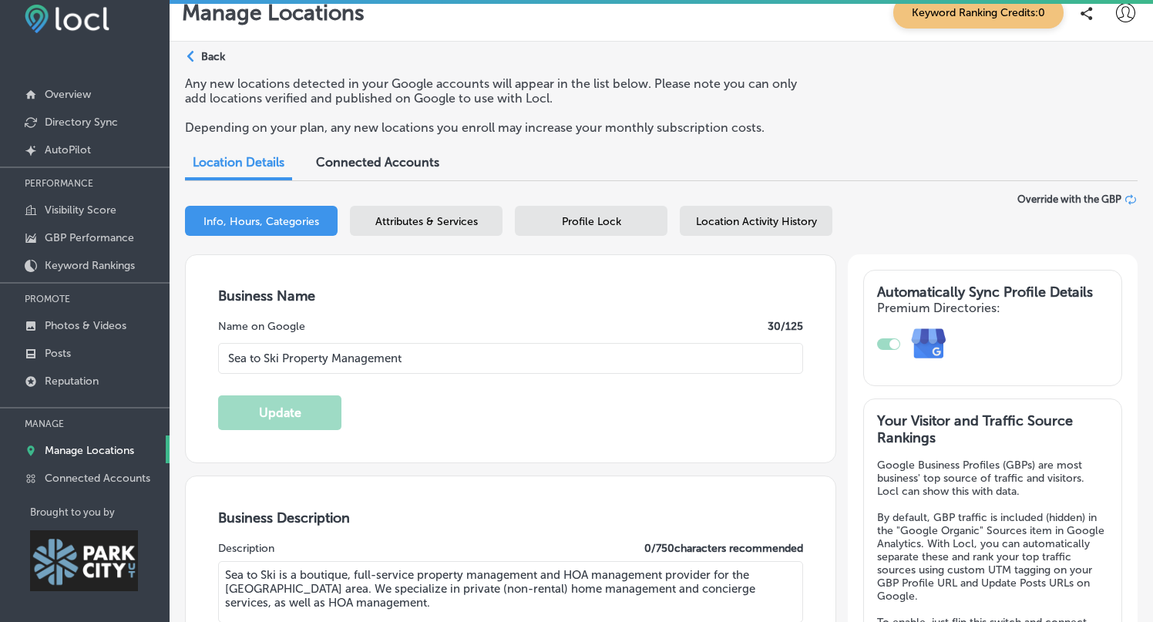
type input "[STREET_ADDRESS]"
type input "Unit 13"
type input "[GEOGRAPHIC_DATA]"
type input "84098"
type input "US"
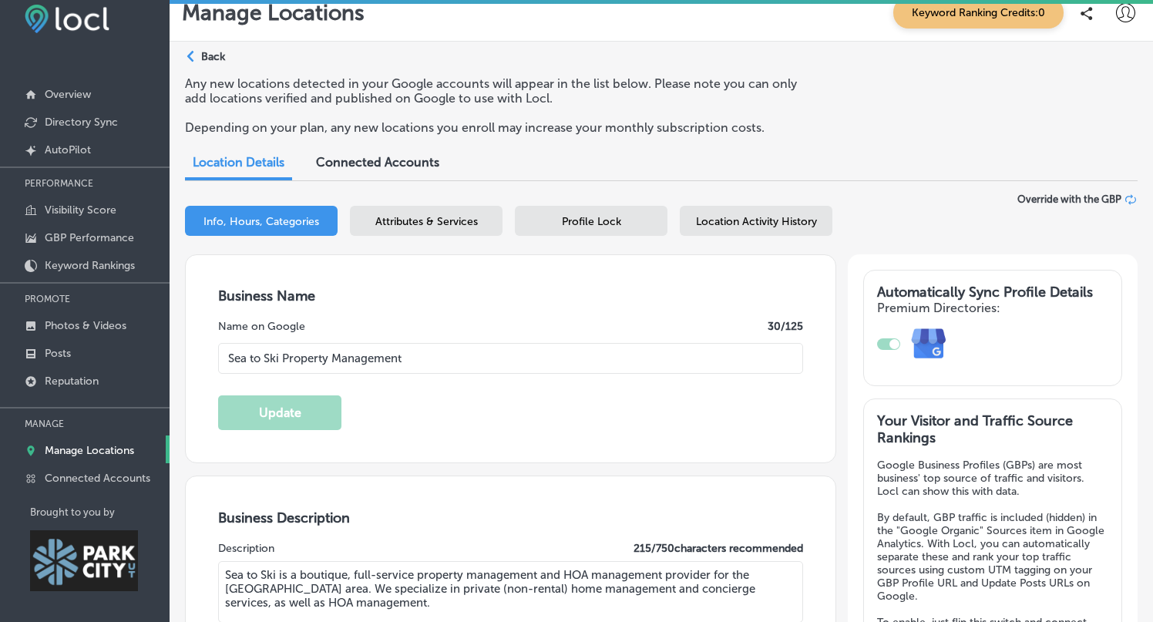
click at [751, 215] on span "Location Activity History" at bounding box center [756, 221] width 121 height 13
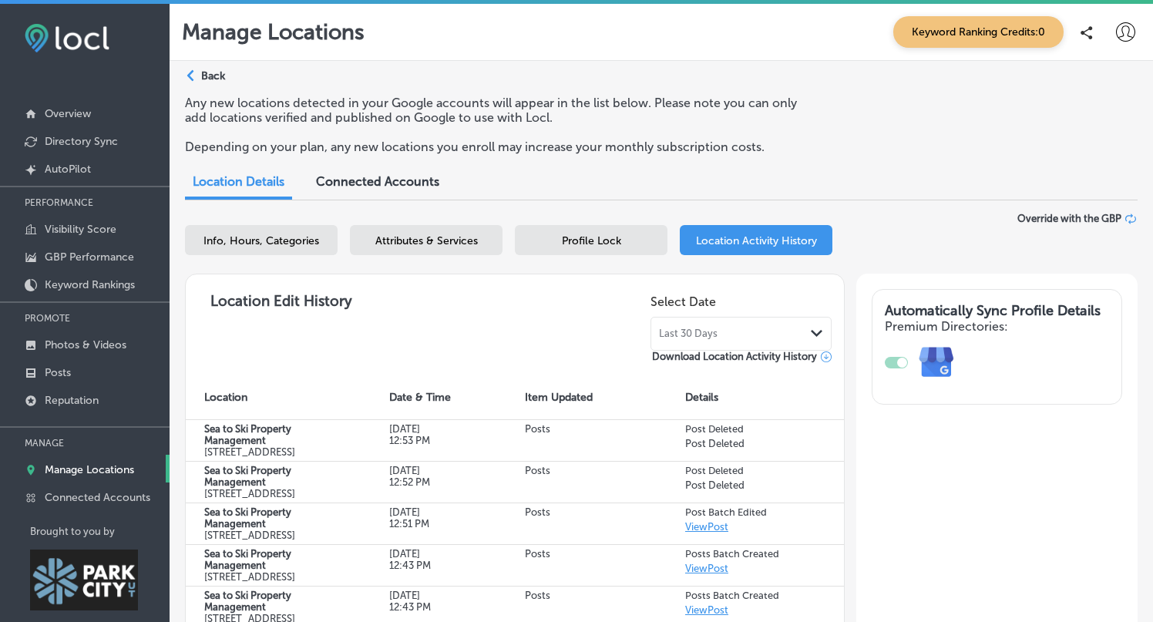
click at [394, 187] on span "Connected Accounts" at bounding box center [377, 181] width 123 height 15
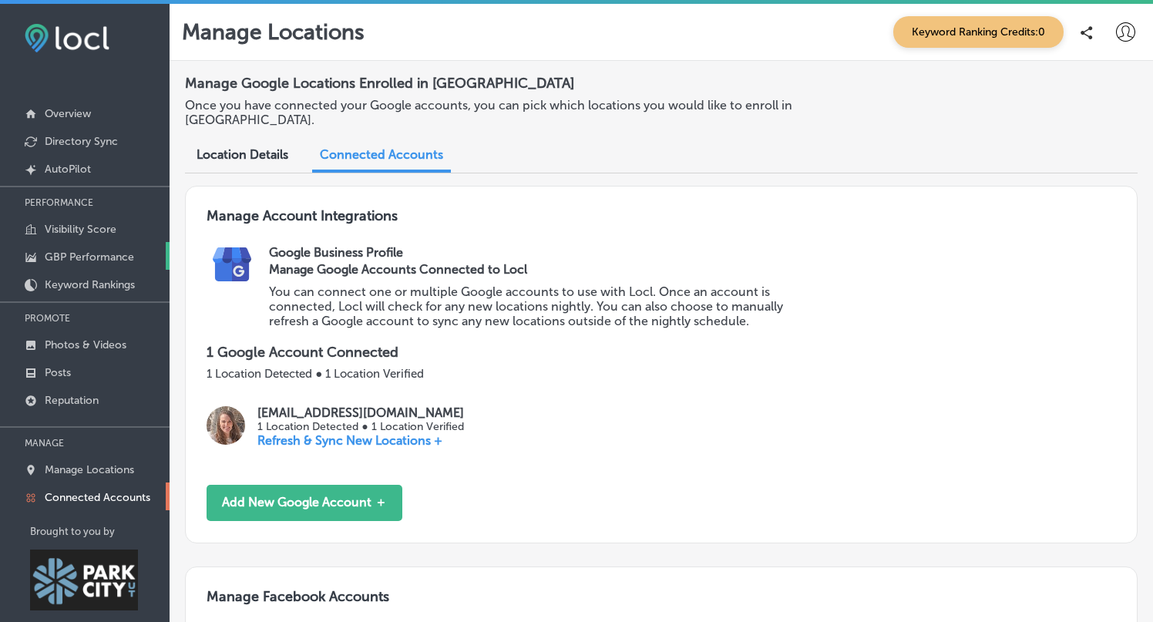
click at [75, 252] on p "GBP Performance" at bounding box center [89, 256] width 89 height 13
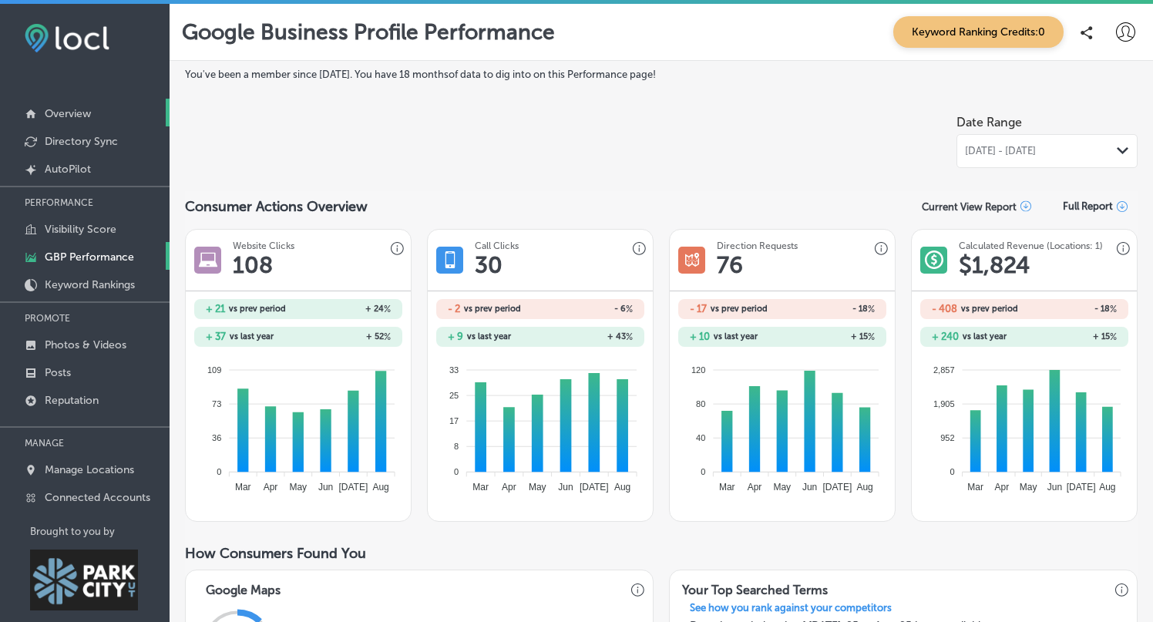
click at [72, 116] on p "Overview" at bounding box center [68, 113] width 46 height 13
